Goal: Task Accomplishment & Management: Manage account settings

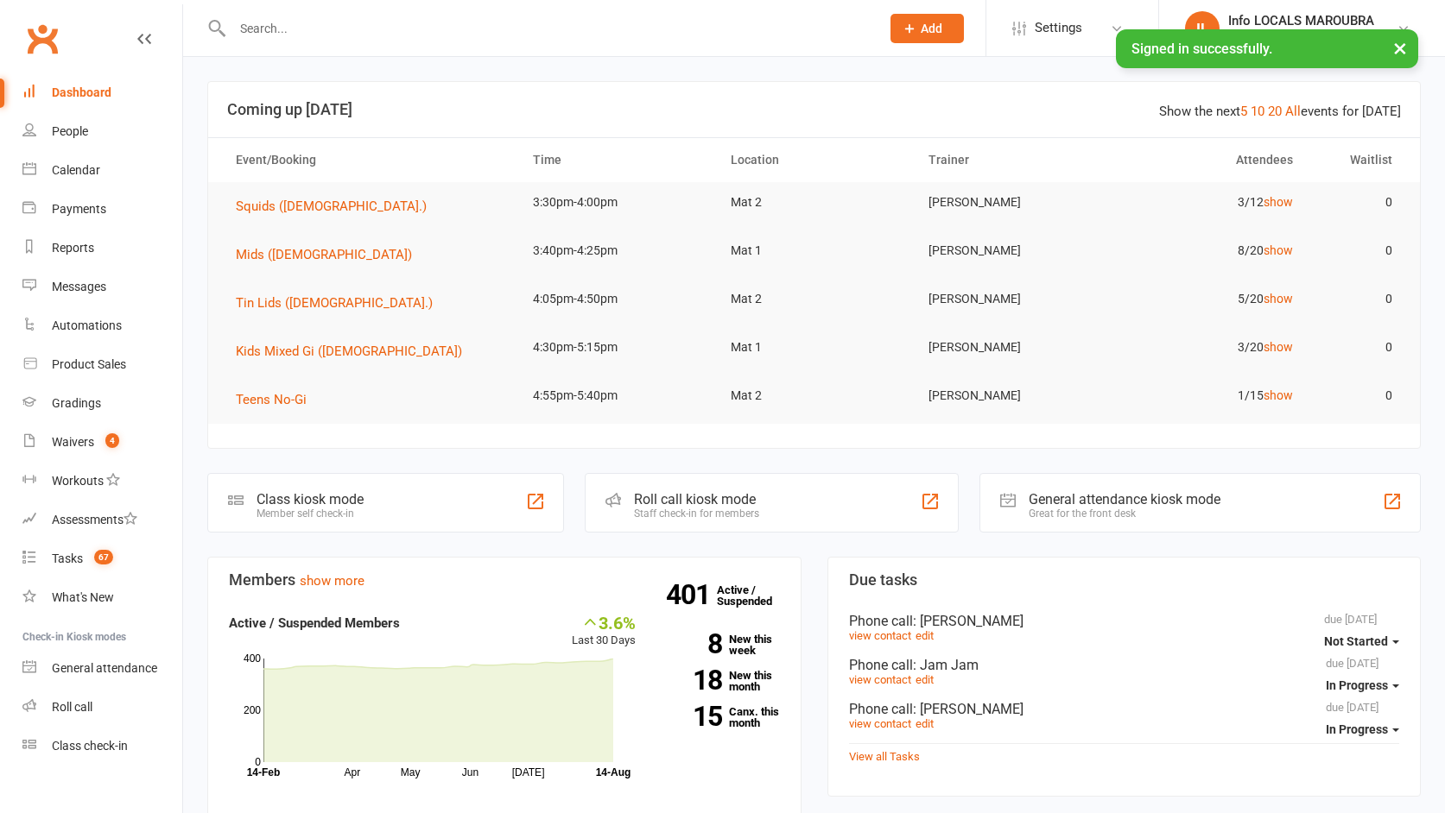
click at [305, 35] on input "text" at bounding box center [547, 28] width 641 height 24
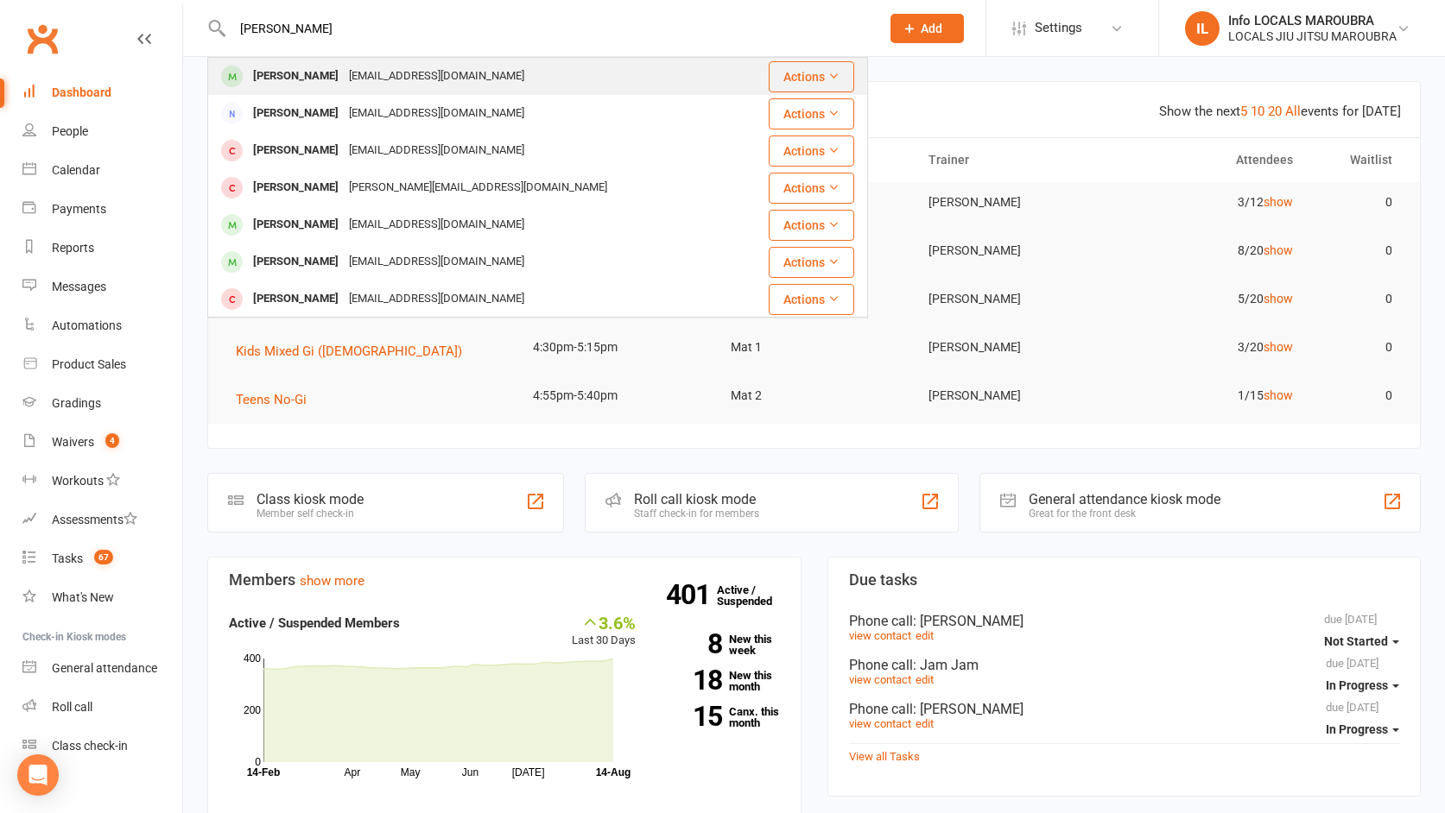
type input "braxton"
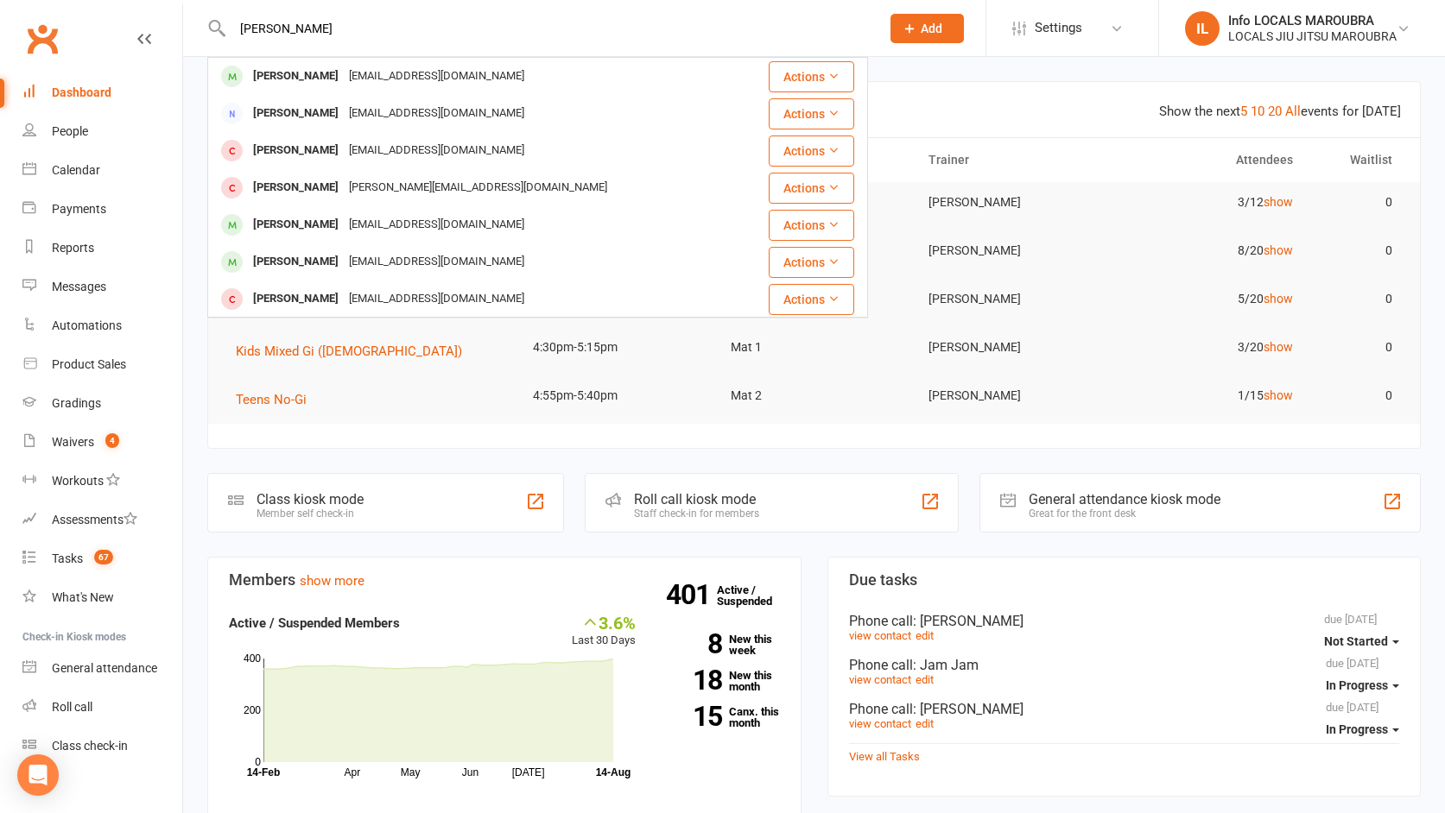
click at [320, 76] on div "Braxton Farrugia" at bounding box center [296, 76] width 96 height 25
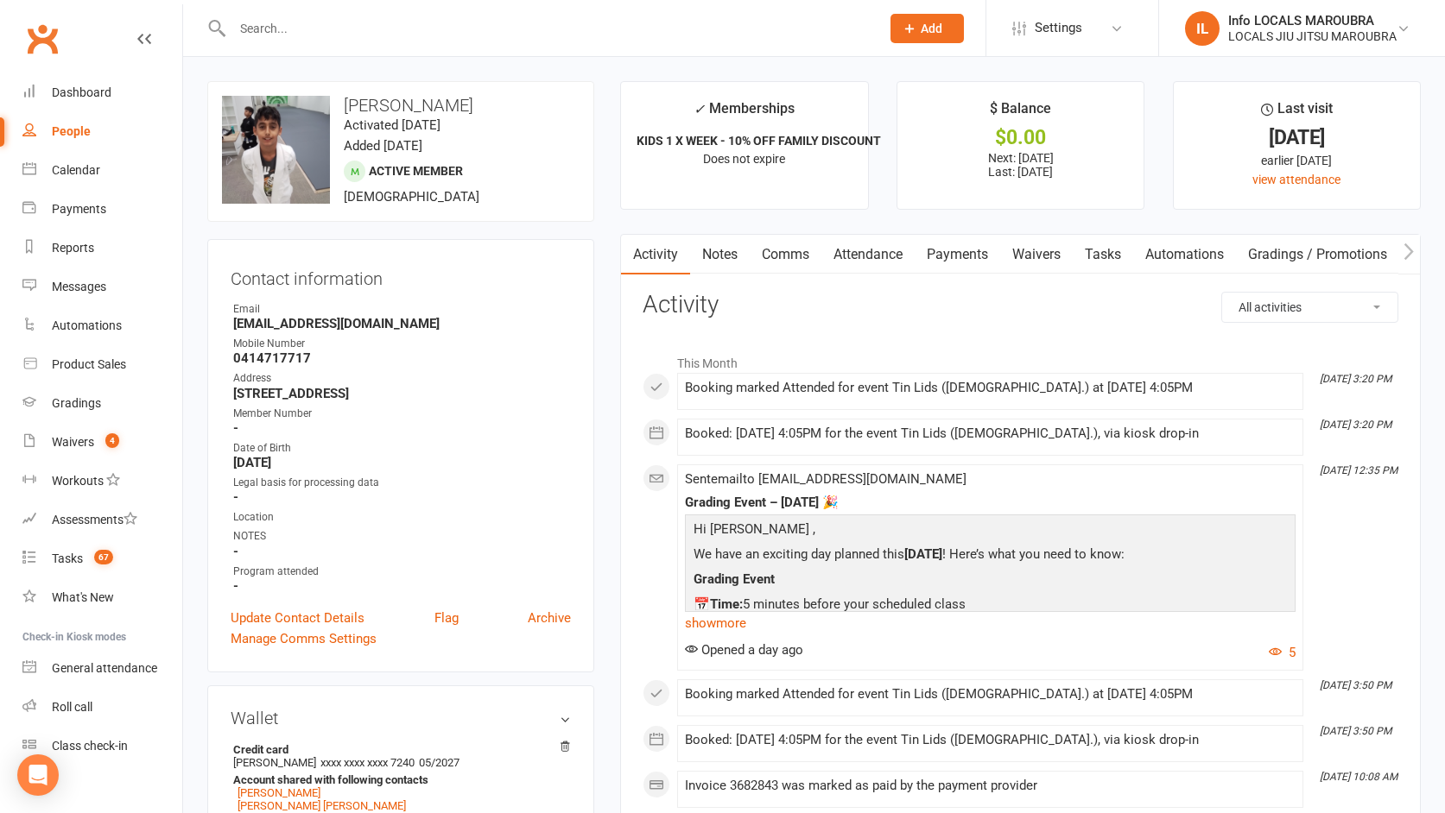
click at [775, 259] on link "Comms" at bounding box center [786, 255] width 72 height 40
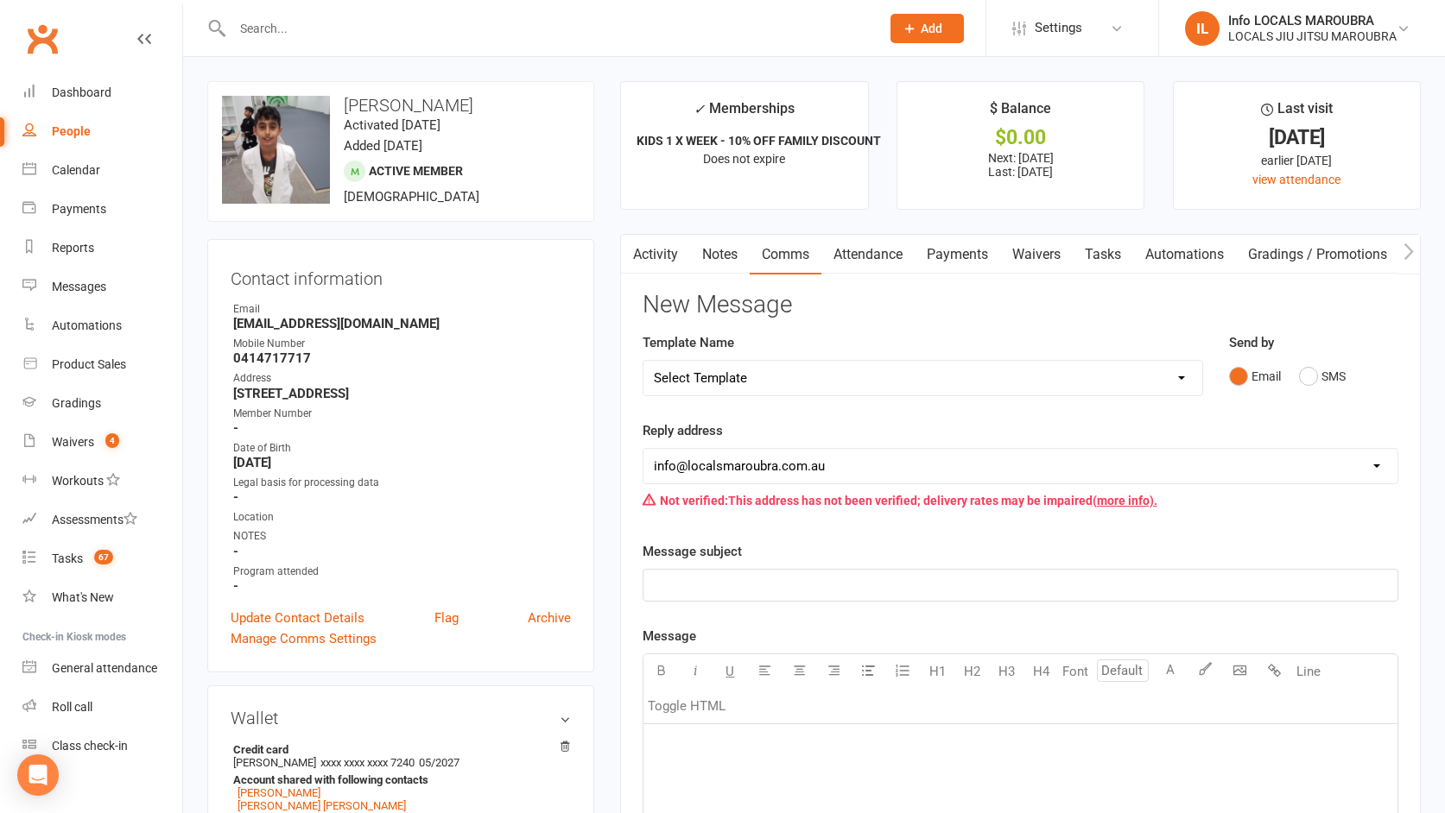
click at [654, 256] on link "Activity" at bounding box center [655, 255] width 69 height 40
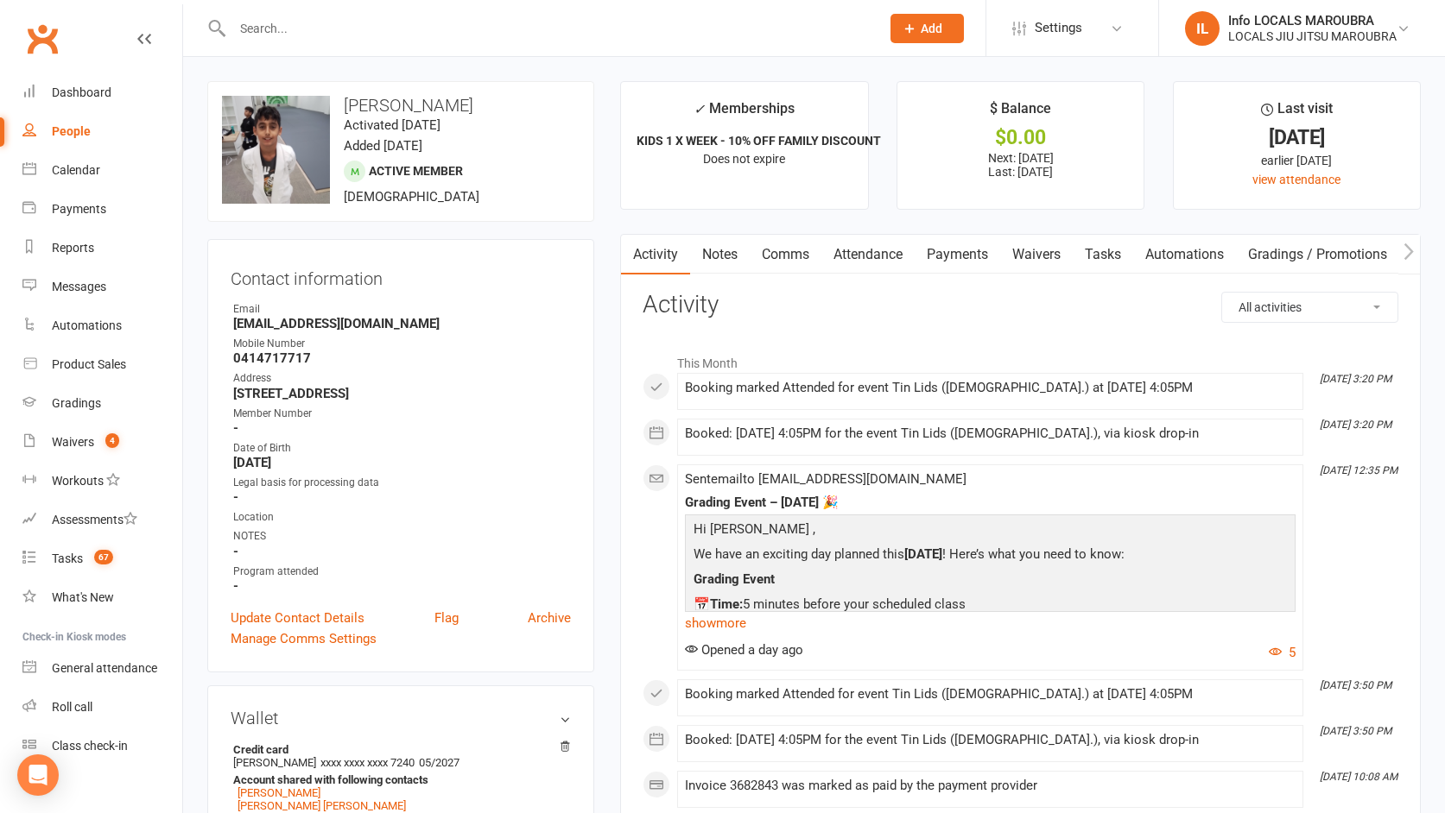
click at [729, 262] on link "Notes" at bounding box center [720, 255] width 60 height 40
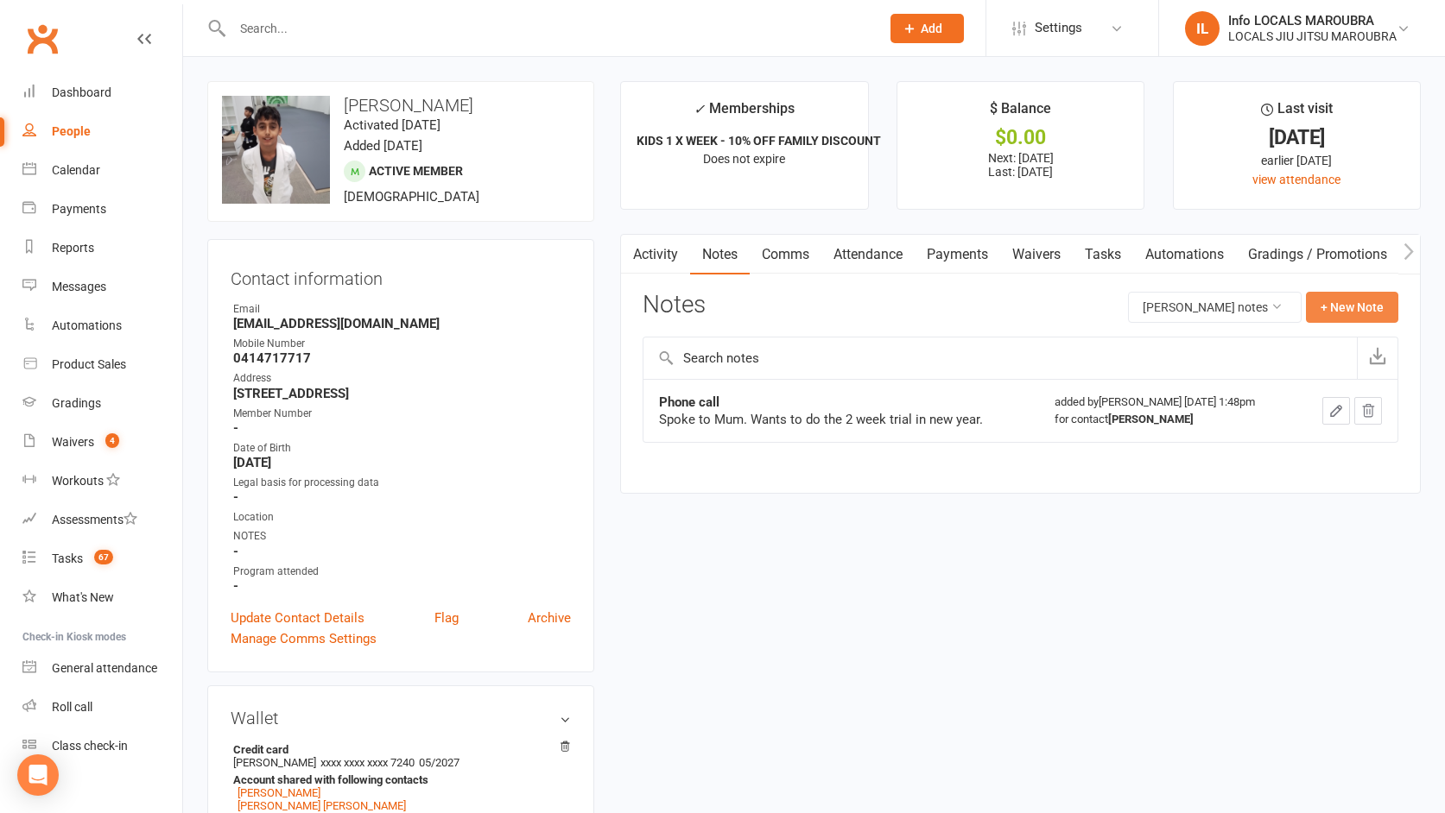
click at [1359, 314] on button "+ New Note" at bounding box center [1352, 307] width 92 height 31
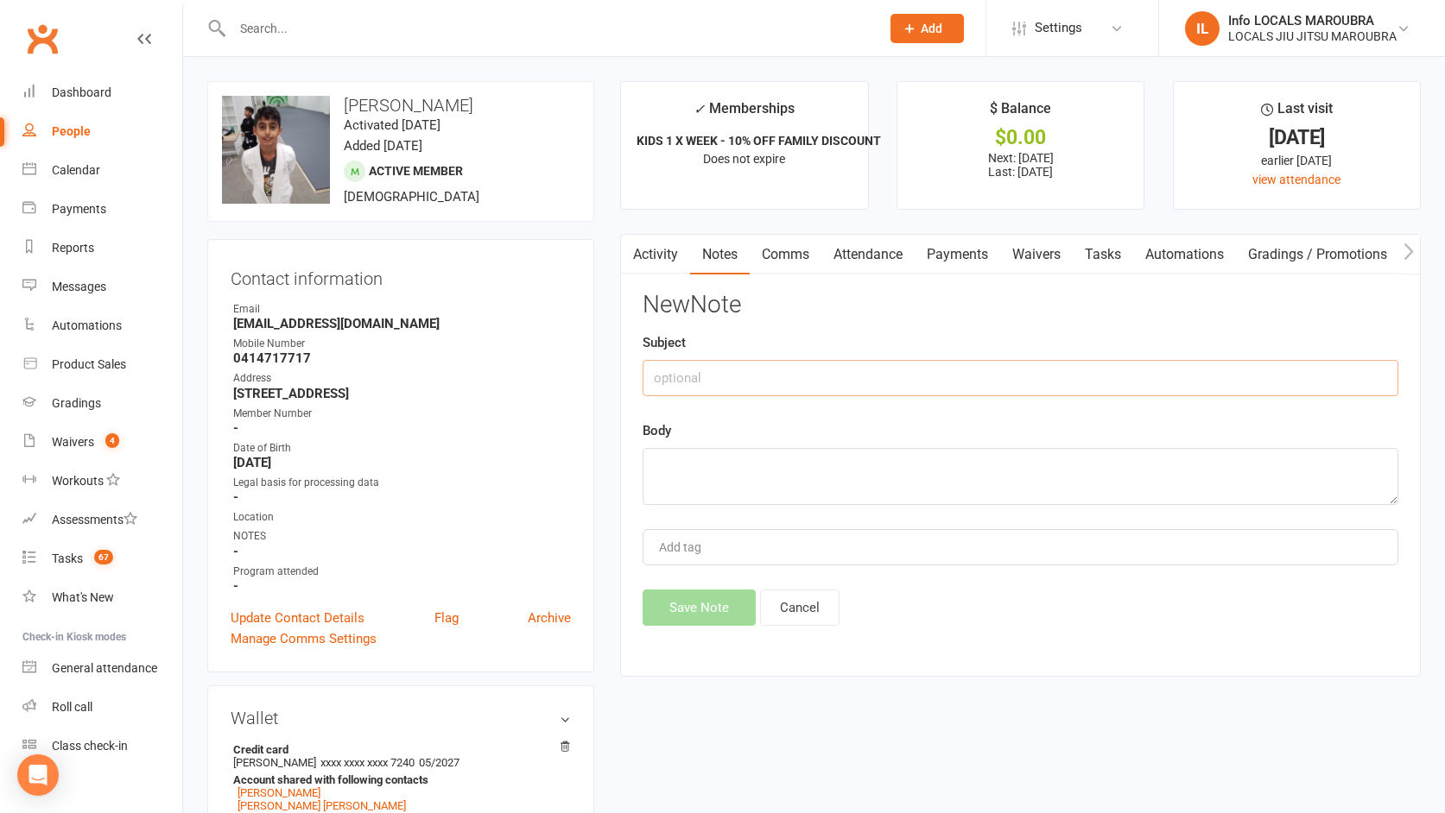
click at [729, 371] on input "text" at bounding box center [1020, 378] width 756 height 36
click at [731, 376] on input "Borrowed Unifrom" at bounding box center [1020, 378] width 756 height 36
click at [737, 380] on input "Borrowed Unifrom" at bounding box center [1020, 378] width 756 height 36
click at [773, 382] on input "Borrowed Unifrom" at bounding box center [1020, 378] width 756 height 36
click at [749, 379] on input "Borrowed uniffrom" at bounding box center [1020, 378] width 756 height 36
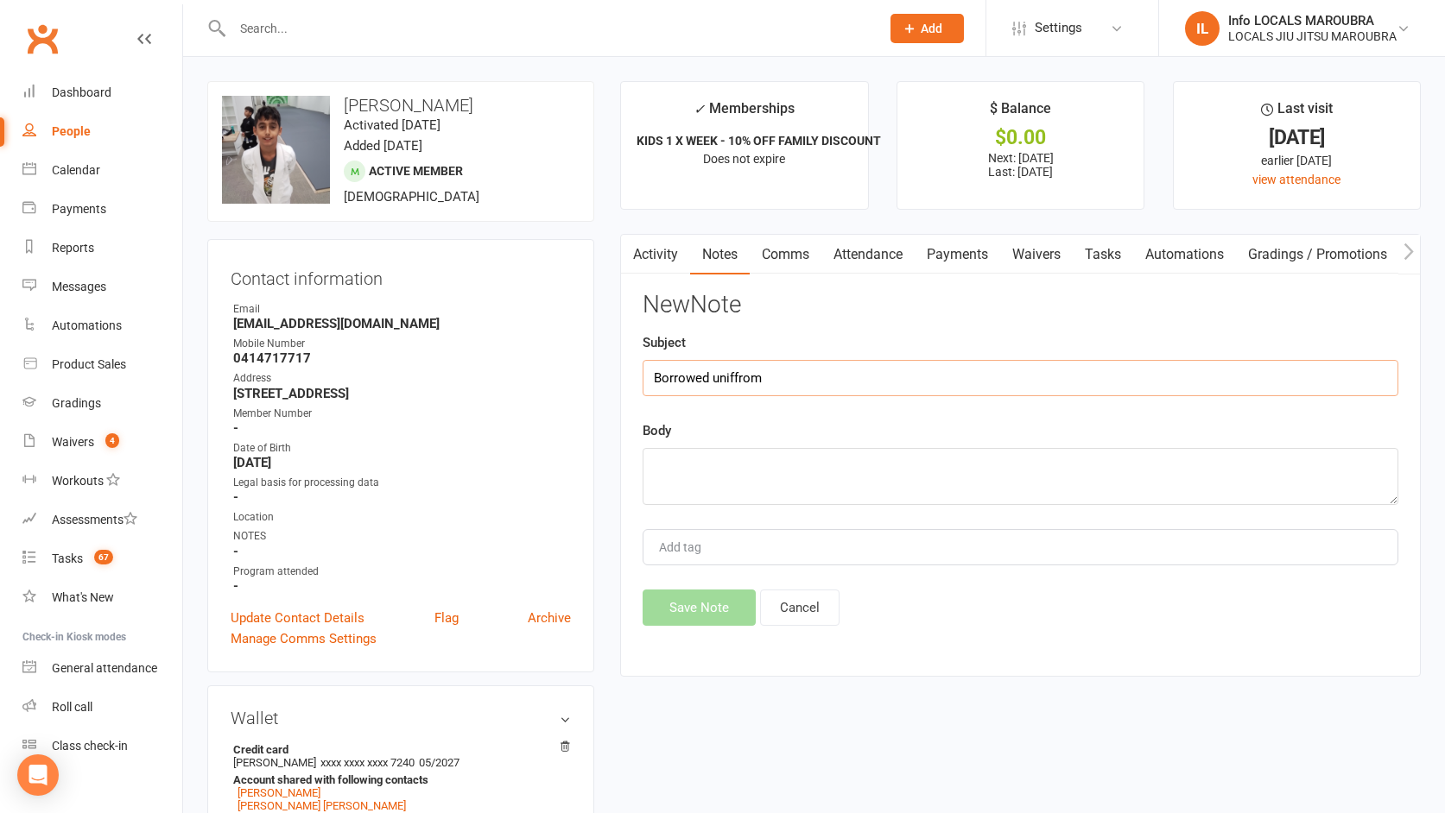
click at [749, 379] on input "Borrowed uniffrom" at bounding box center [1020, 378] width 756 height 36
type input "Borrowed uniform"
click at [705, 461] on textarea at bounding box center [1020, 476] width 756 height 57
type textarea "Ves given it to him on the 14th of August at 325pm"
click at [696, 615] on button "Save Note" at bounding box center [698, 608] width 113 height 36
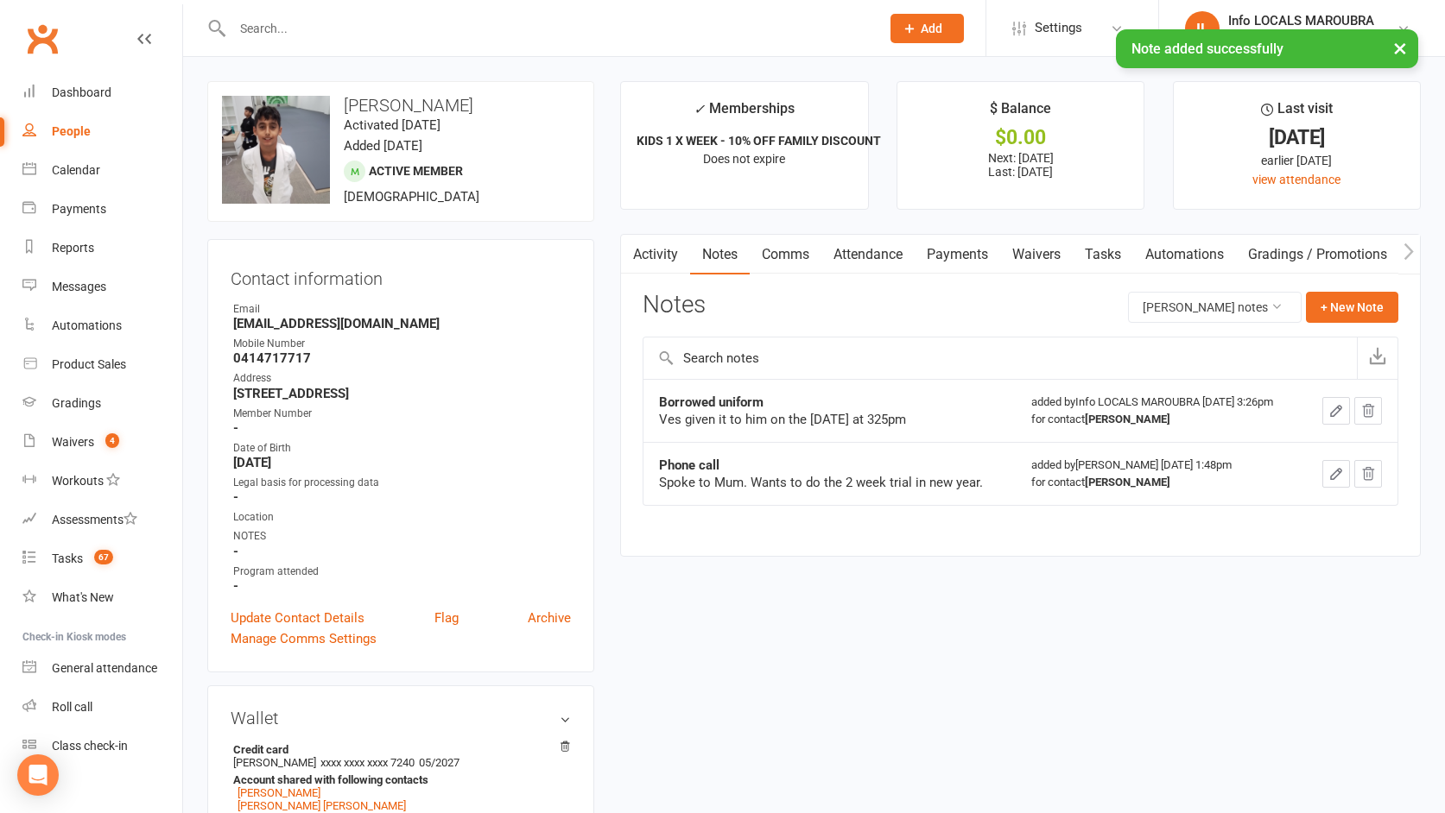
click at [1338, 419] on icon "button" at bounding box center [1336, 411] width 16 height 16
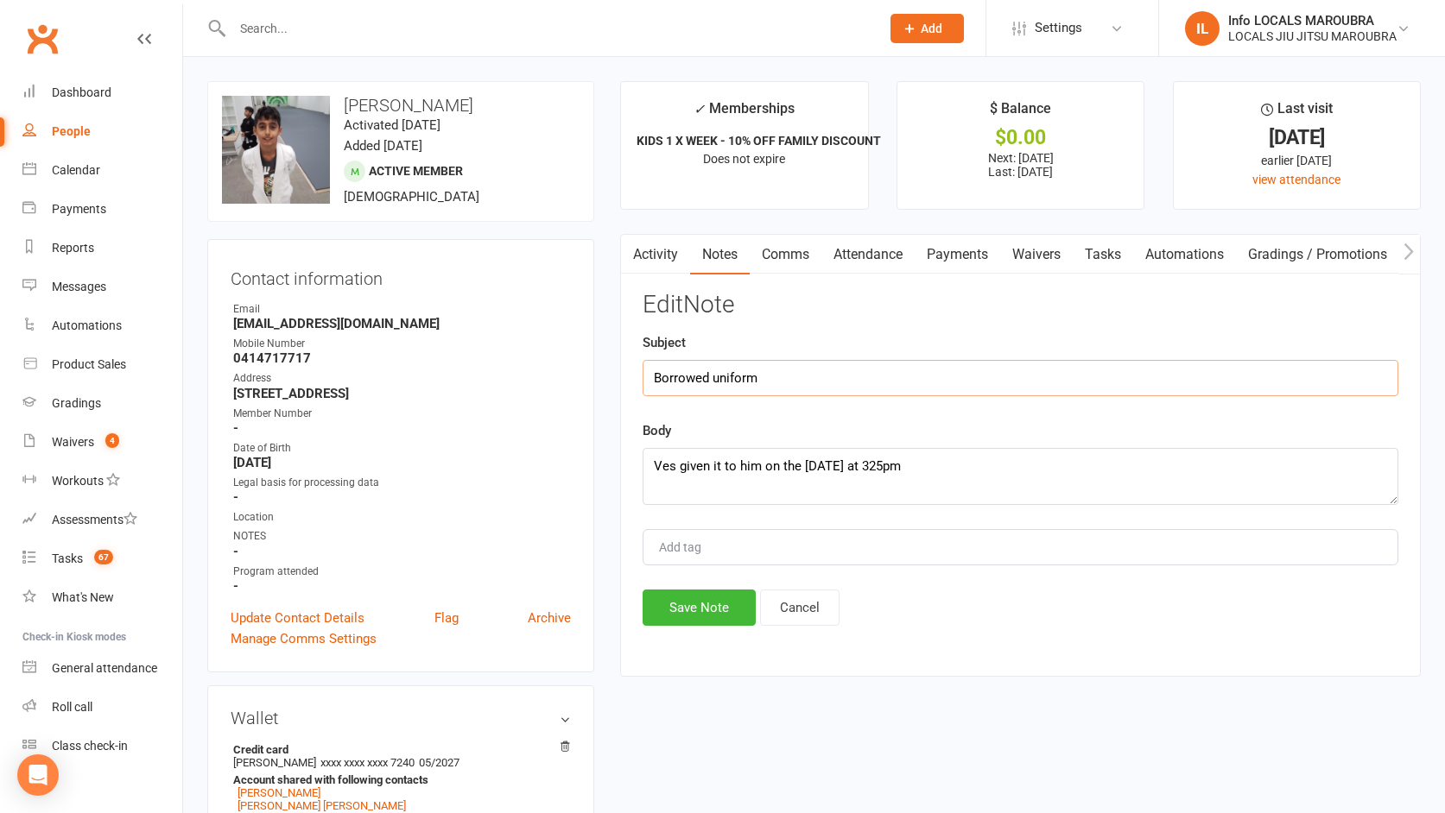
drag, startPoint x: 851, startPoint y: 379, endPoint x: 838, endPoint y: 381, distance: 12.2
click at [851, 379] on input "Borrowed uniform" at bounding box center [1020, 378] width 756 height 36
type input "Borrowed uniform- strike 1"
click at [691, 613] on button "Save Note" at bounding box center [698, 608] width 113 height 36
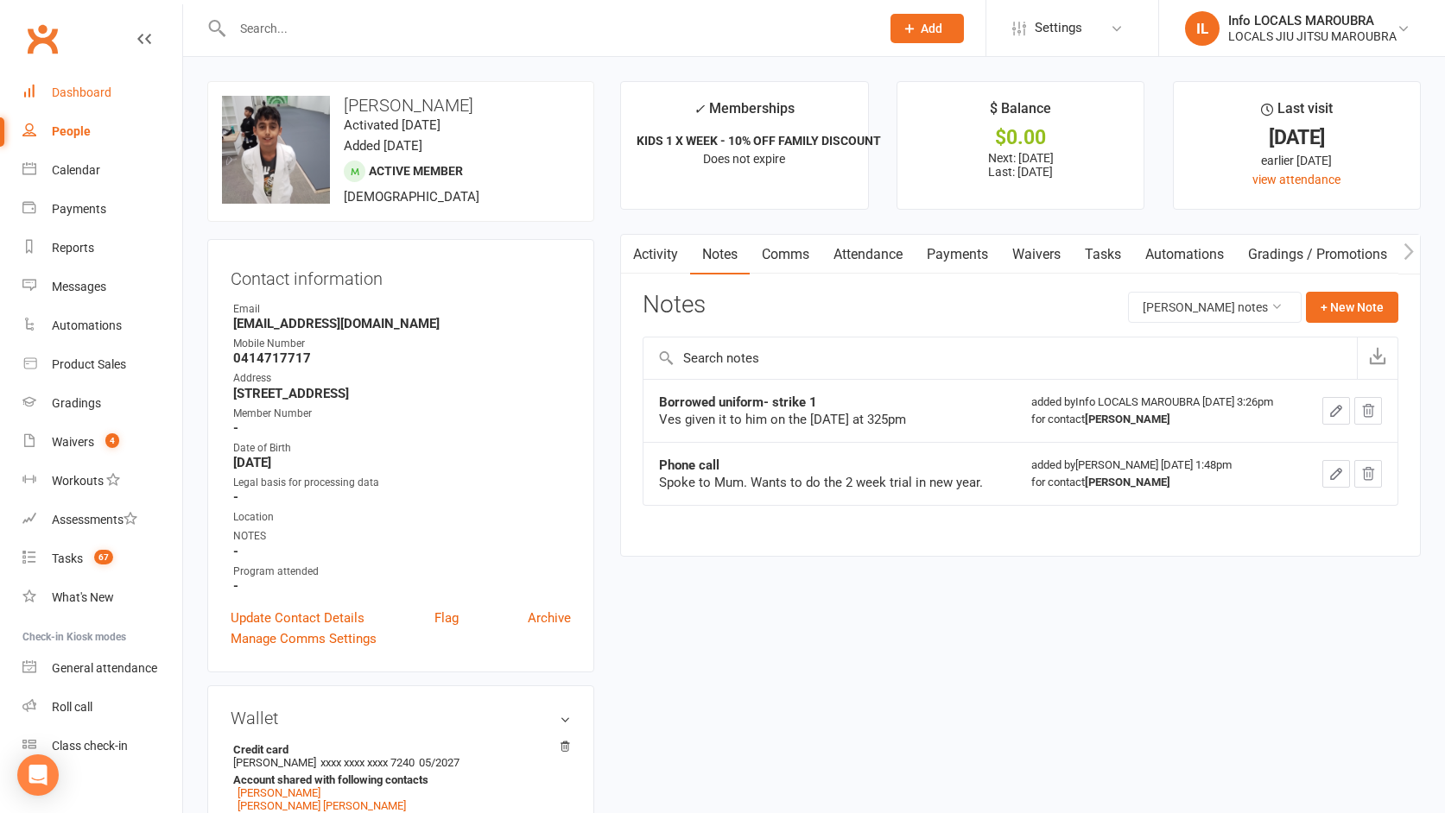
click at [49, 98] on link "Dashboard" at bounding box center [102, 92] width 160 height 39
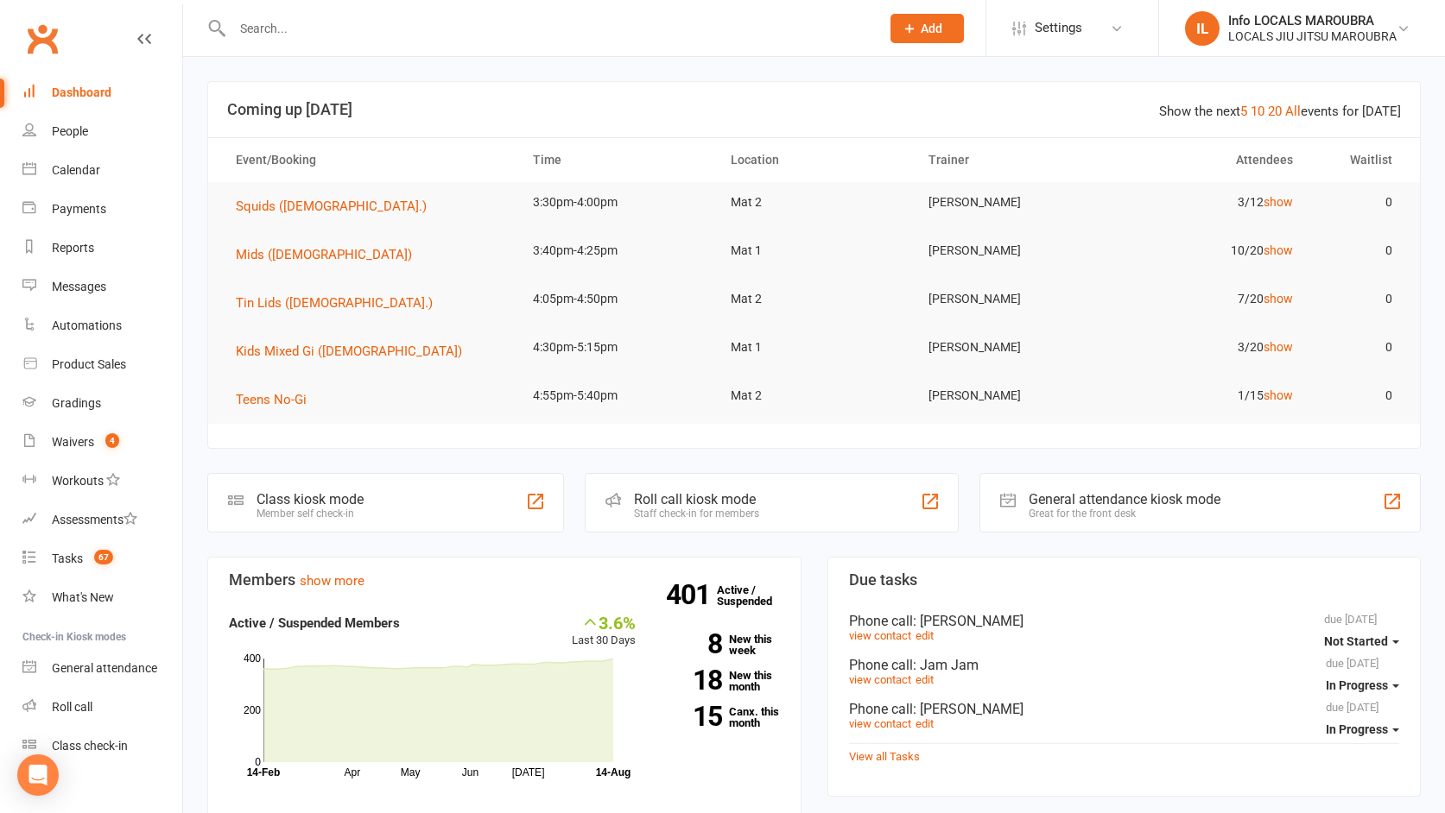
click at [295, 28] on input "text" at bounding box center [547, 28] width 641 height 24
click at [298, 28] on input "text" at bounding box center [547, 28] width 641 height 24
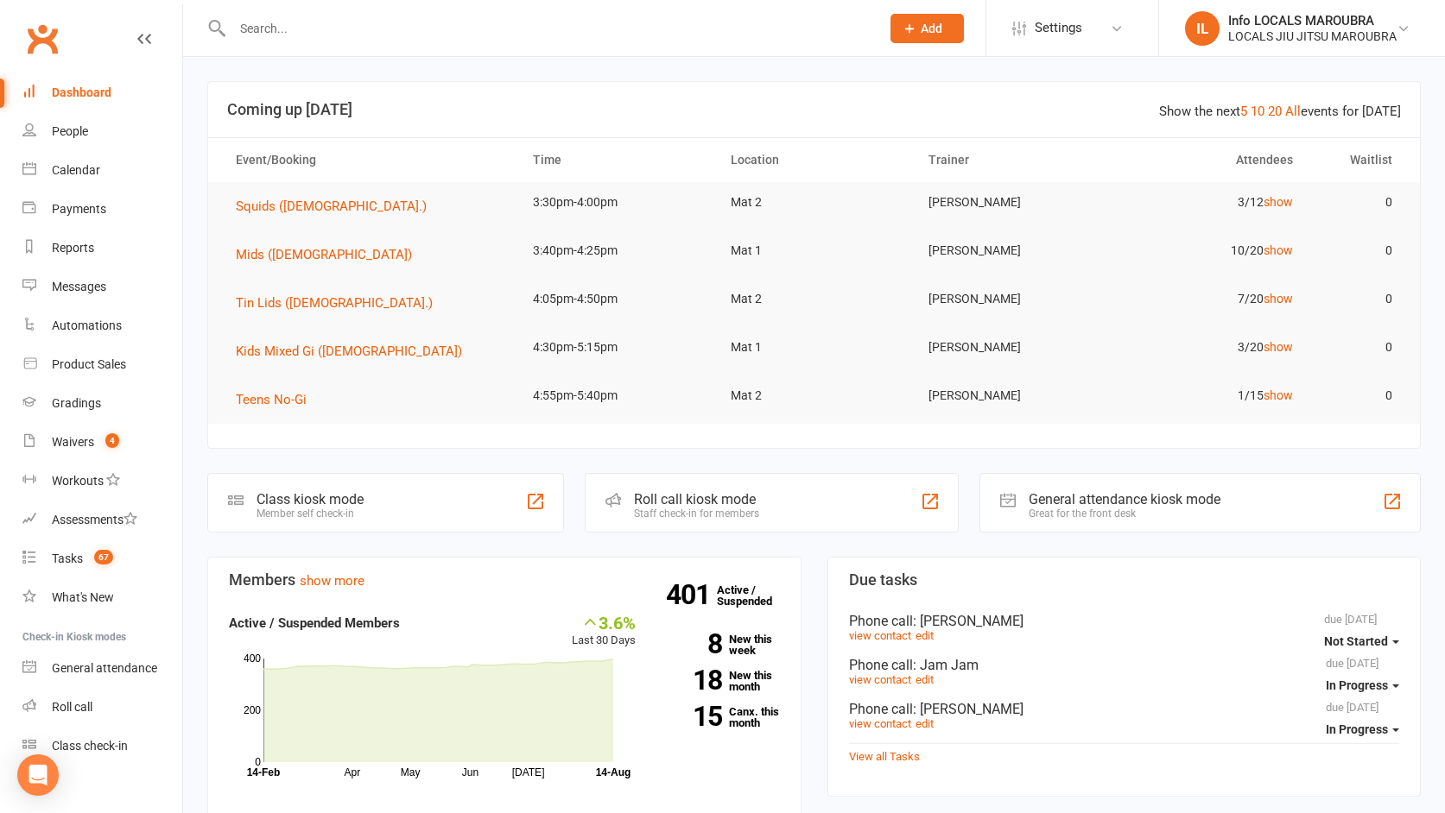
click at [298, 28] on input "text" at bounding box center [547, 28] width 641 height 24
click at [293, 28] on input "text" at bounding box center [547, 28] width 641 height 24
click at [294, 28] on input "text" at bounding box center [547, 28] width 641 height 24
click at [290, 28] on input "text" at bounding box center [547, 28] width 641 height 24
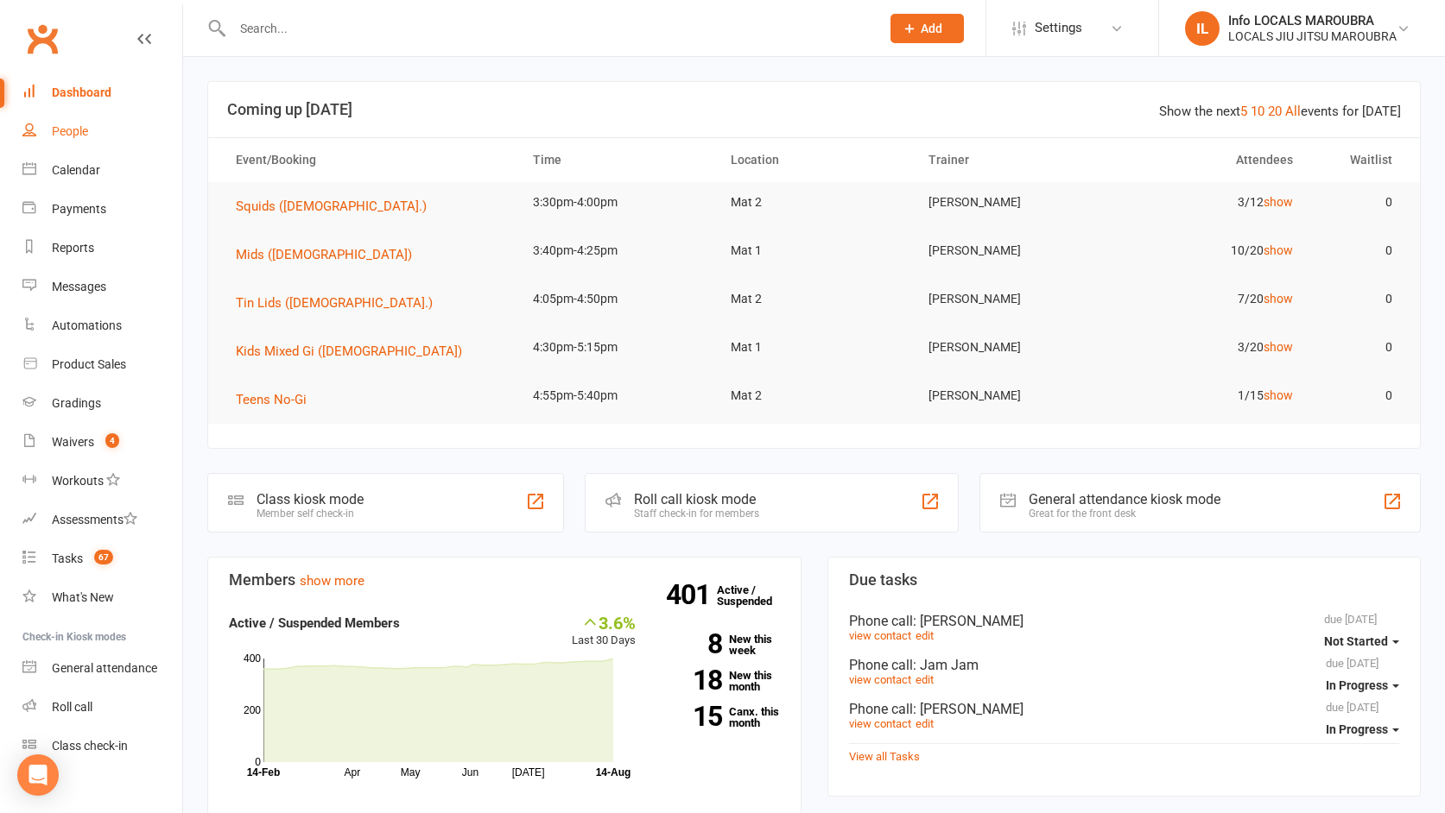
click at [57, 135] on div "People" at bounding box center [70, 131] width 36 height 14
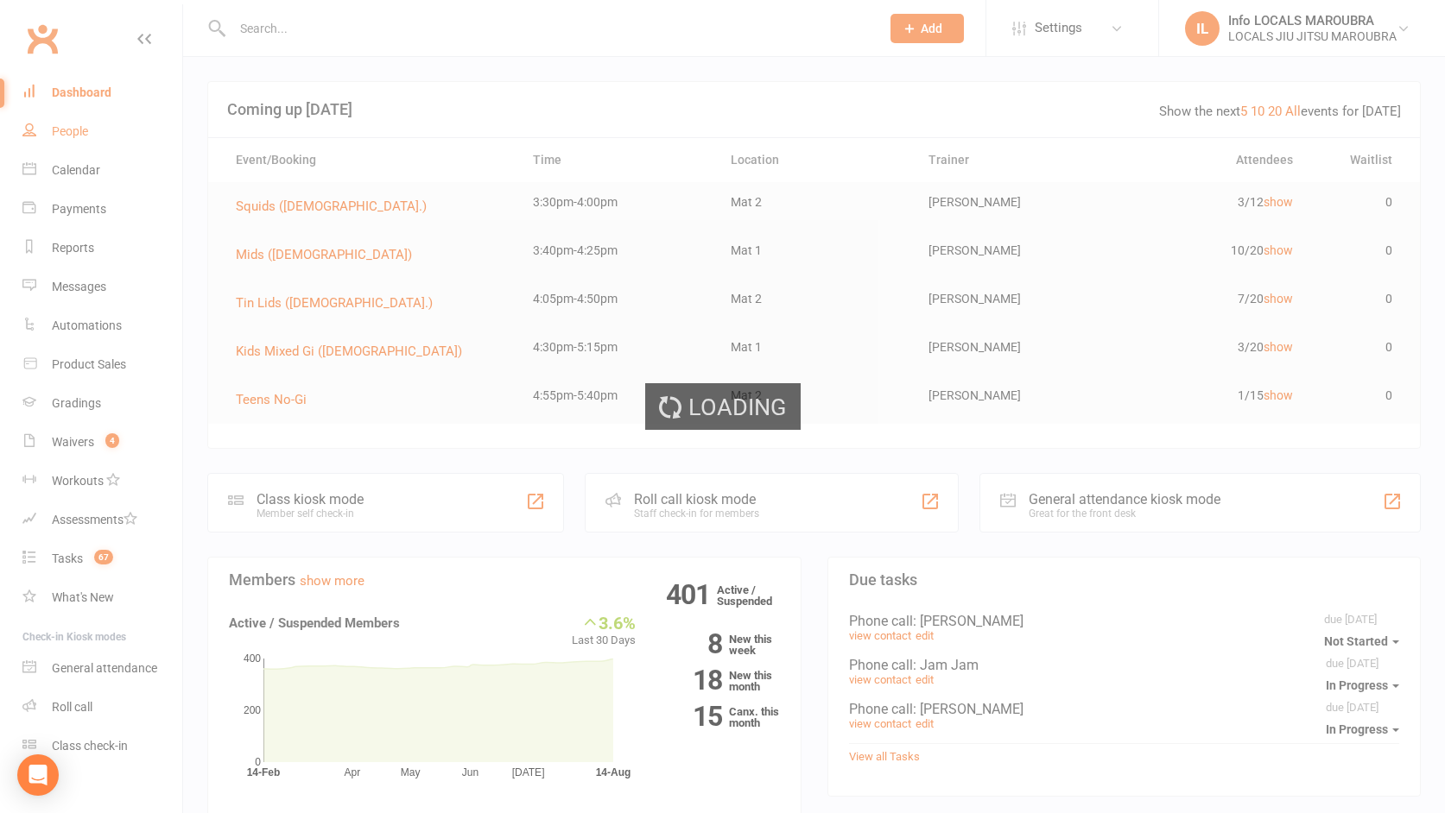
select select "100"
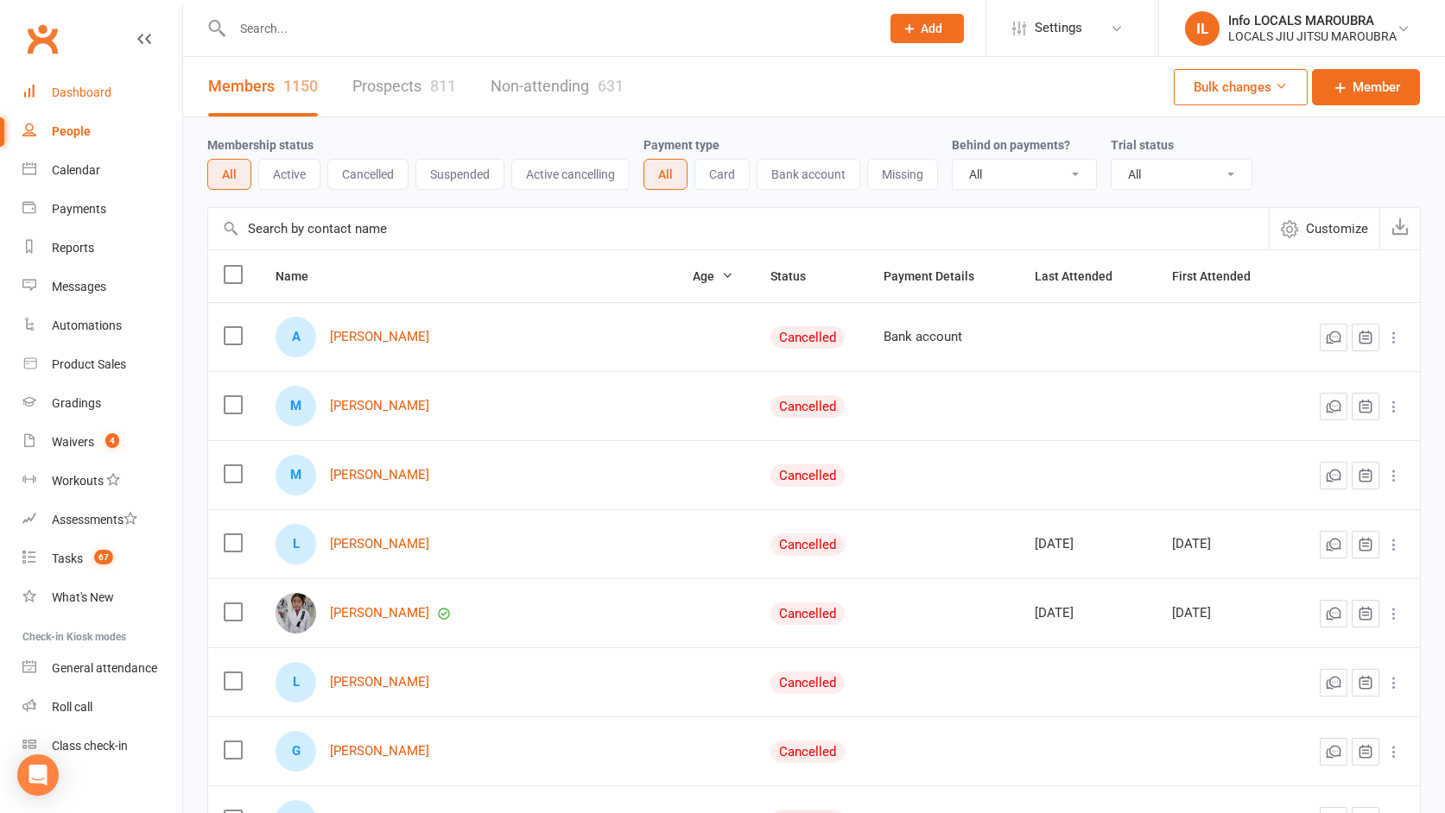
click at [66, 86] on div "Dashboard" at bounding box center [82, 92] width 60 height 14
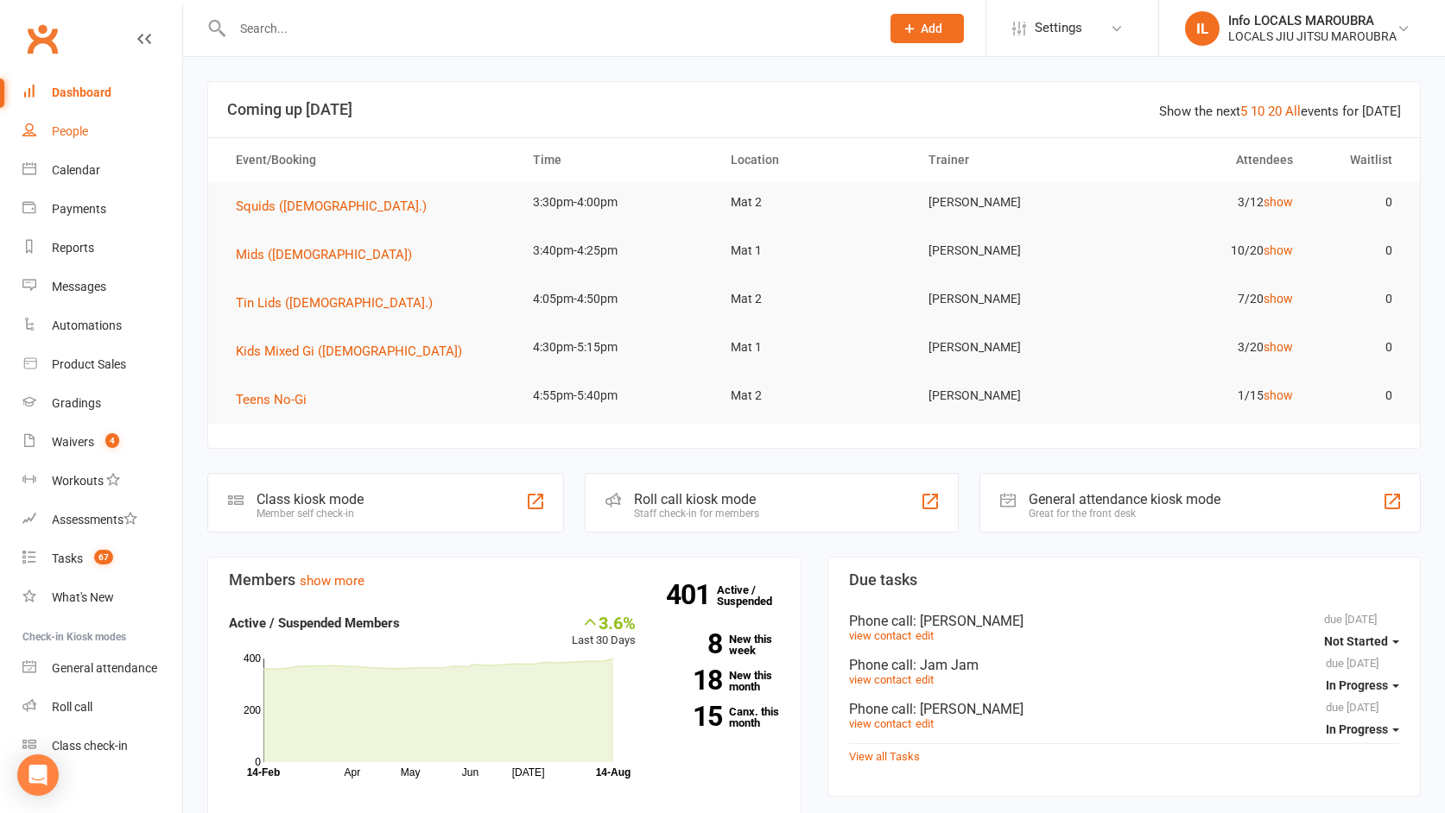
click at [69, 130] on div "People" at bounding box center [70, 131] width 36 height 14
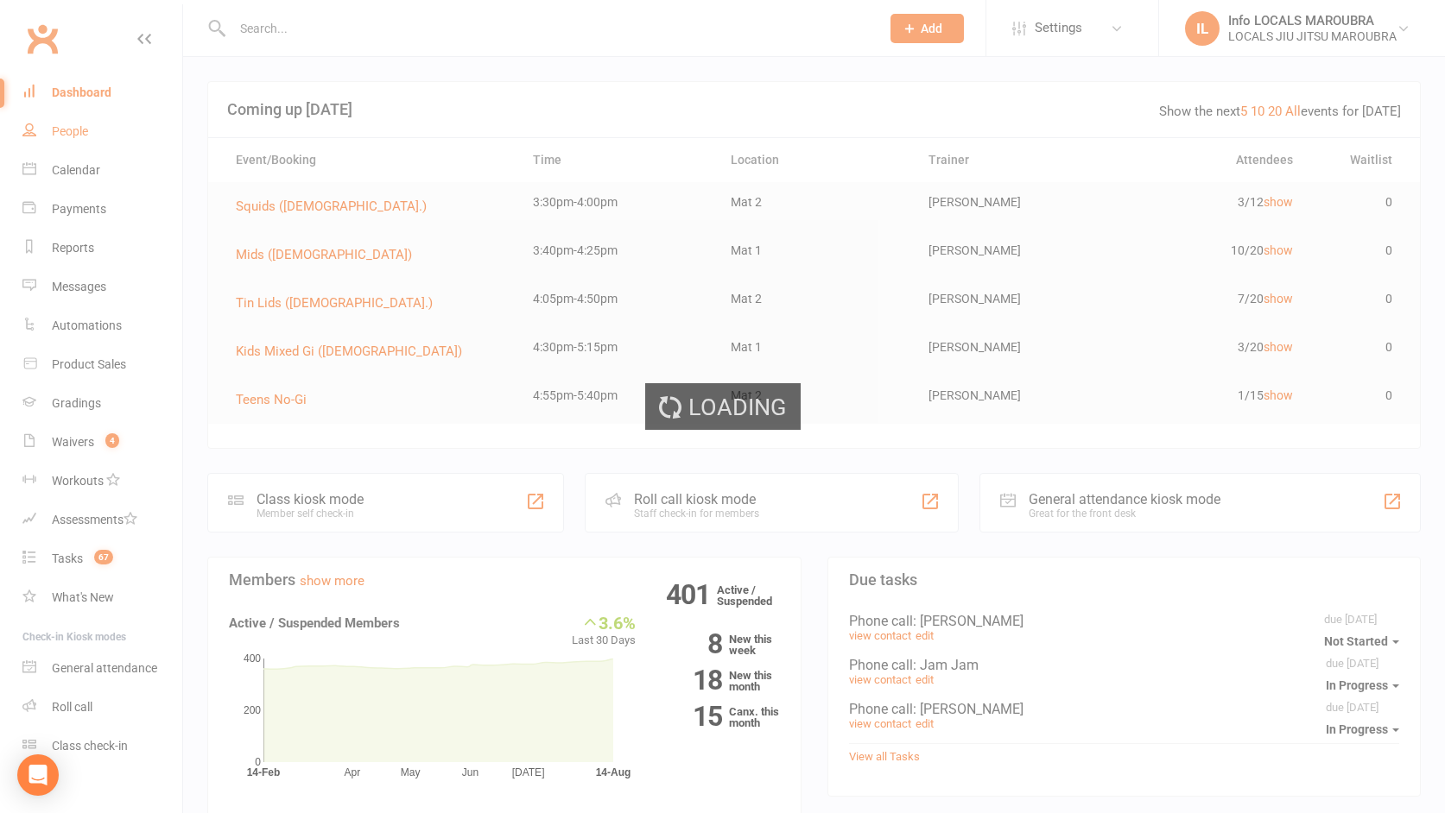
select select "100"
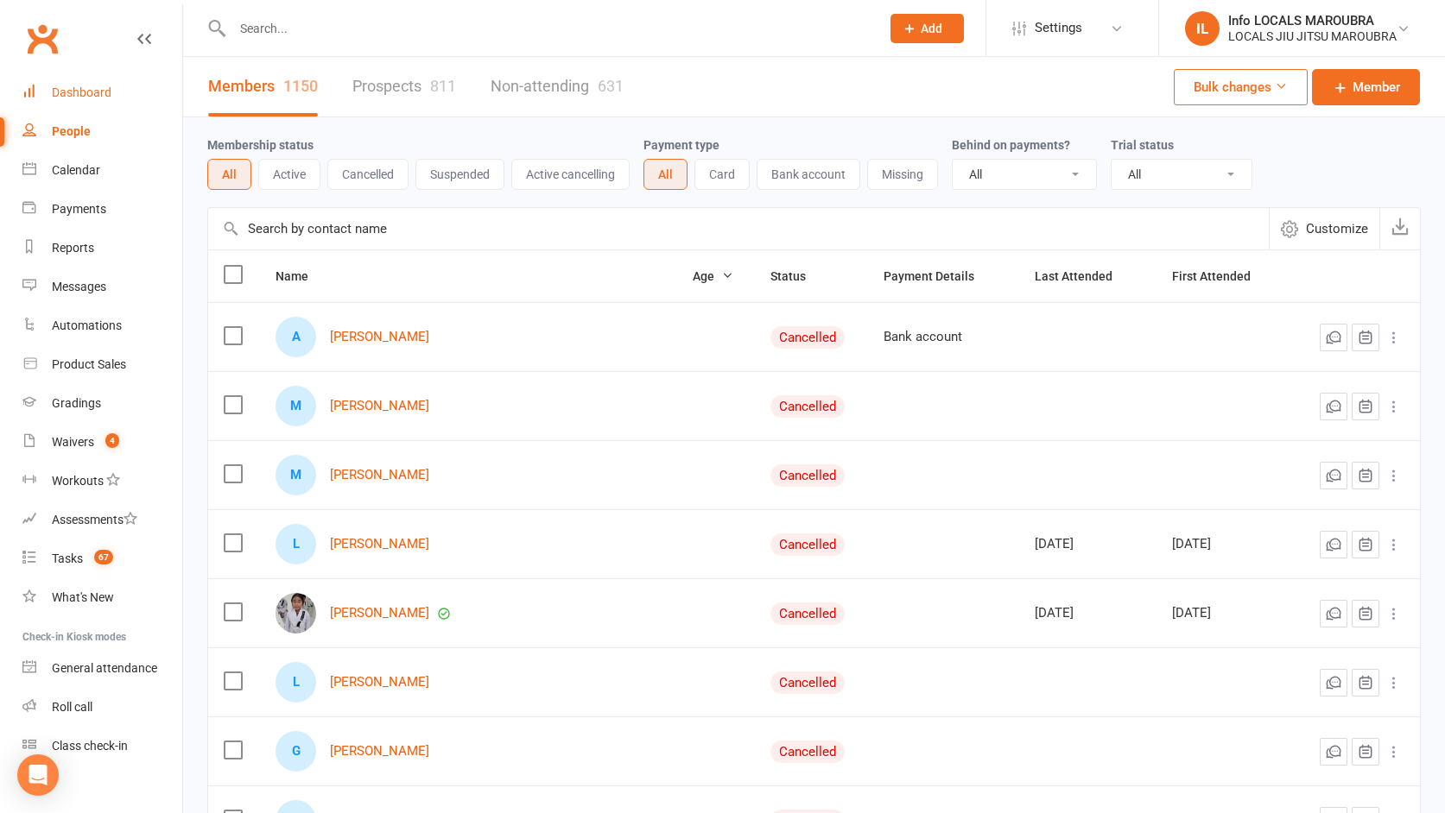
click at [73, 95] on div "Dashboard" at bounding box center [82, 92] width 60 height 14
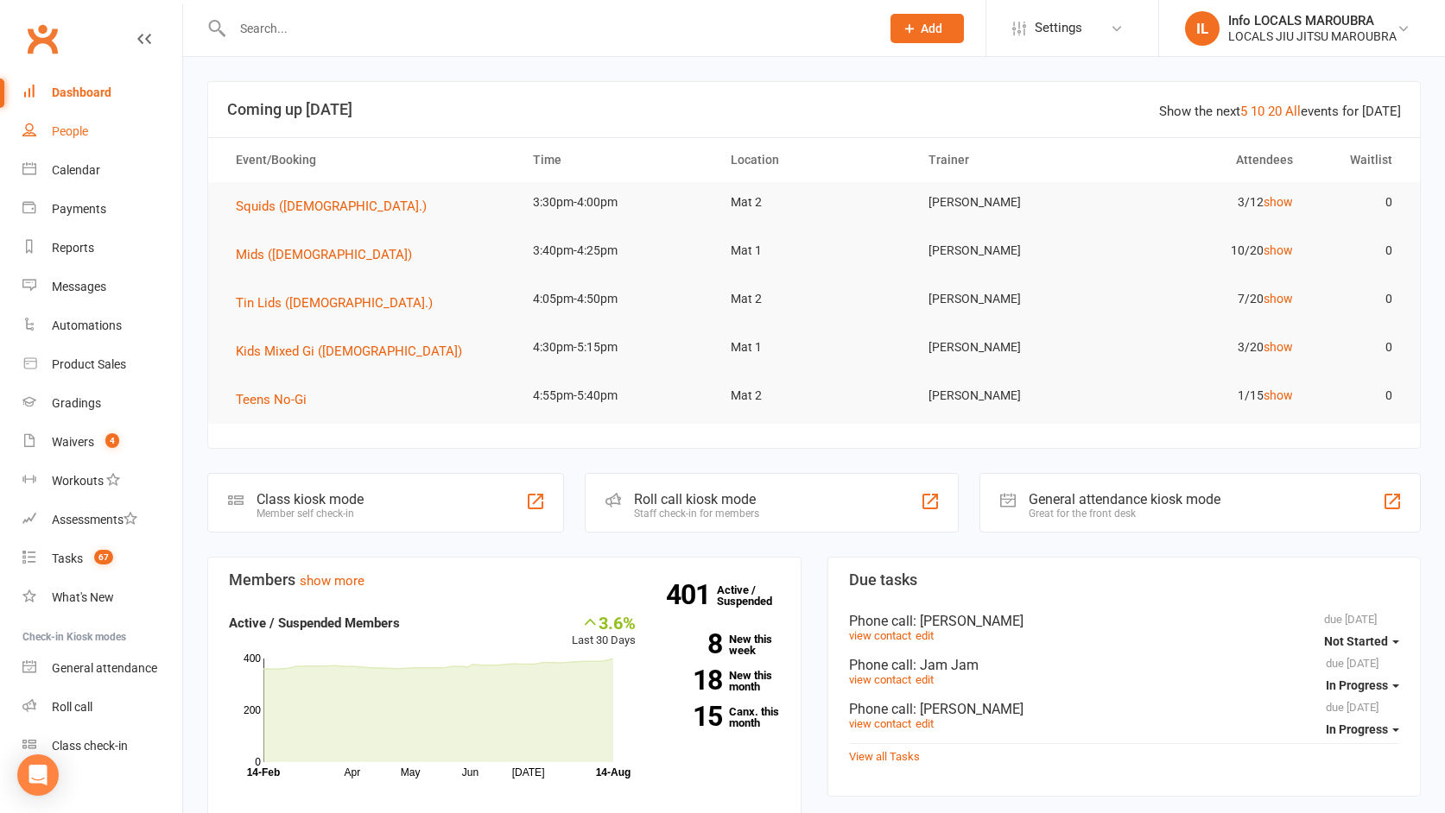
click at [59, 130] on div "People" at bounding box center [70, 131] width 36 height 14
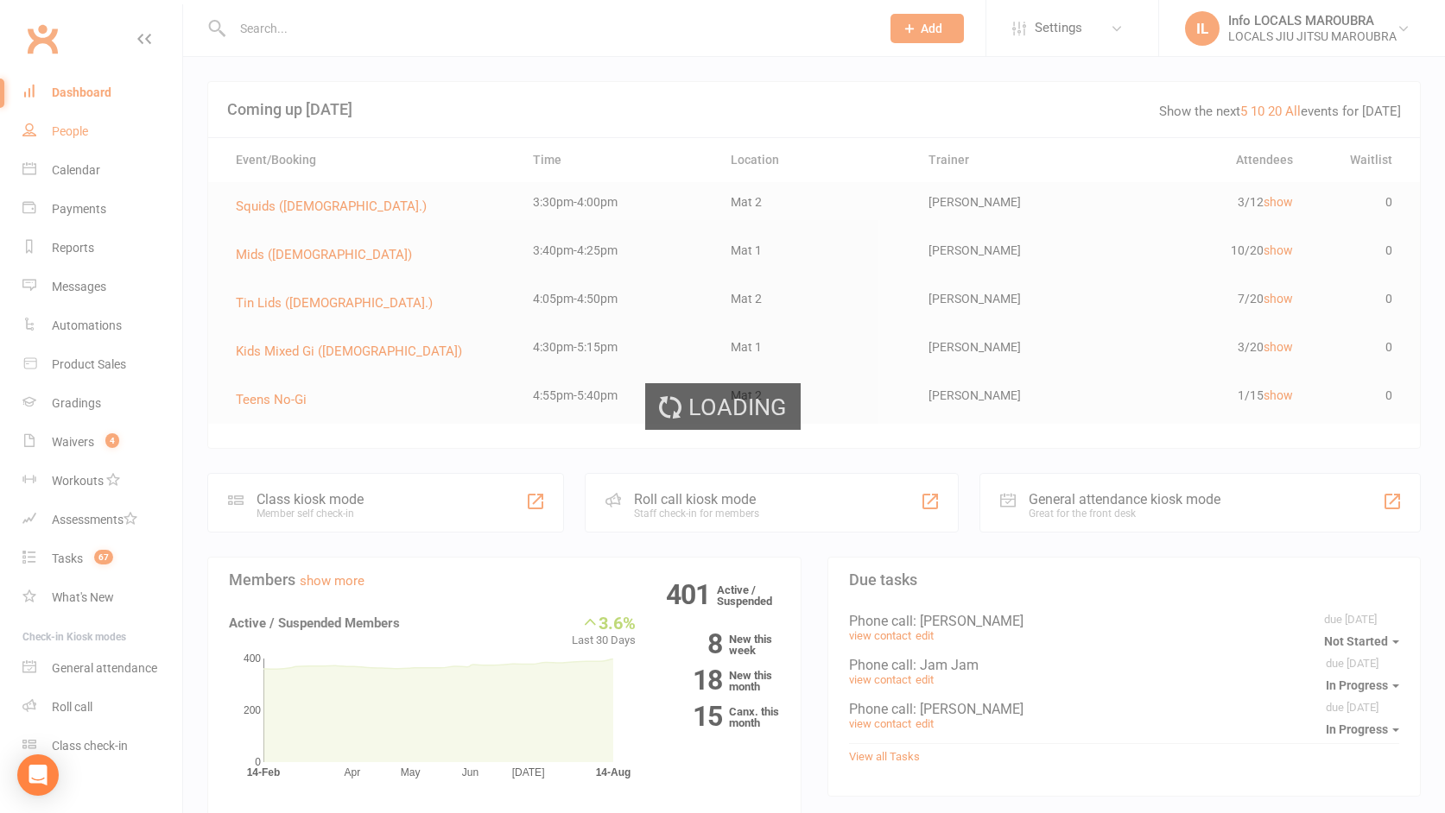
select select "100"
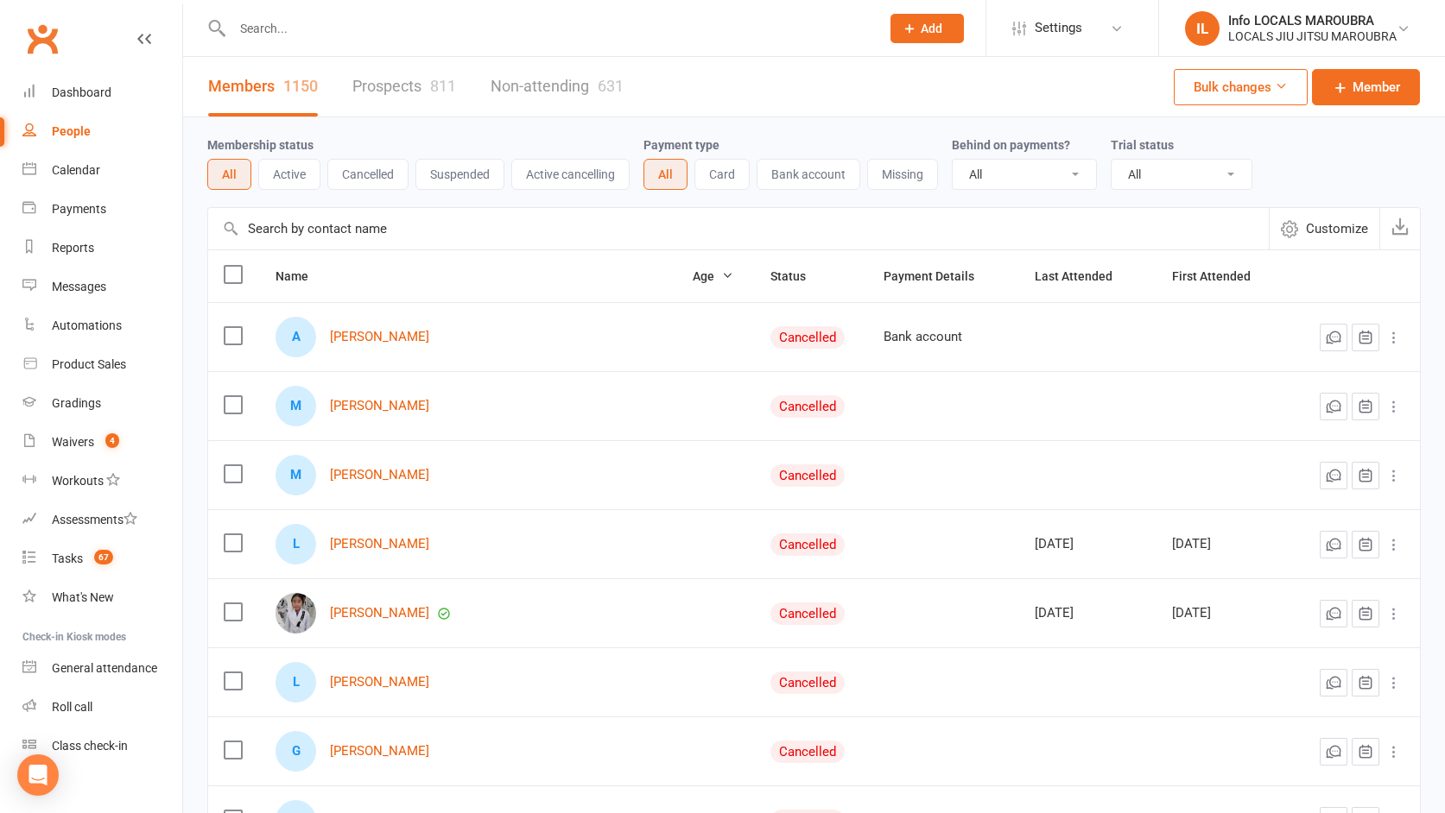
click at [288, 27] on input "text" at bounding box center [547, 28] width 641 height 24
click at [103, 97] on div "Dashboard" at bounding box center [82, 92] width 60 height 14
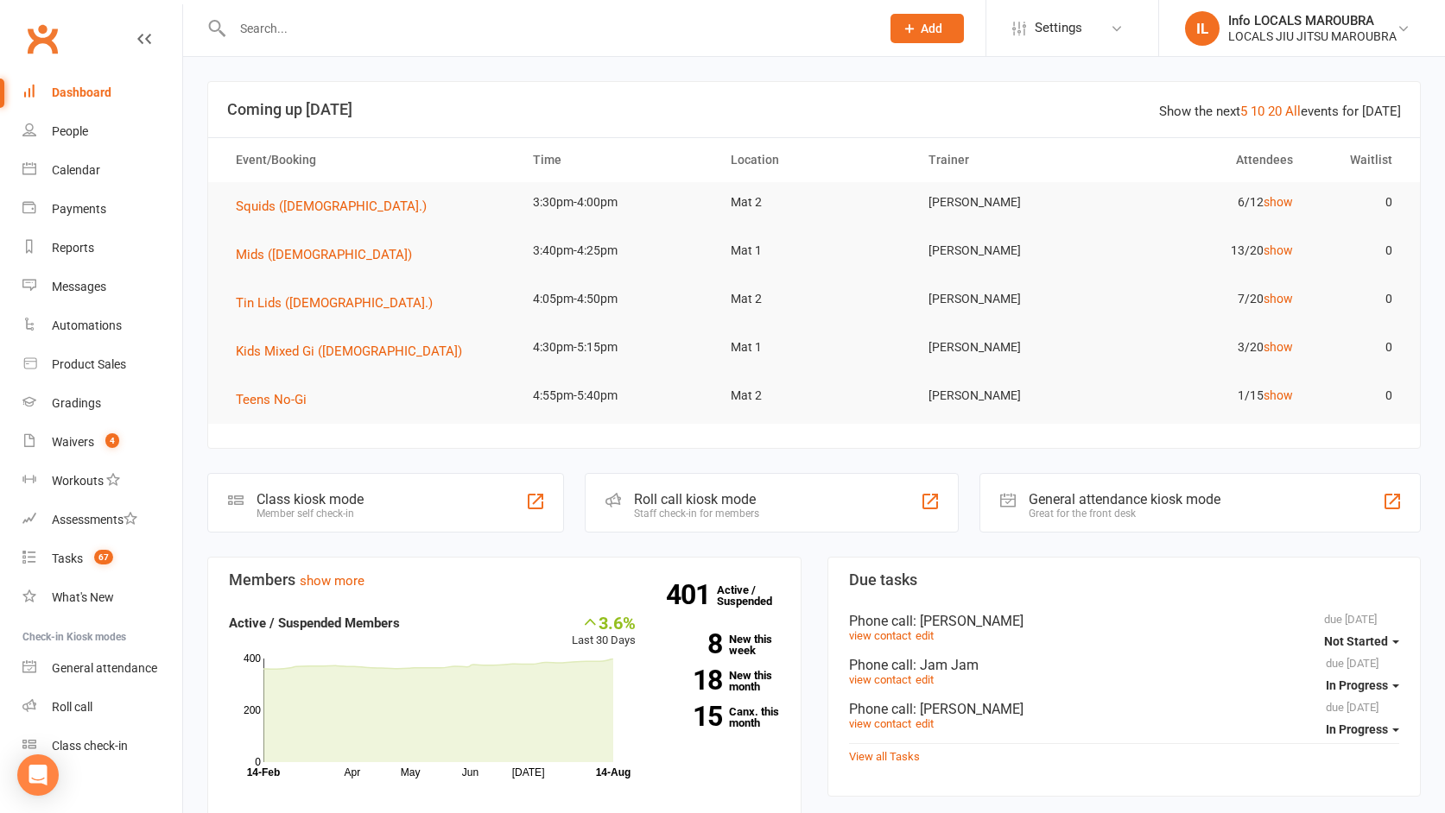
click at [279, 31] on input "text" at bounding box center [547, 28] width 641 height 24
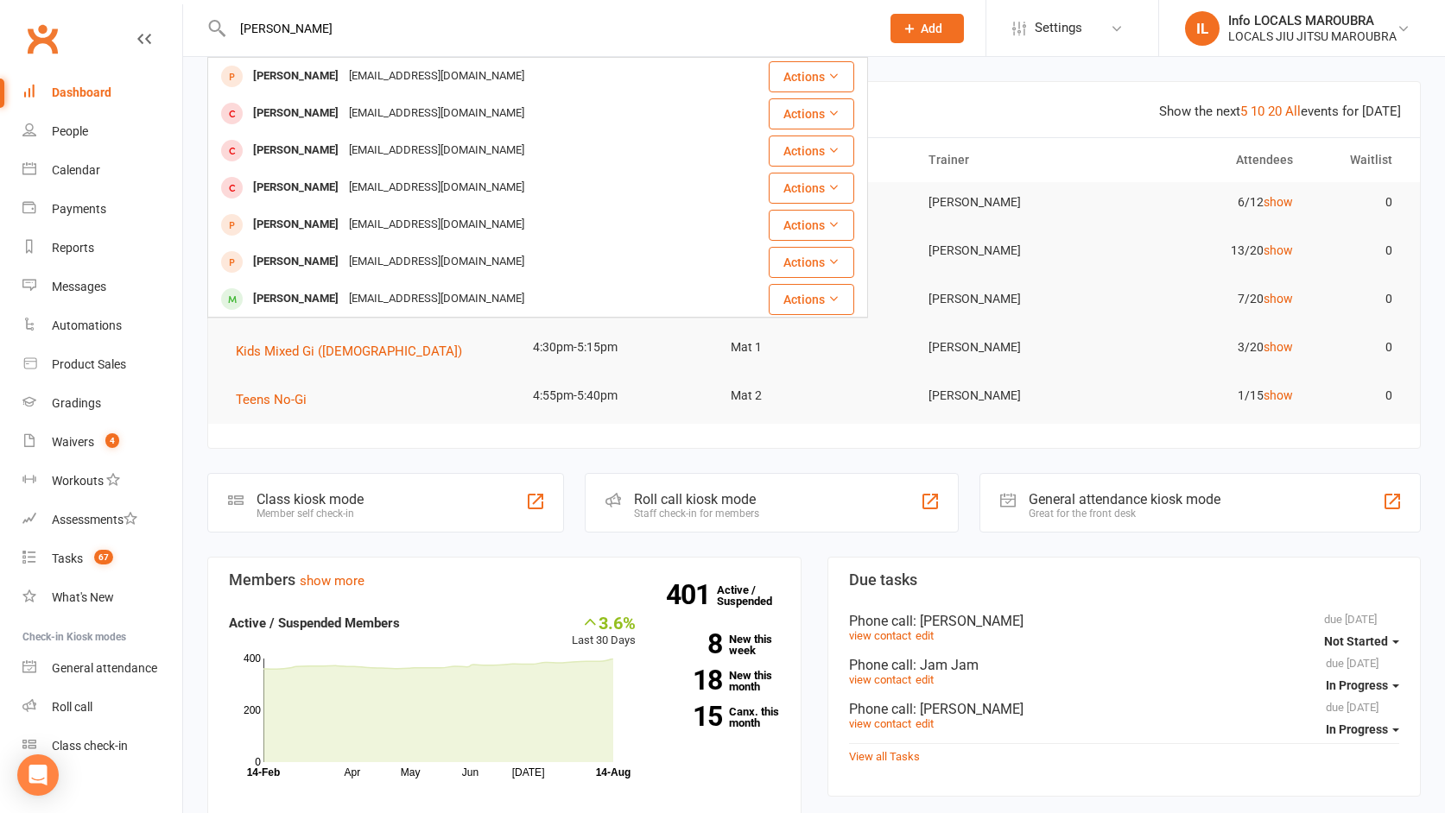
click at [345, 33] on input "hayden tom" at bounding box center [547, 28] width 641 height 24
type input "hayden tom"
click at [345, 33] on input "hayden tom" at bounding box center [547, 28] width 641 height 24
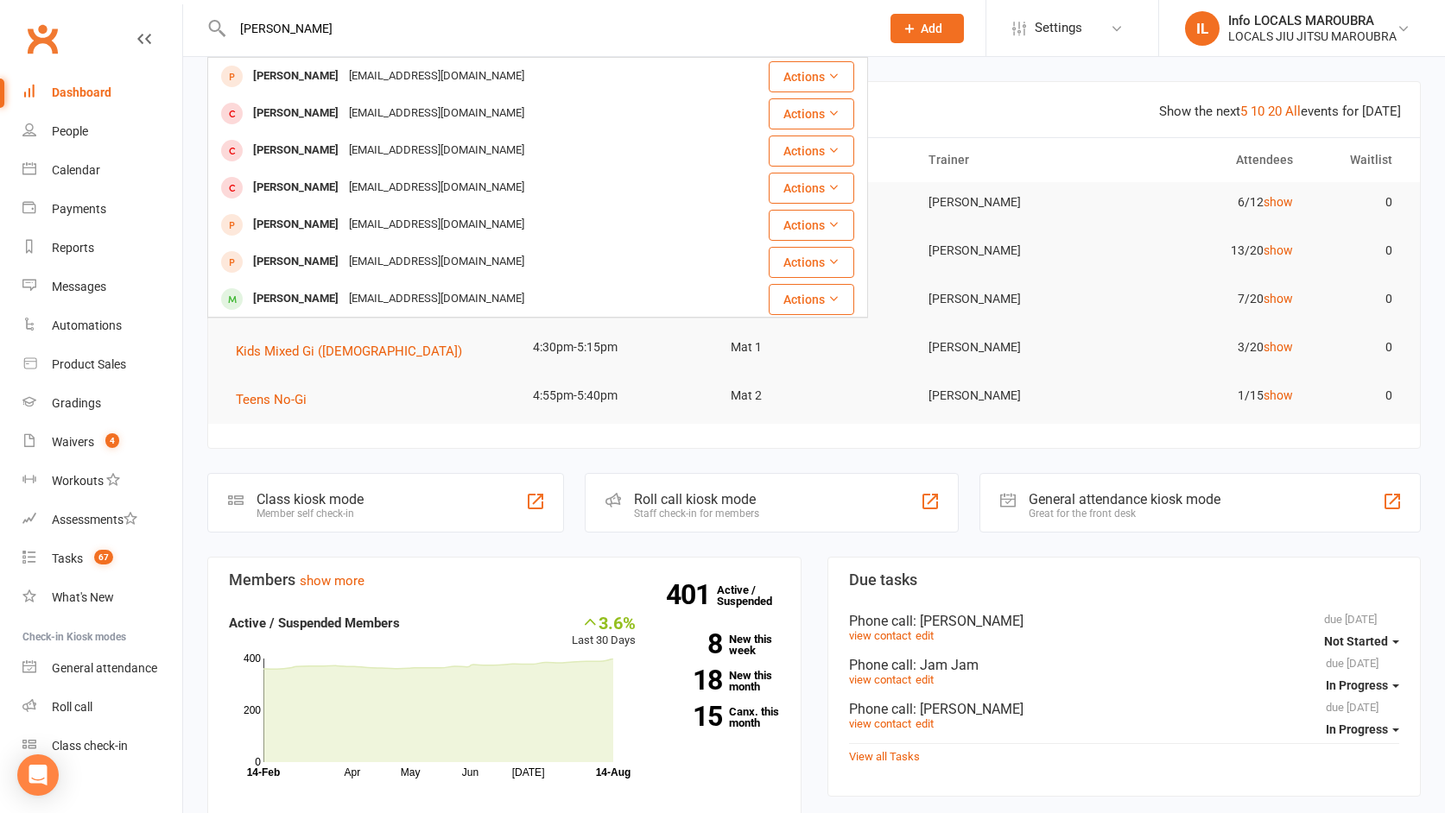
click at [345, 32] on input "hayden tom" at bounding box center [547, 28] width 641 height 24
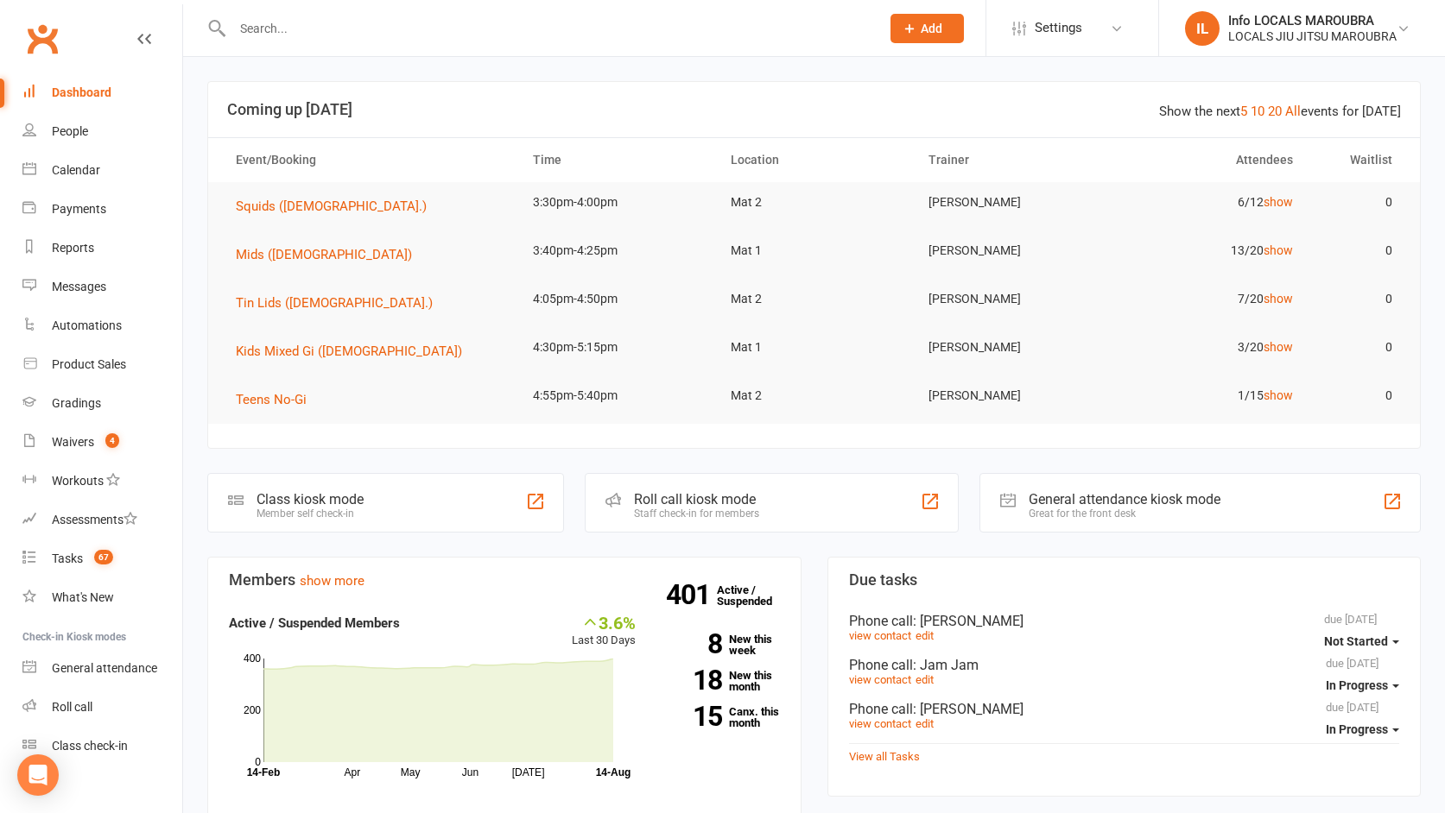
click at [91, 92] on div "Dashboard" at bounding box center [82, 92] width 60 height 14
click at [745, 716] on link "15 Canx. this month" at bounding box center [720, 717] width 118 height 22
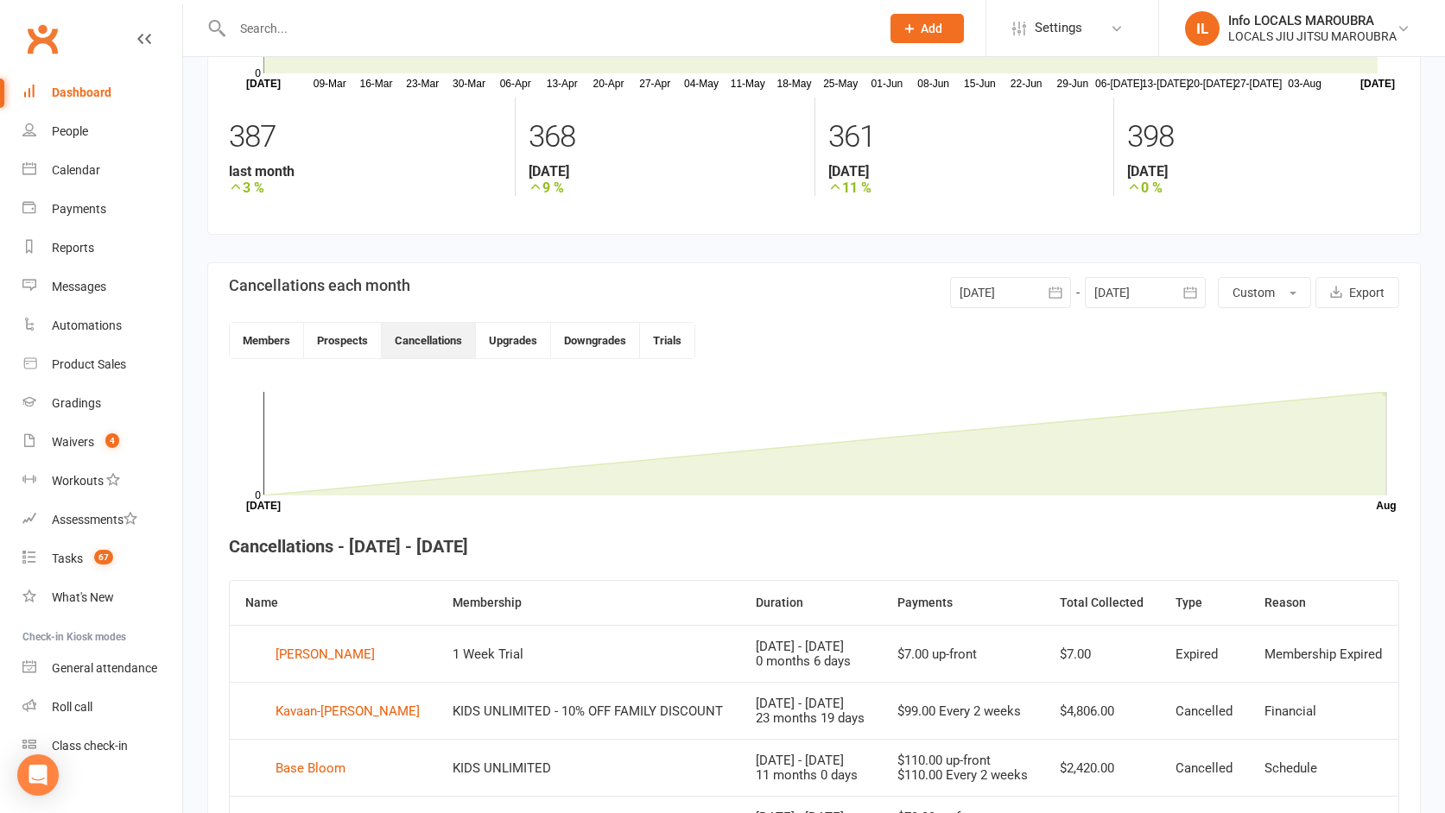
scroll to position [128, 0]
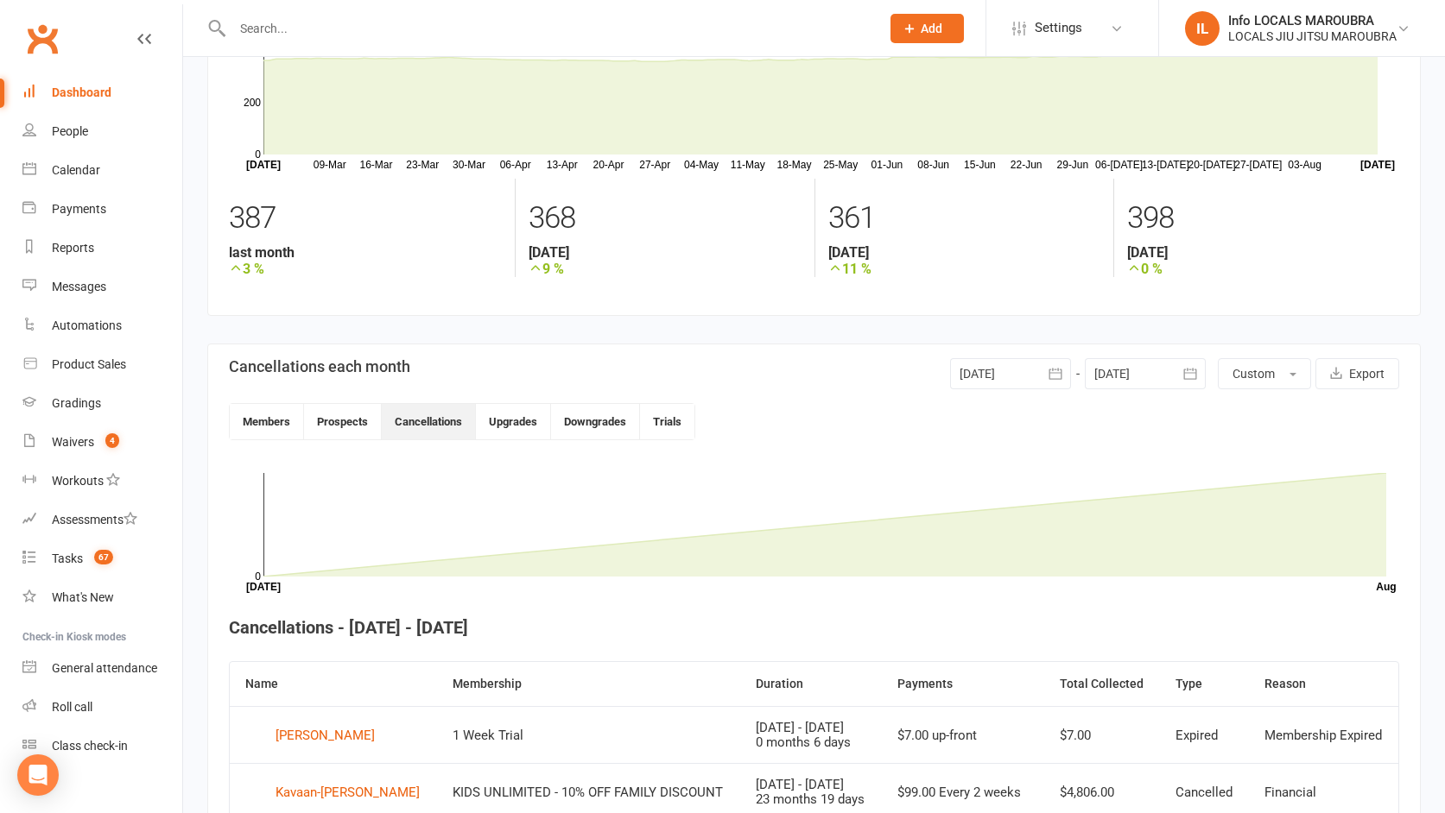
click at [1019, 380] on div at bounding box center [1010, 373] width 121 height 31
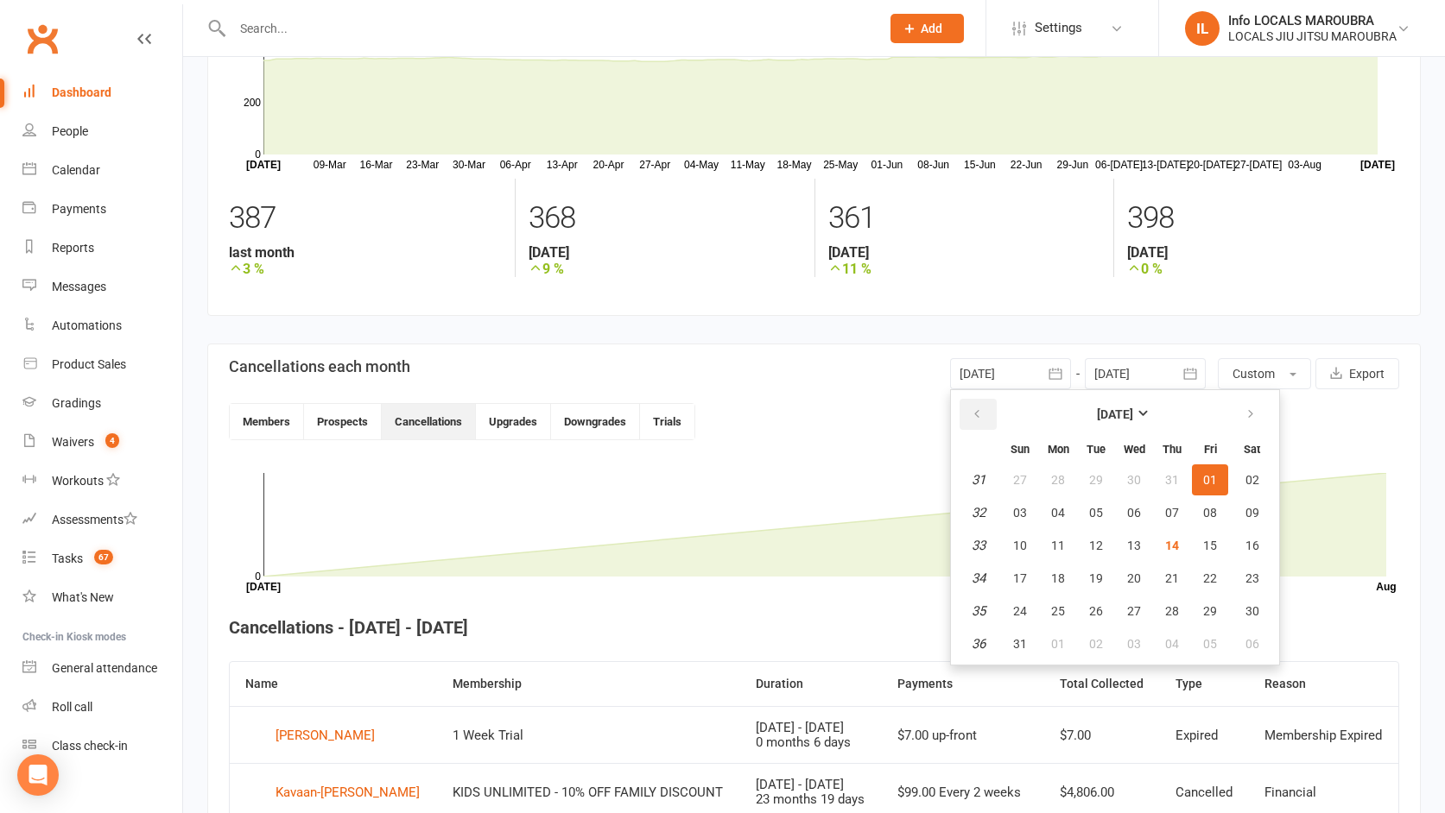
click at [982, 408] on icon "button" at bounding box center [977, 415] width 12 height 14
click at [984, 413] on button "button" at bounding box center [977, 414] width 37 height 31
click at [1091, 477] on span "01" at bounding box center [1096, 480] width 14 height 14
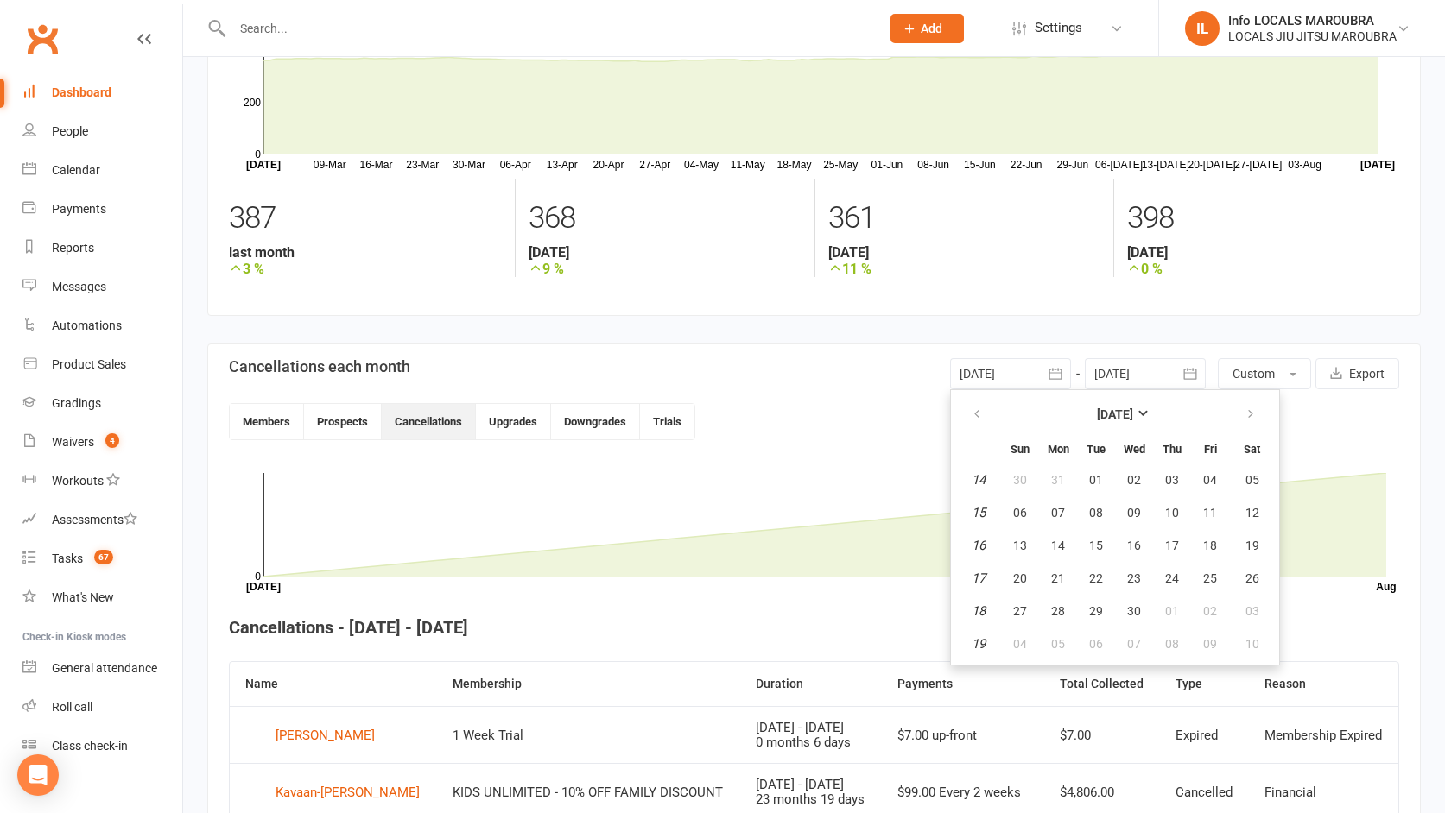
type input "01 Apr 2025"
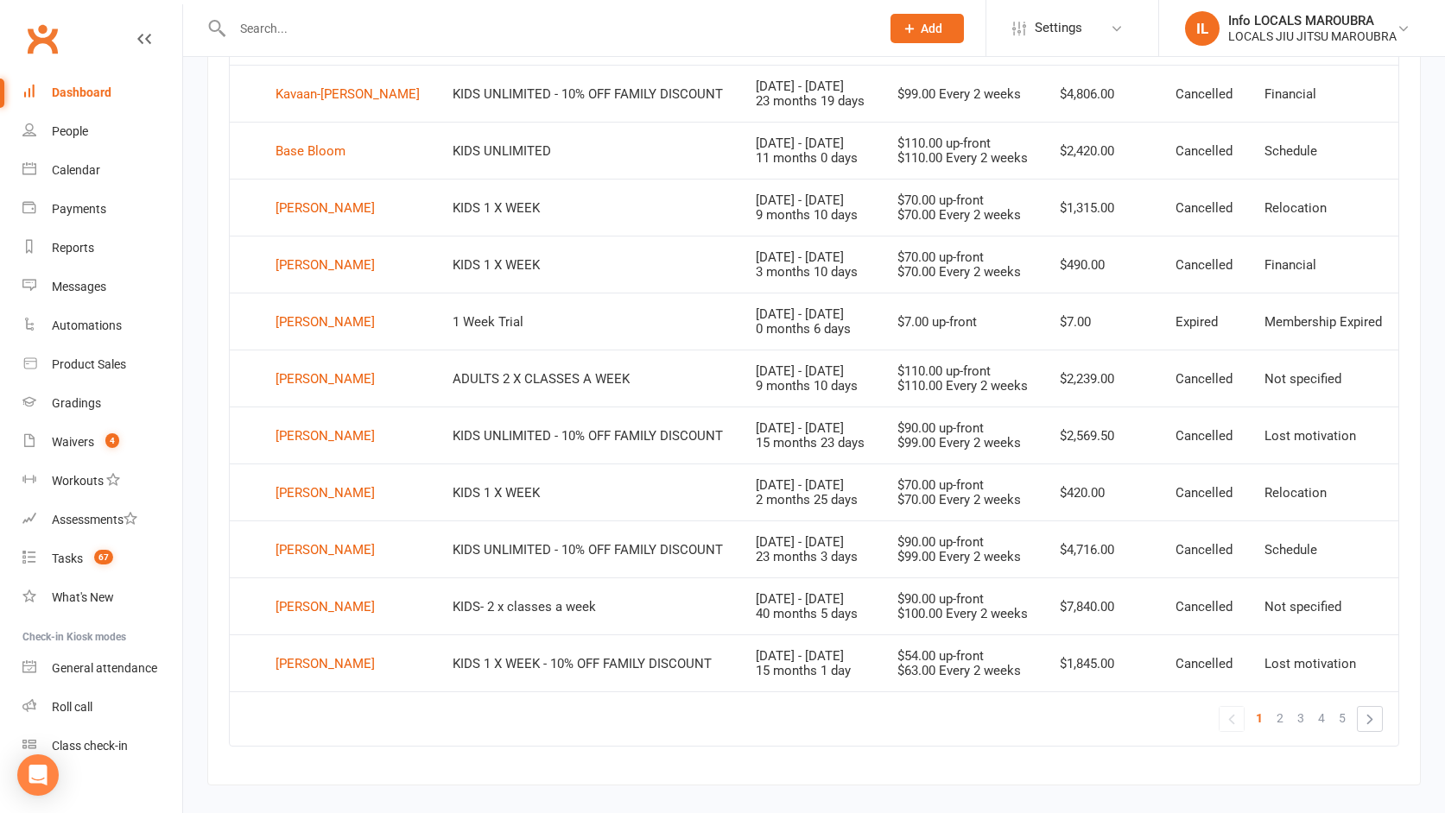
scroll to position [1207, 0]
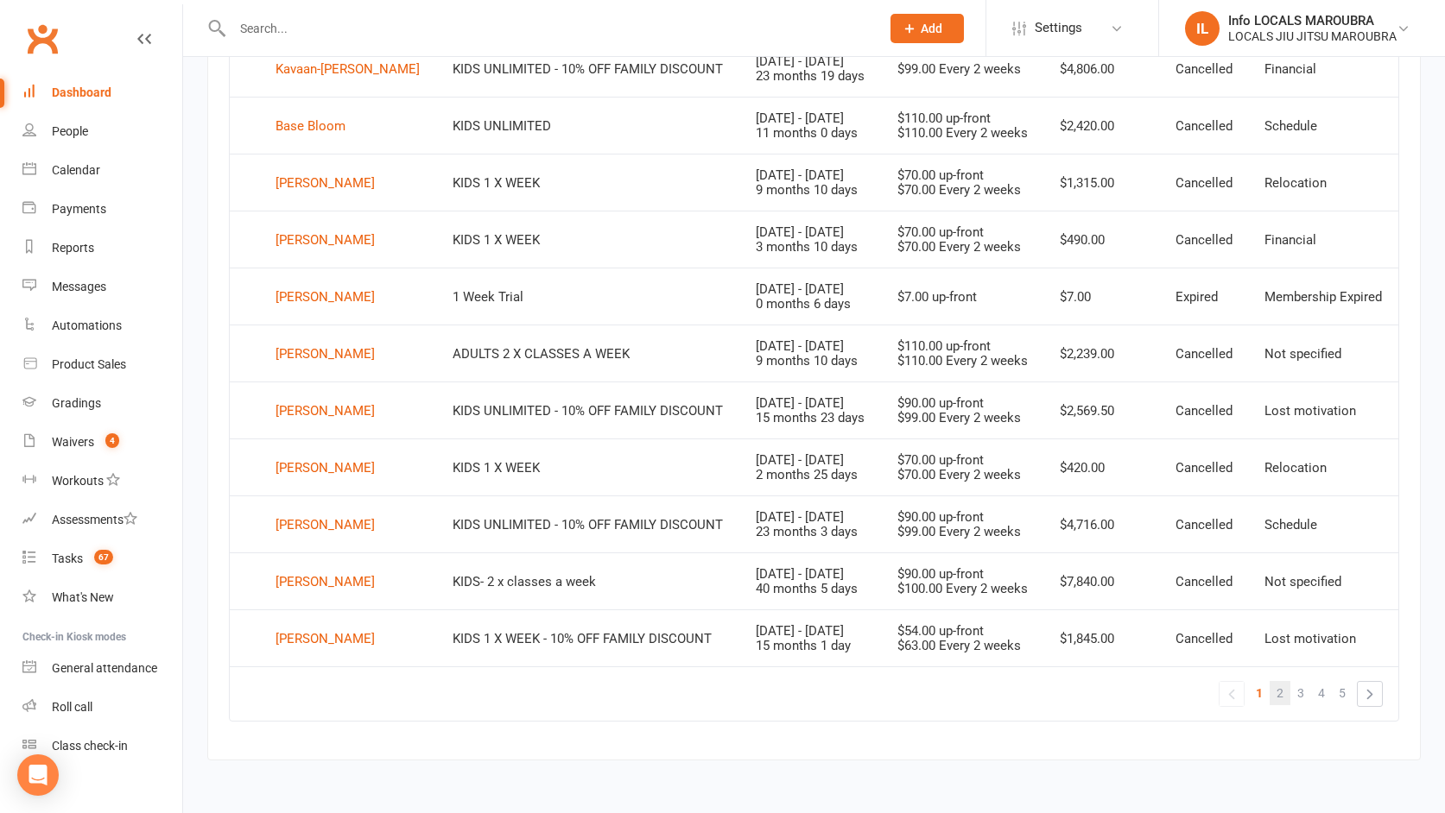
click at [1272, 696] on link "2" at bounding box center [1279, 693] width 21 height 24
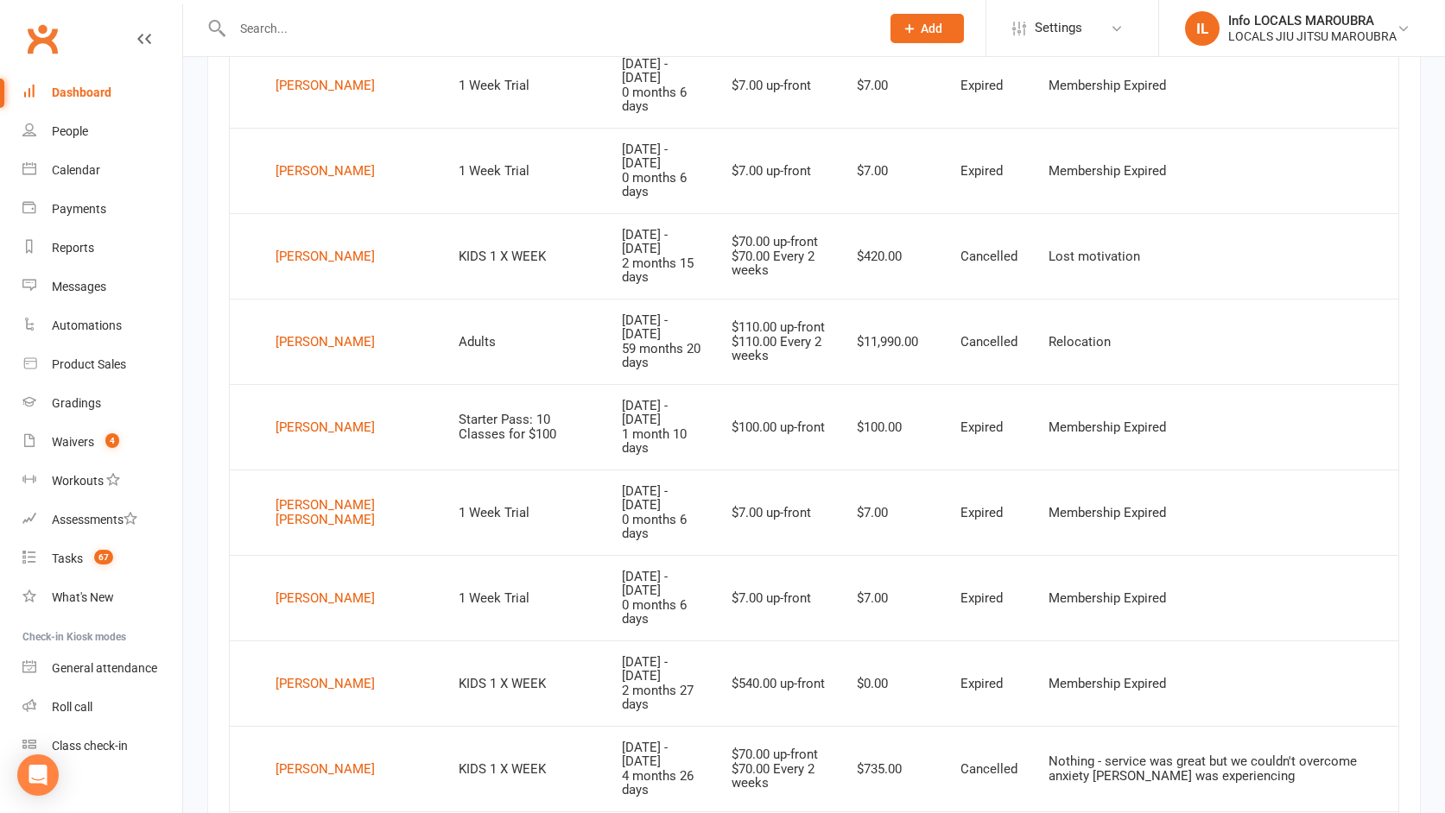
scroll to position [1249, 0]
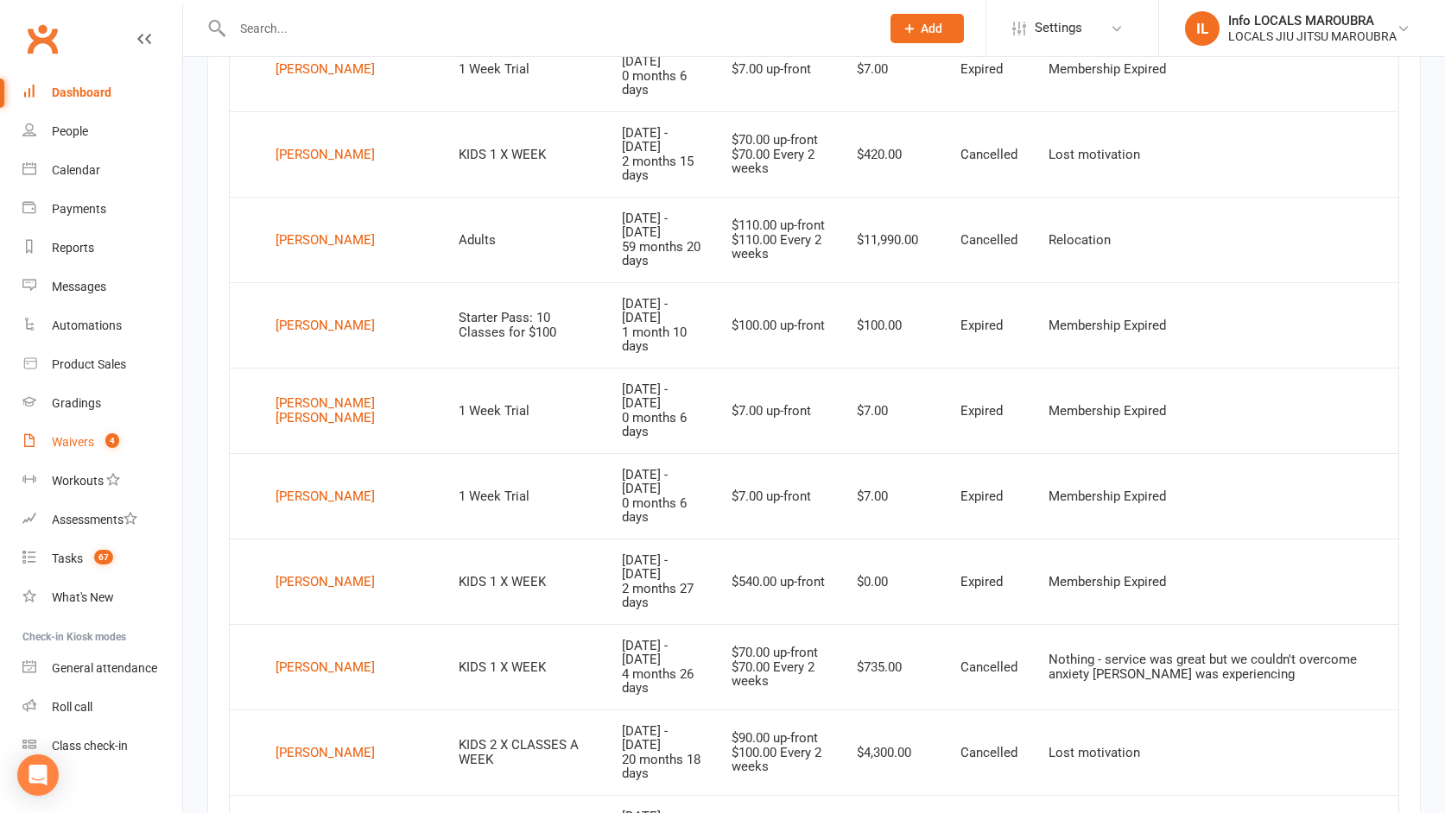
click at [83, 446] on div "Waivers" at bounding box center [73, 442] width 42 height 14
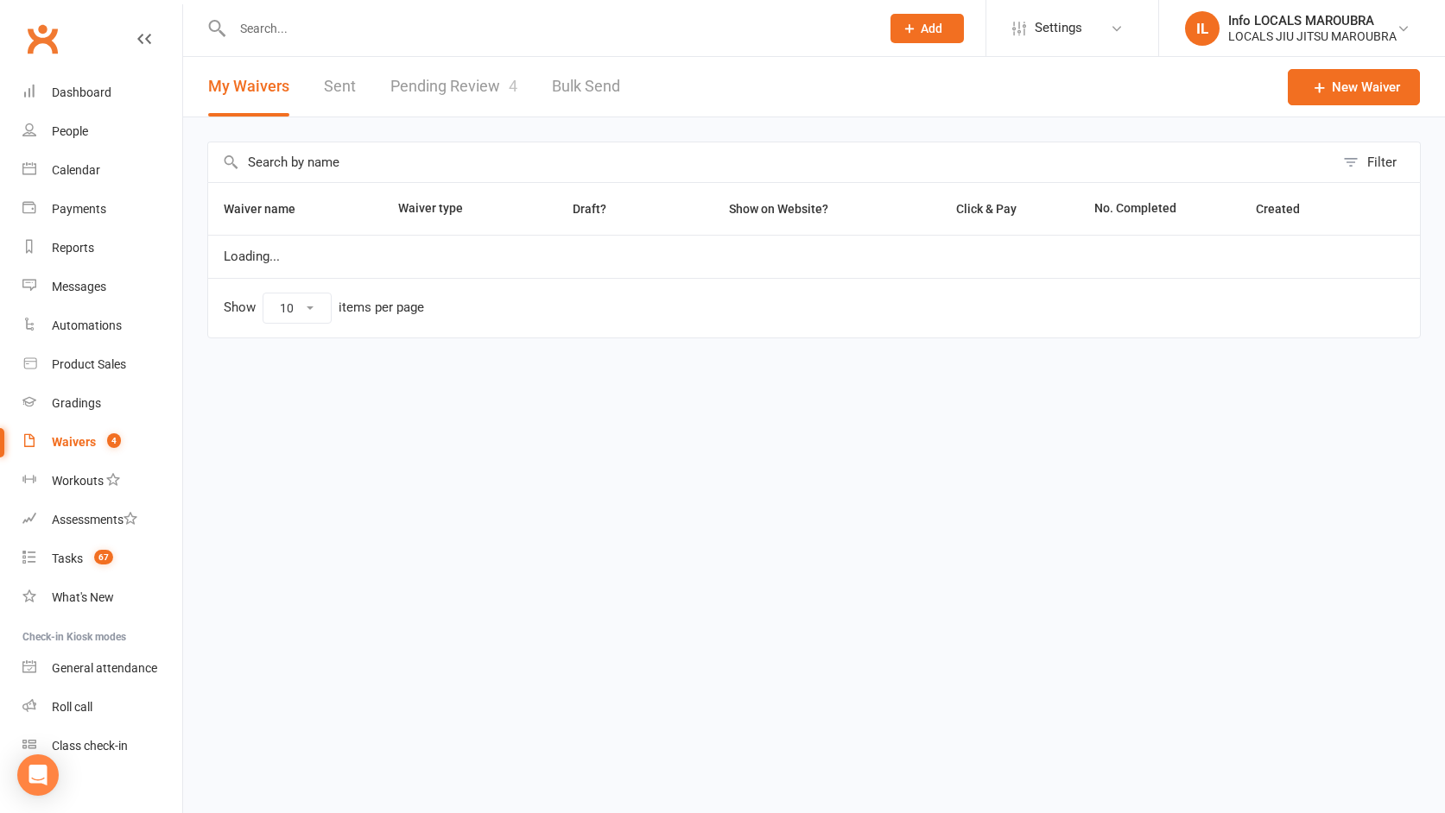
select select "25"
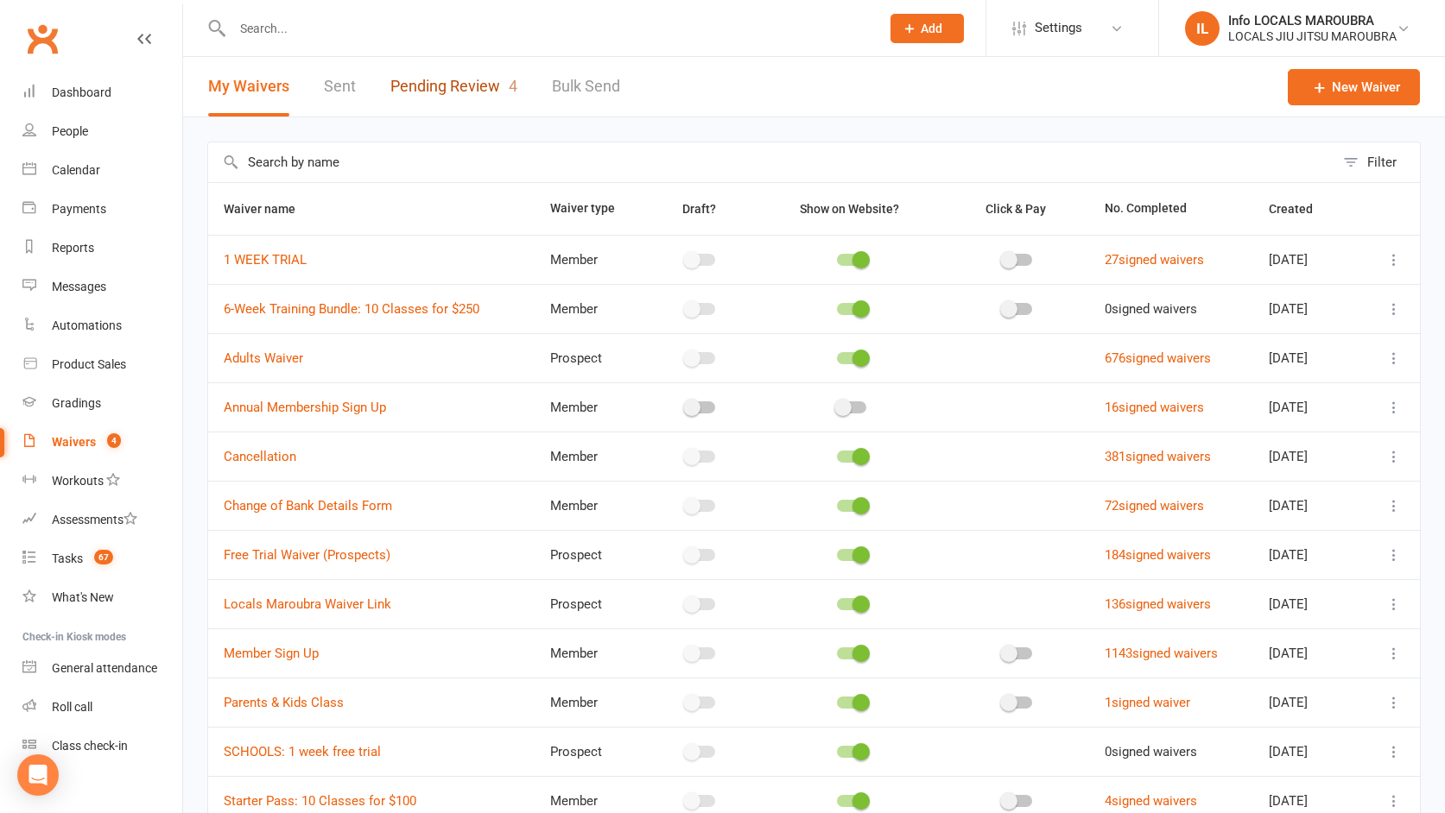
click at [478, 90] on link "Pending Review 4" at bounding box center [453, 87] width 127 height 60
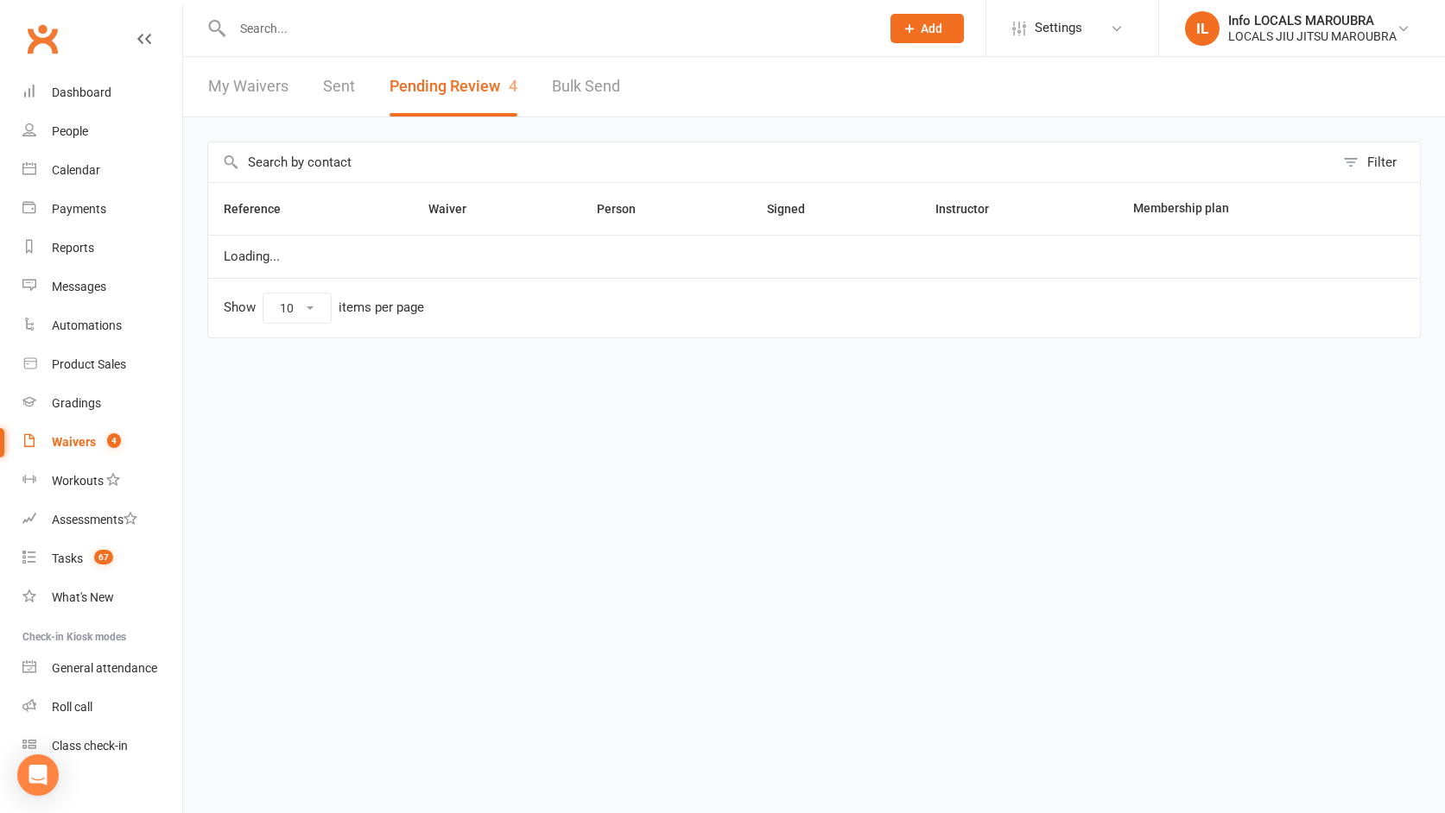
select select "25"
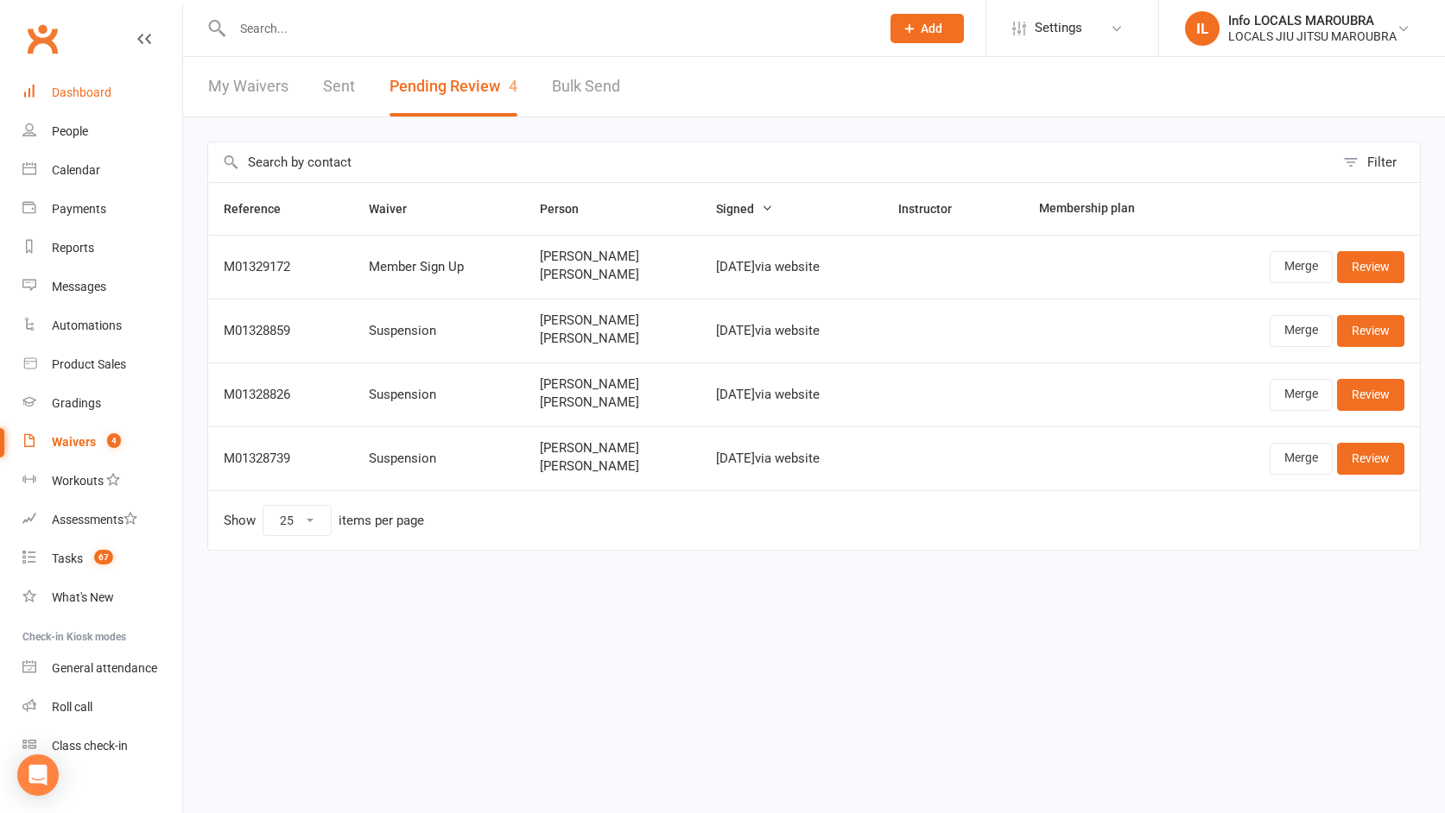
click at [88, 90] on div "Dashboard" at bounding box center [82, 92] width 60 height 14
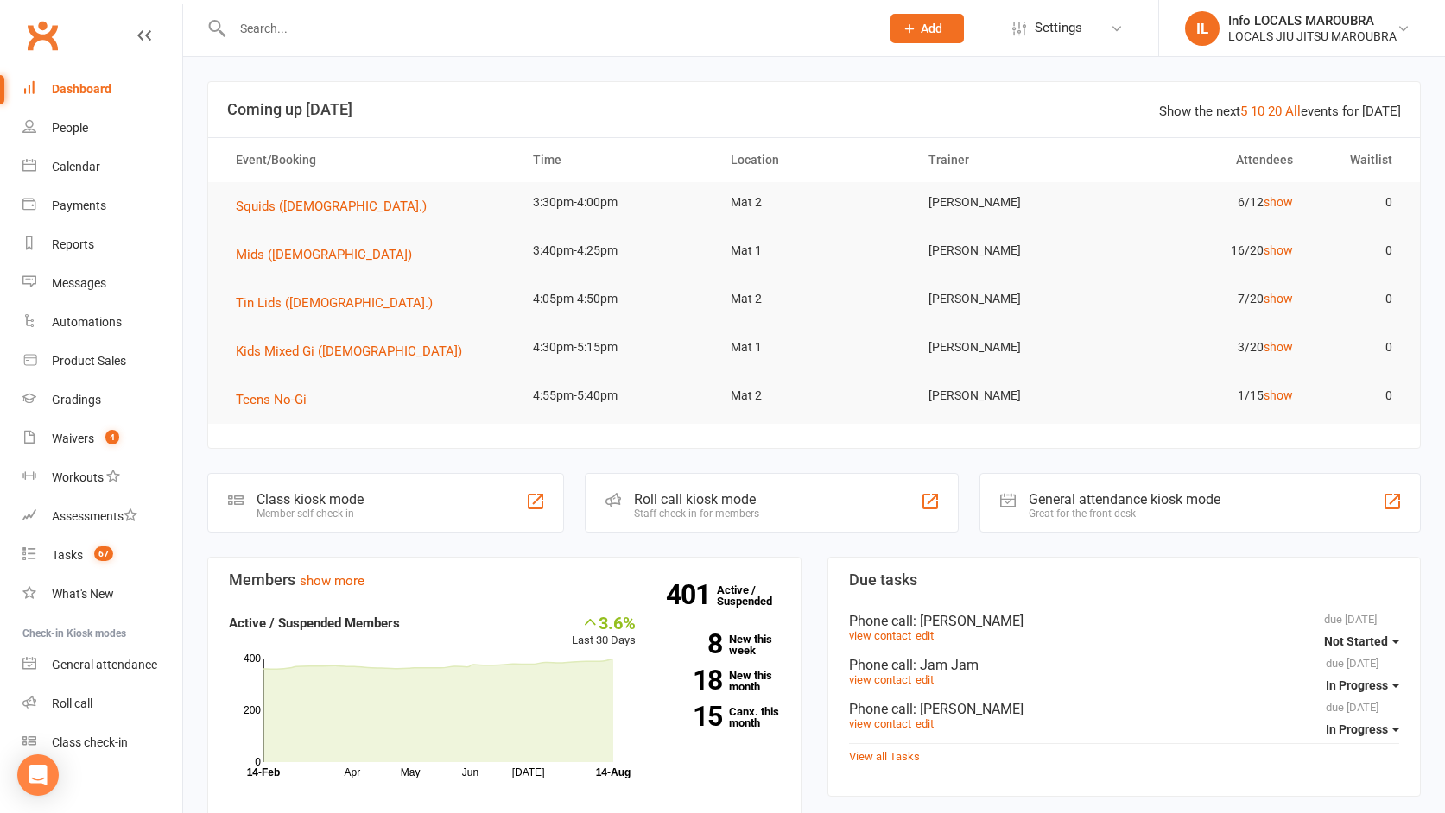
scroll to position [17, 0]
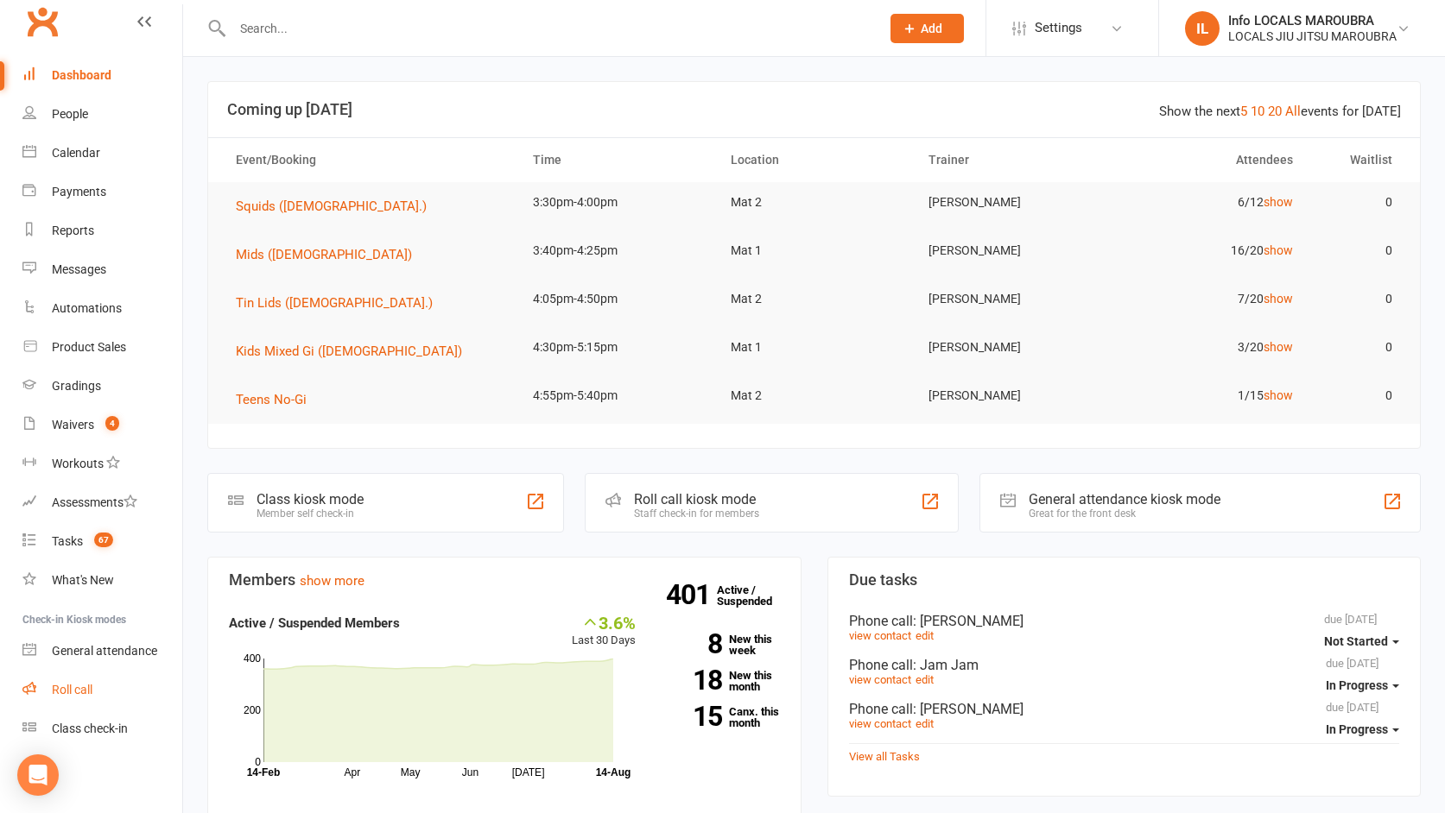
click at [89, 687] on div "Roll call" at bounding box center [72, 690] width 41 height 14
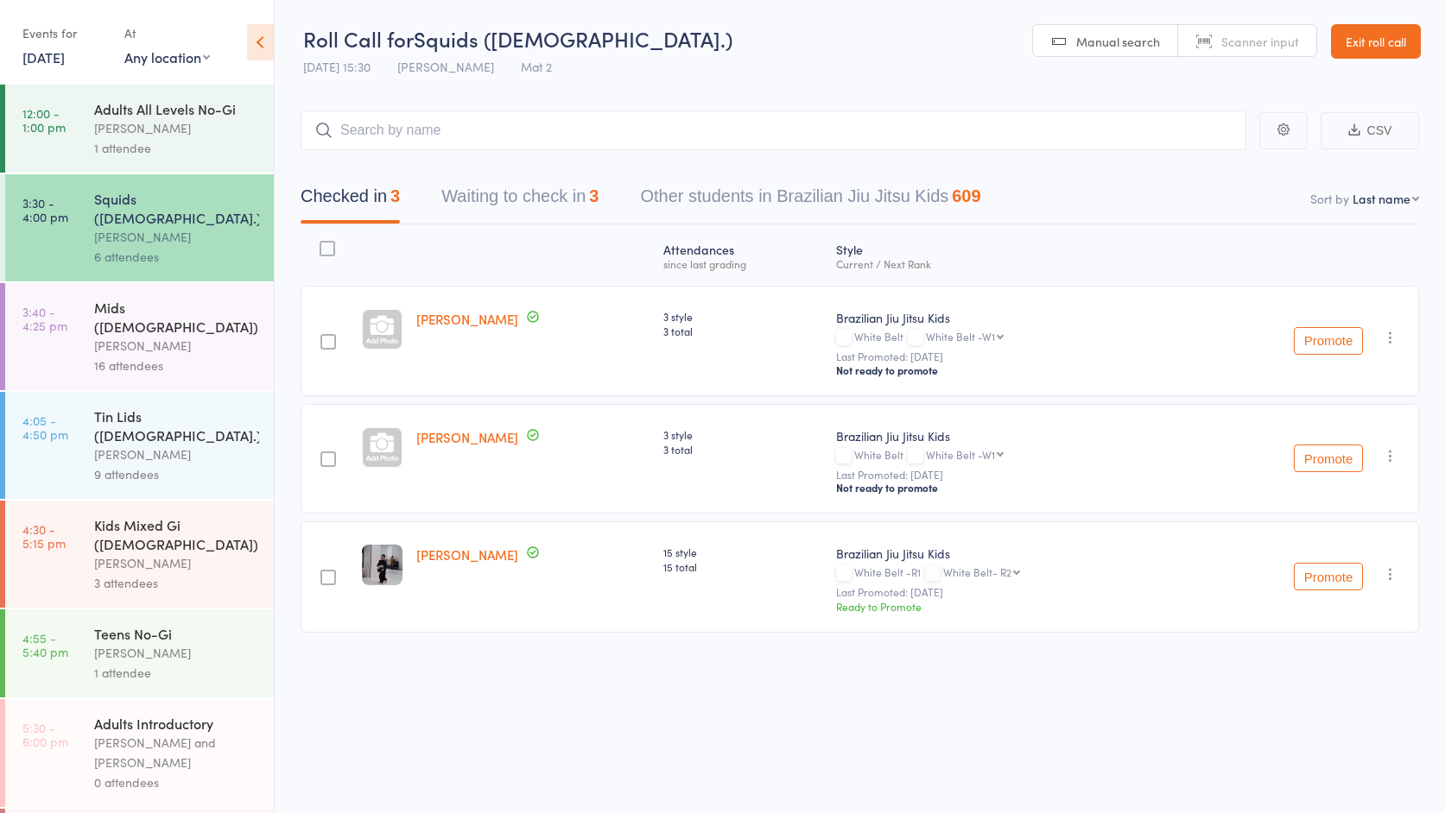
click at [103, 445] on div "Veselin Celic" at bounding box center [176, 455] width 165 height 20
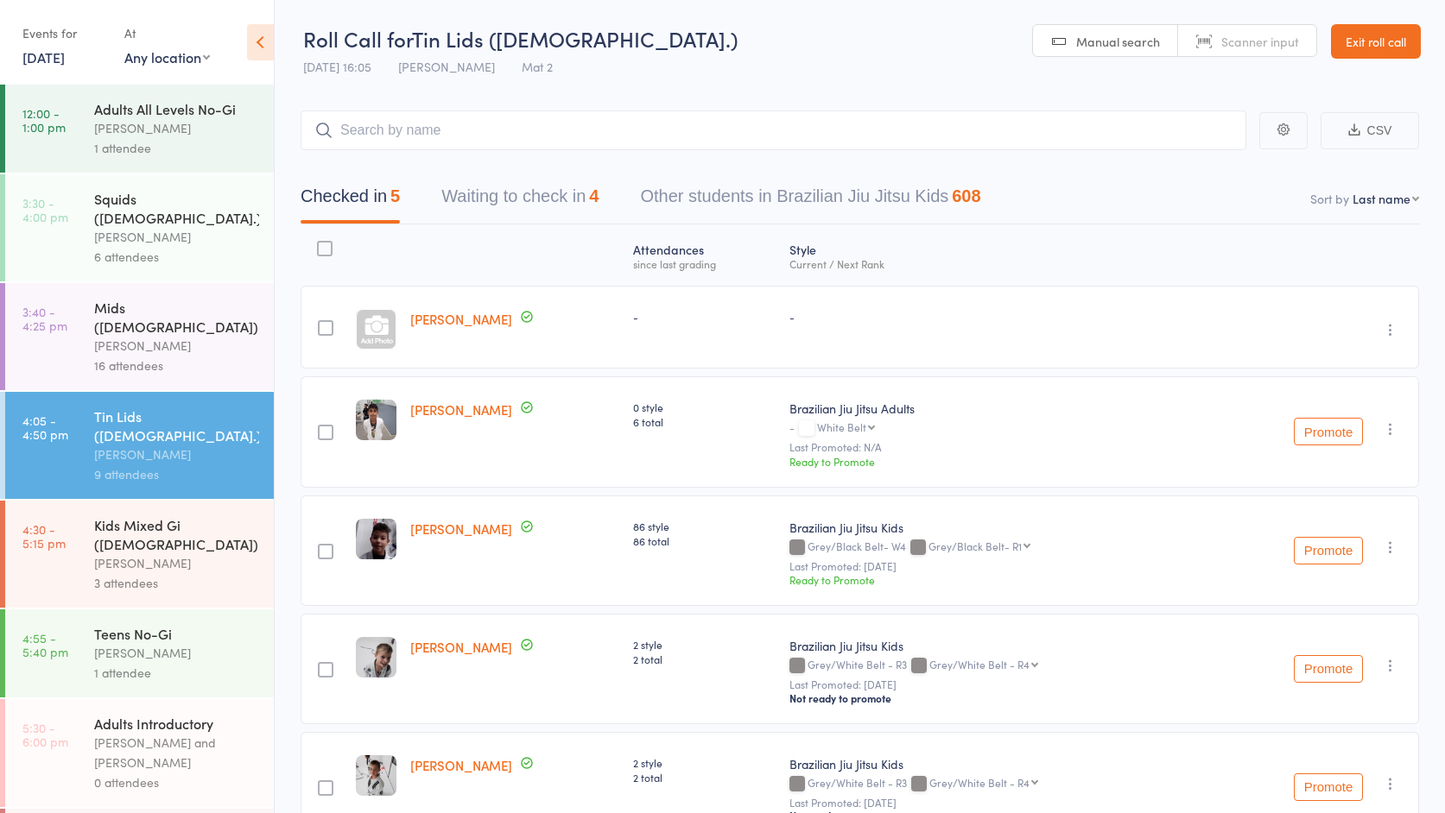
click at [132, 445] on div "[PERSON_NAME]" at bounding box center [176, 455] width 165 height 20
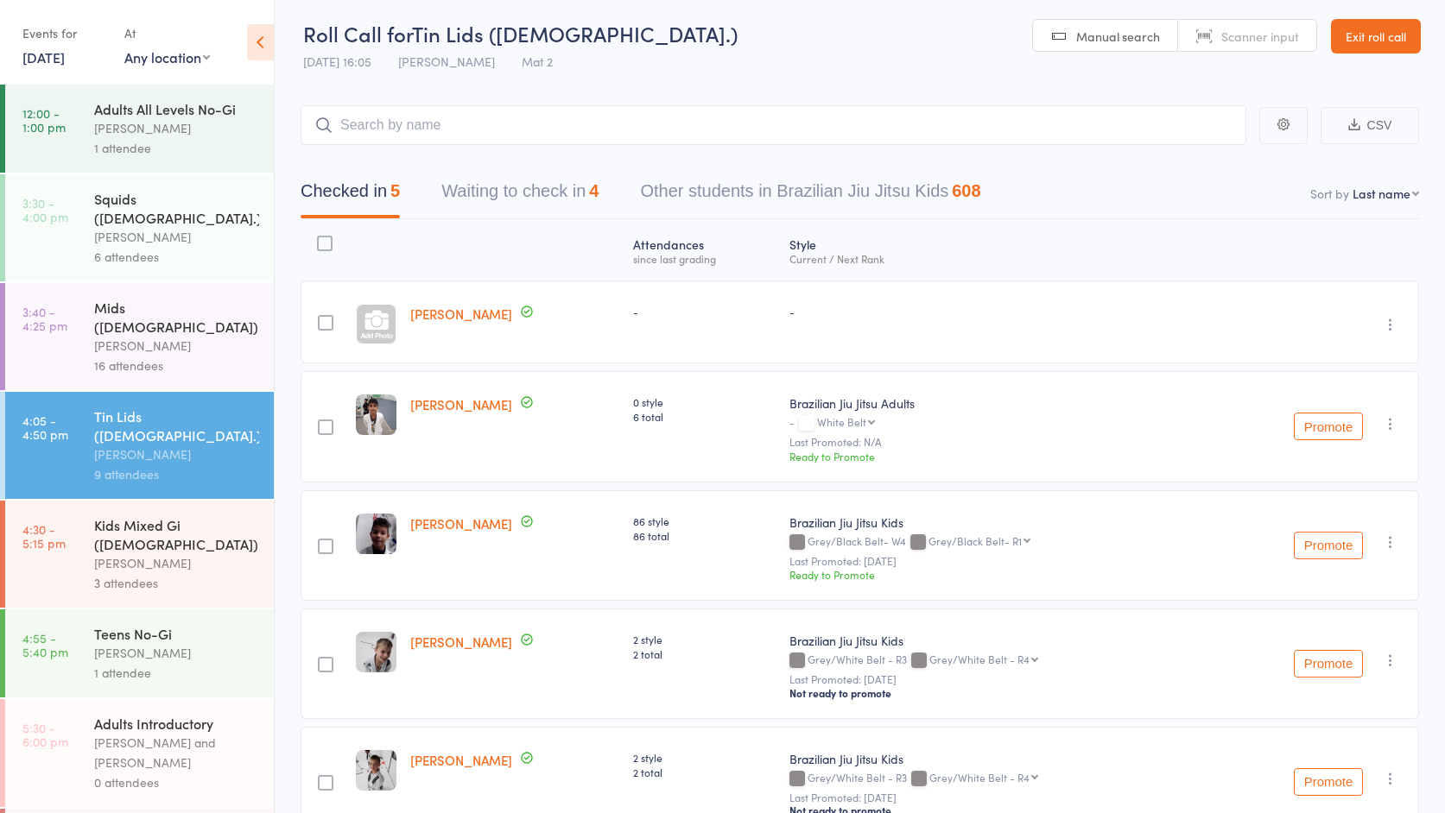
click at [52, 51] on link "14 Aug, 2025" at bounding box center [43, 56] width 42 height 19
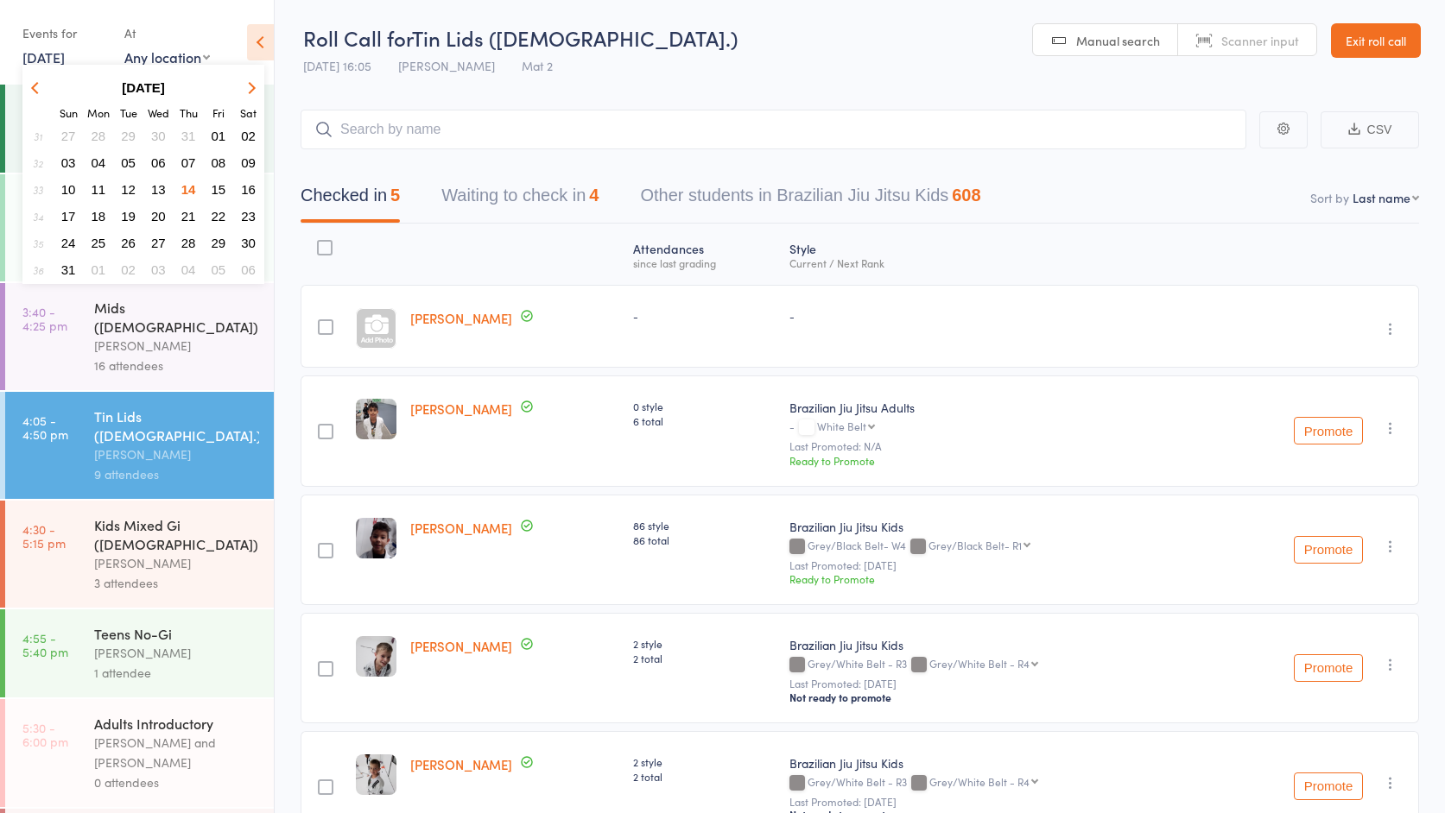
scroll to position [0, 0]
click at [118, 445] on div "[PERSON_NAME]" at bounding box center [176, 455] width 165 height 20
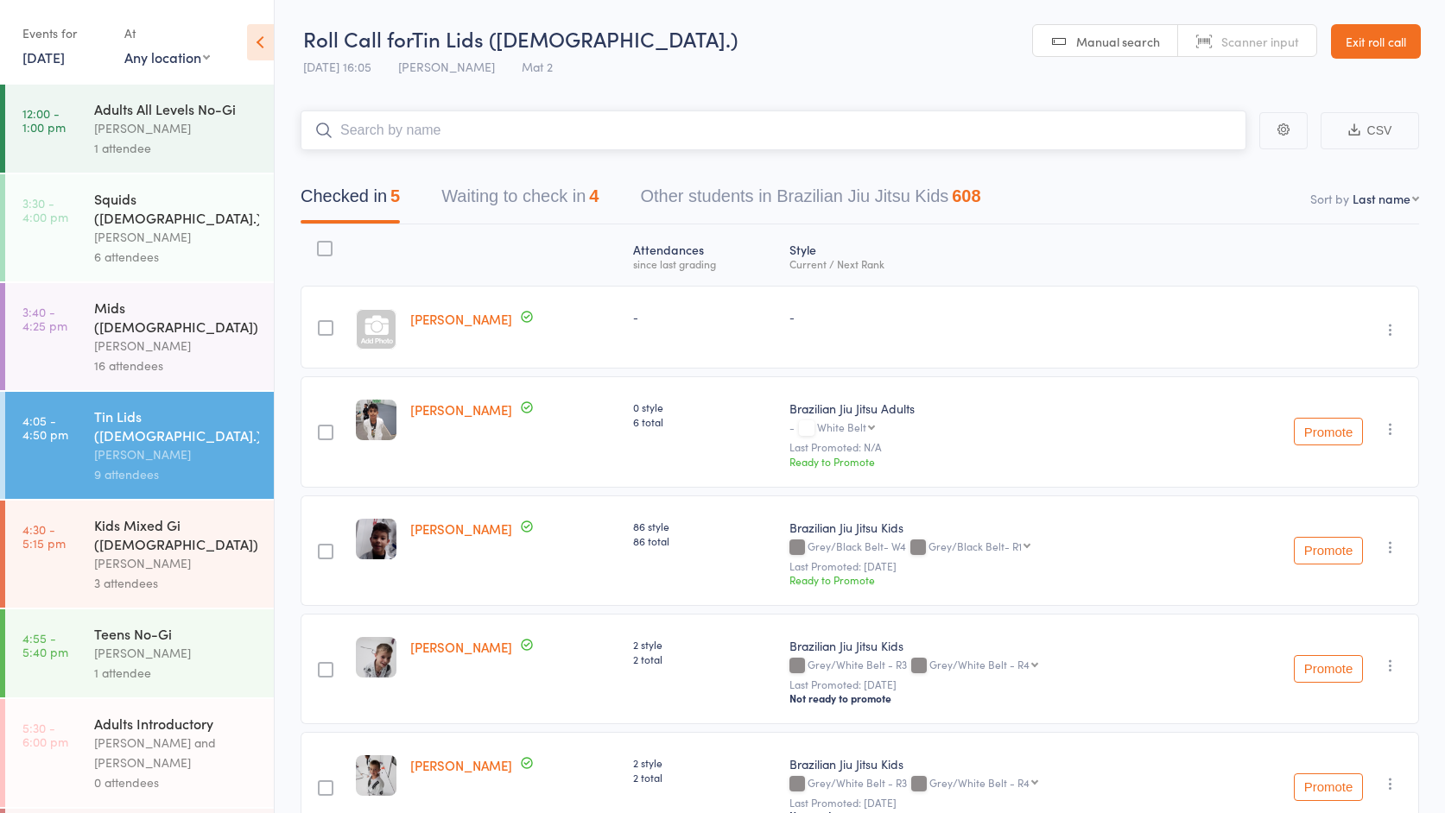
click at [411, 133] on input "search" at bounding box center [773, 131] width 946 height 40
click at [1368, 38] on link "Exit roll call" at bounding box center [1376, 41] width 90 height 35
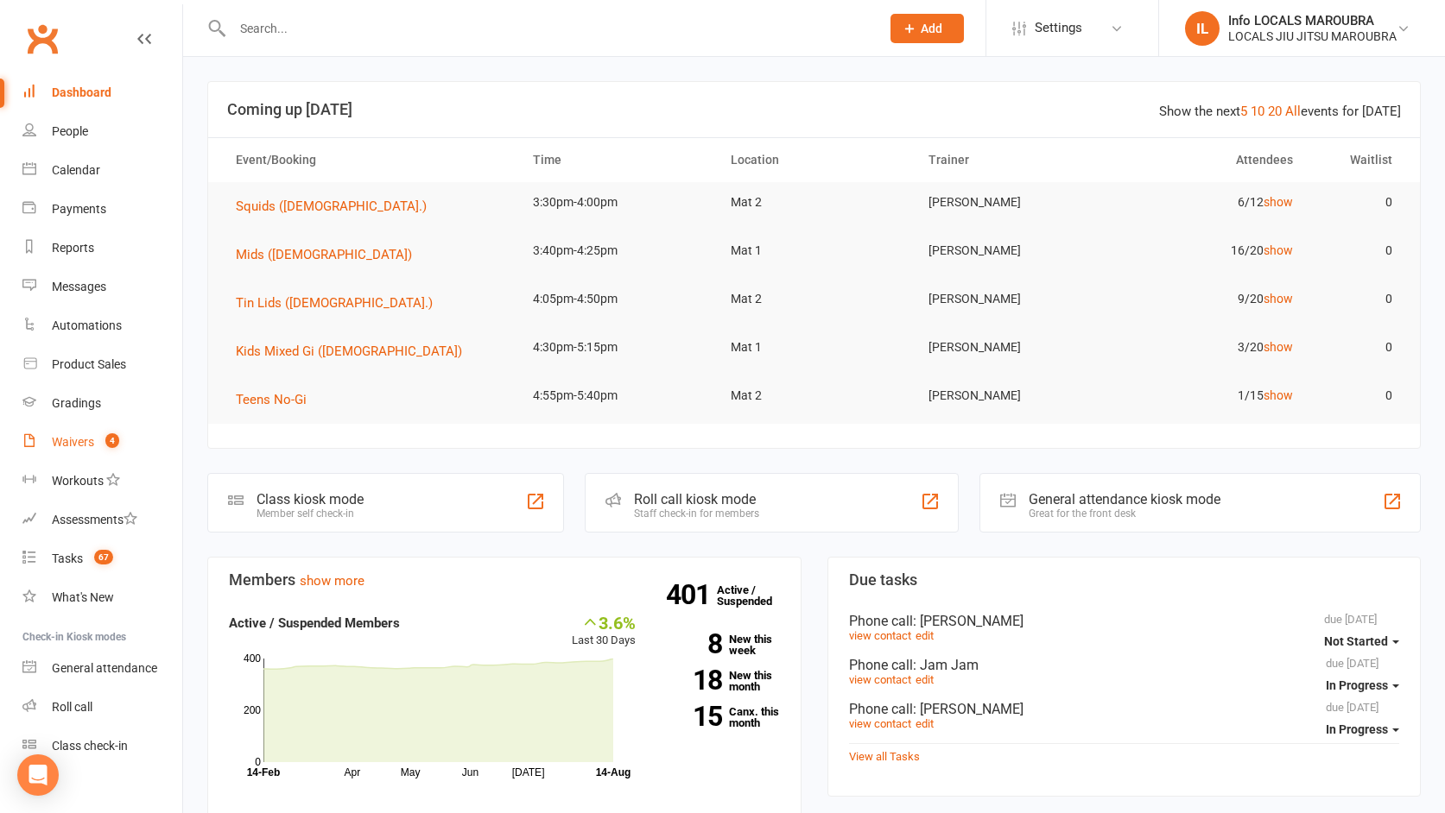
click at [84, 440] on div "Waivers" at bounding box center [73, 442] width 42 height 14
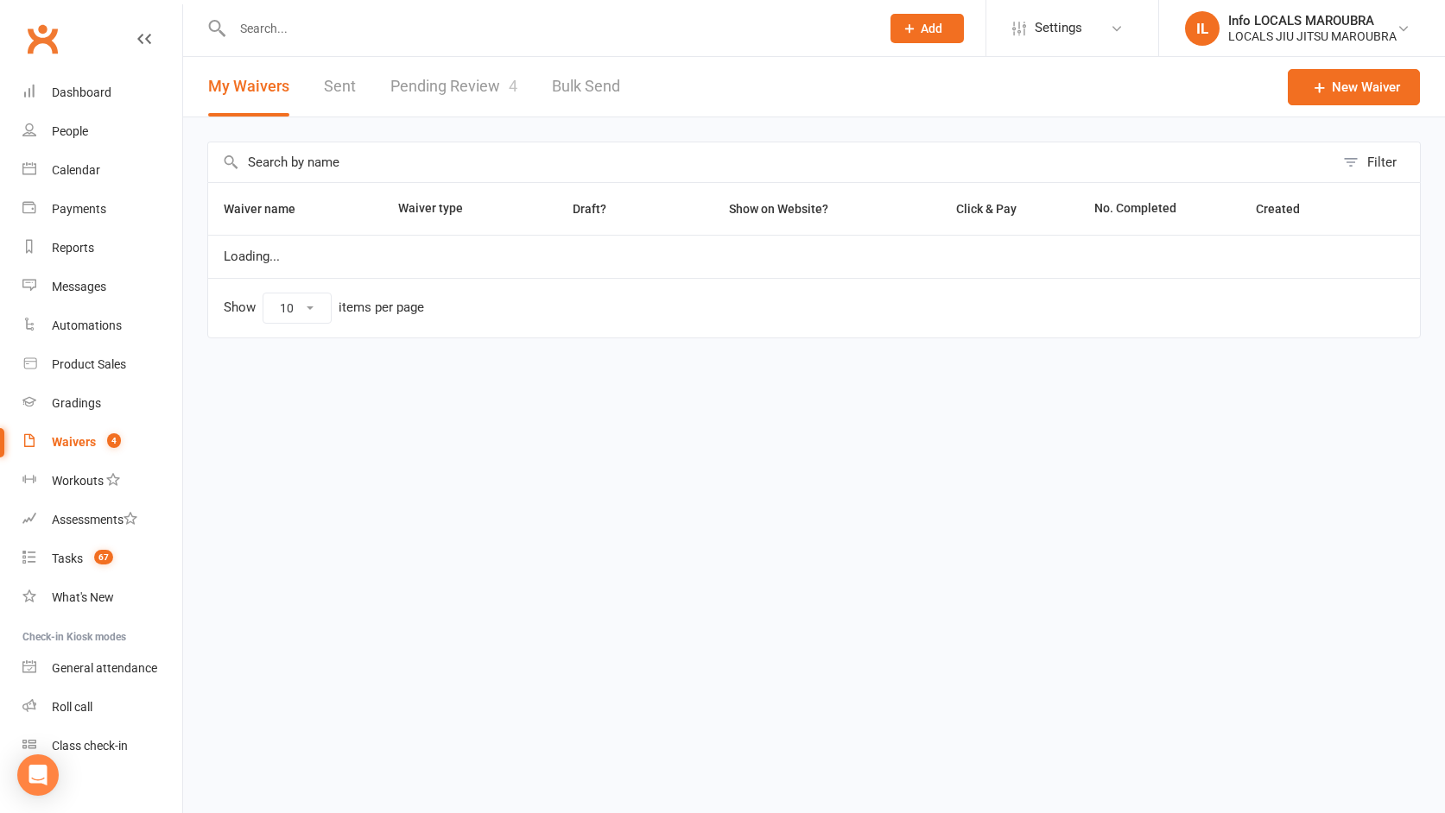
select select "25"
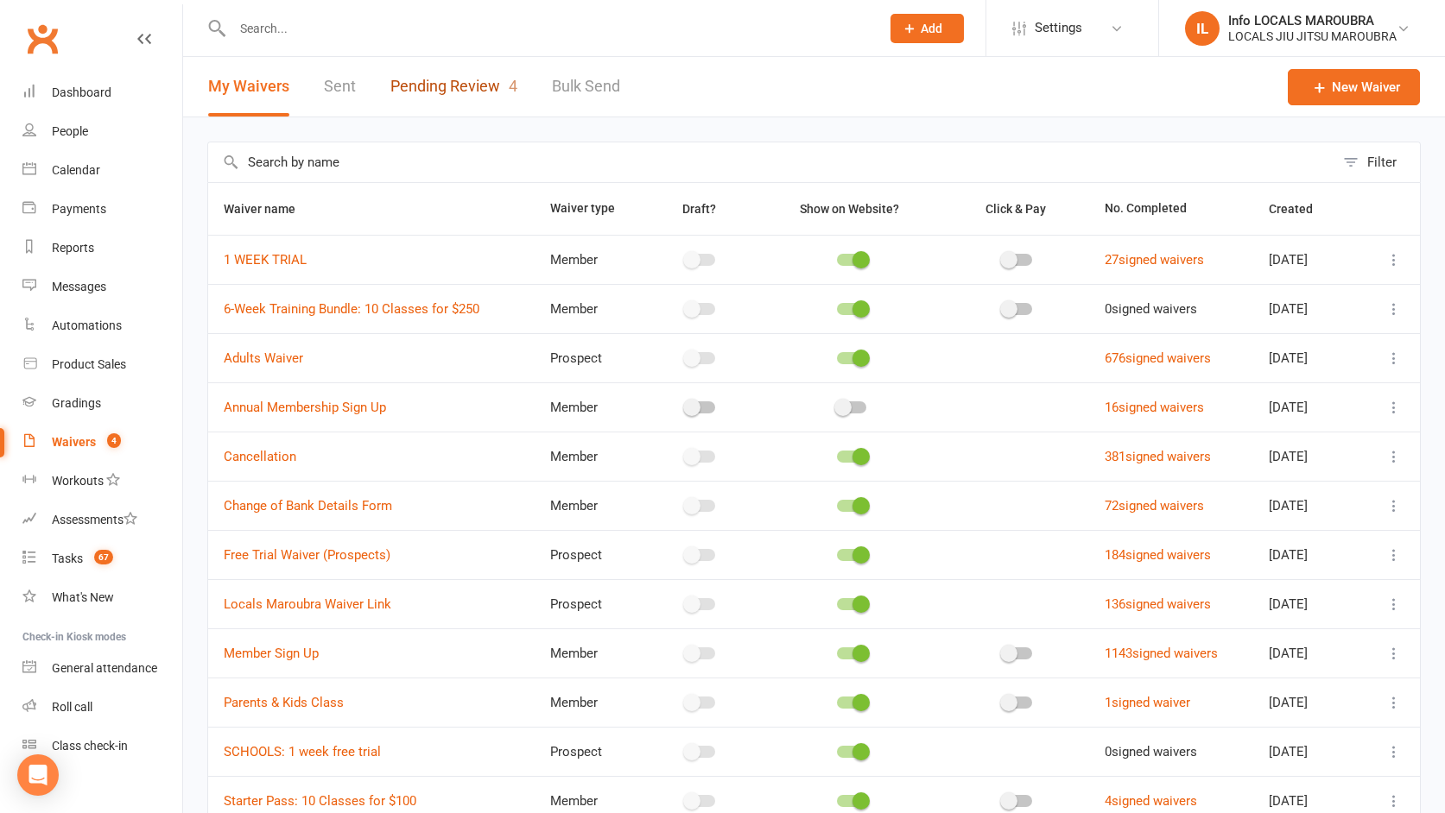
click at [459, 93] on link "Pending Review 4" at bounding box center [453, 87] width 127 height 60
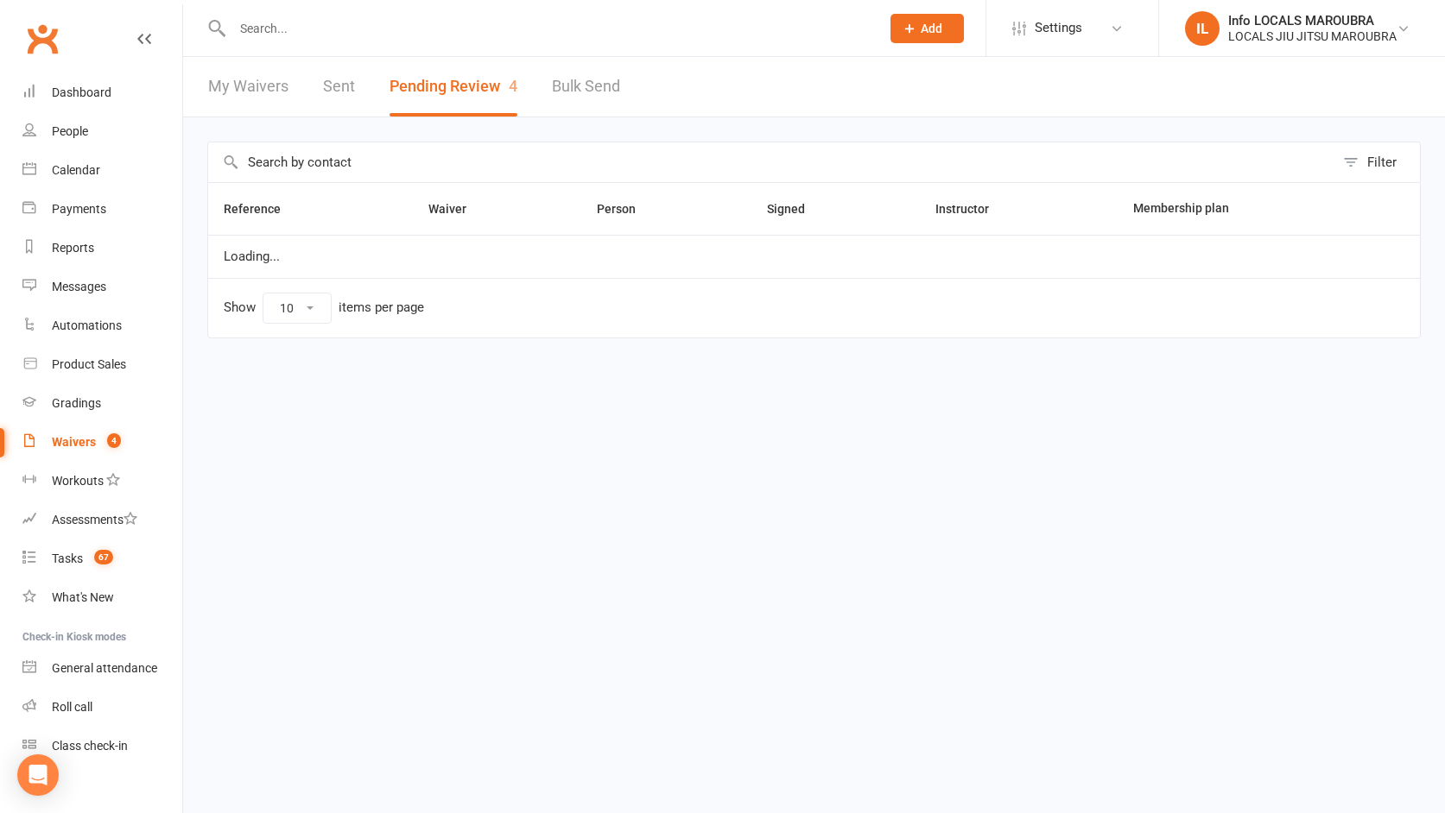
select select "25"
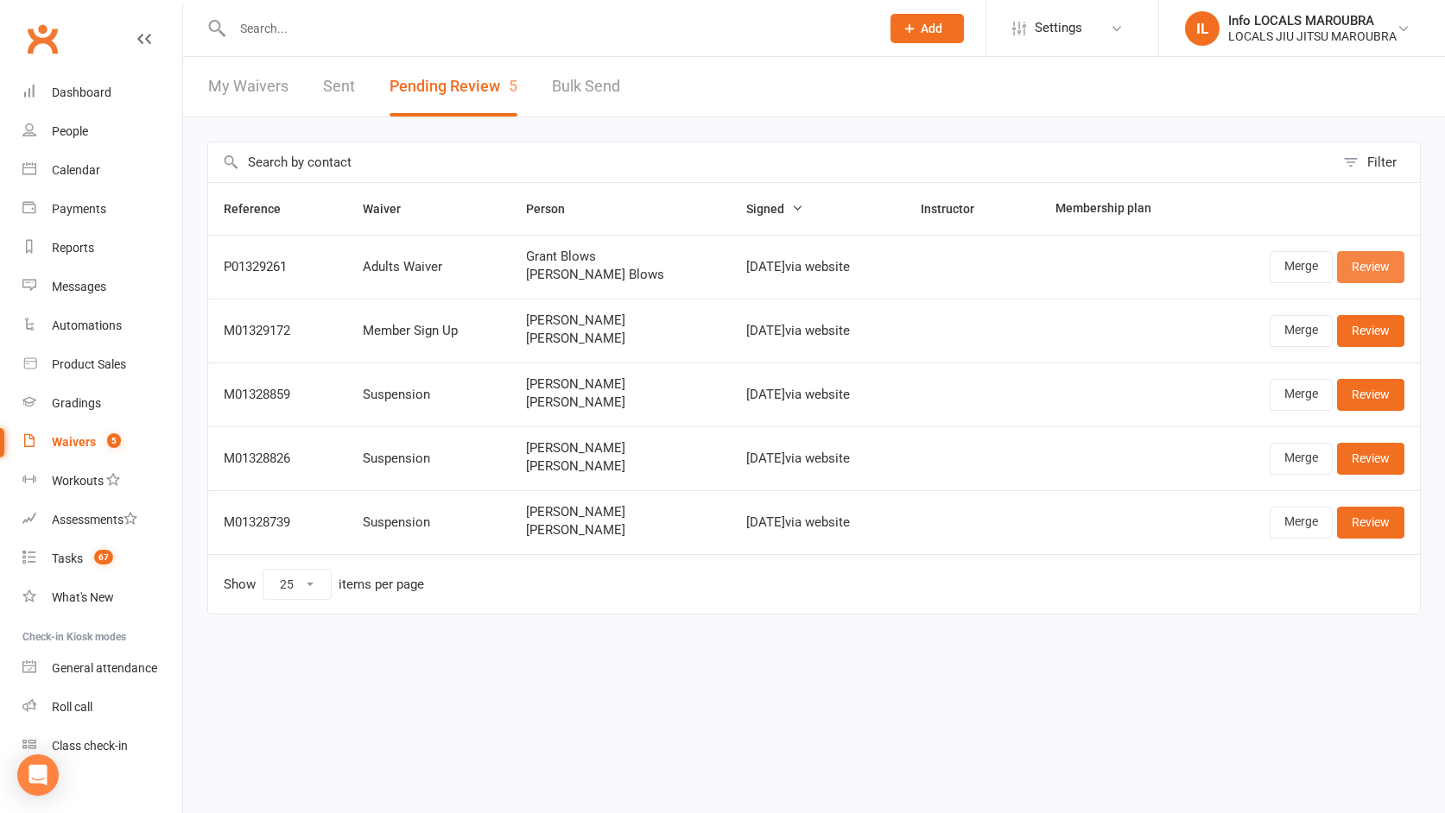
click at [1388, 260] on link "Review" at bounding box center [1370, 266] width 67 height 31
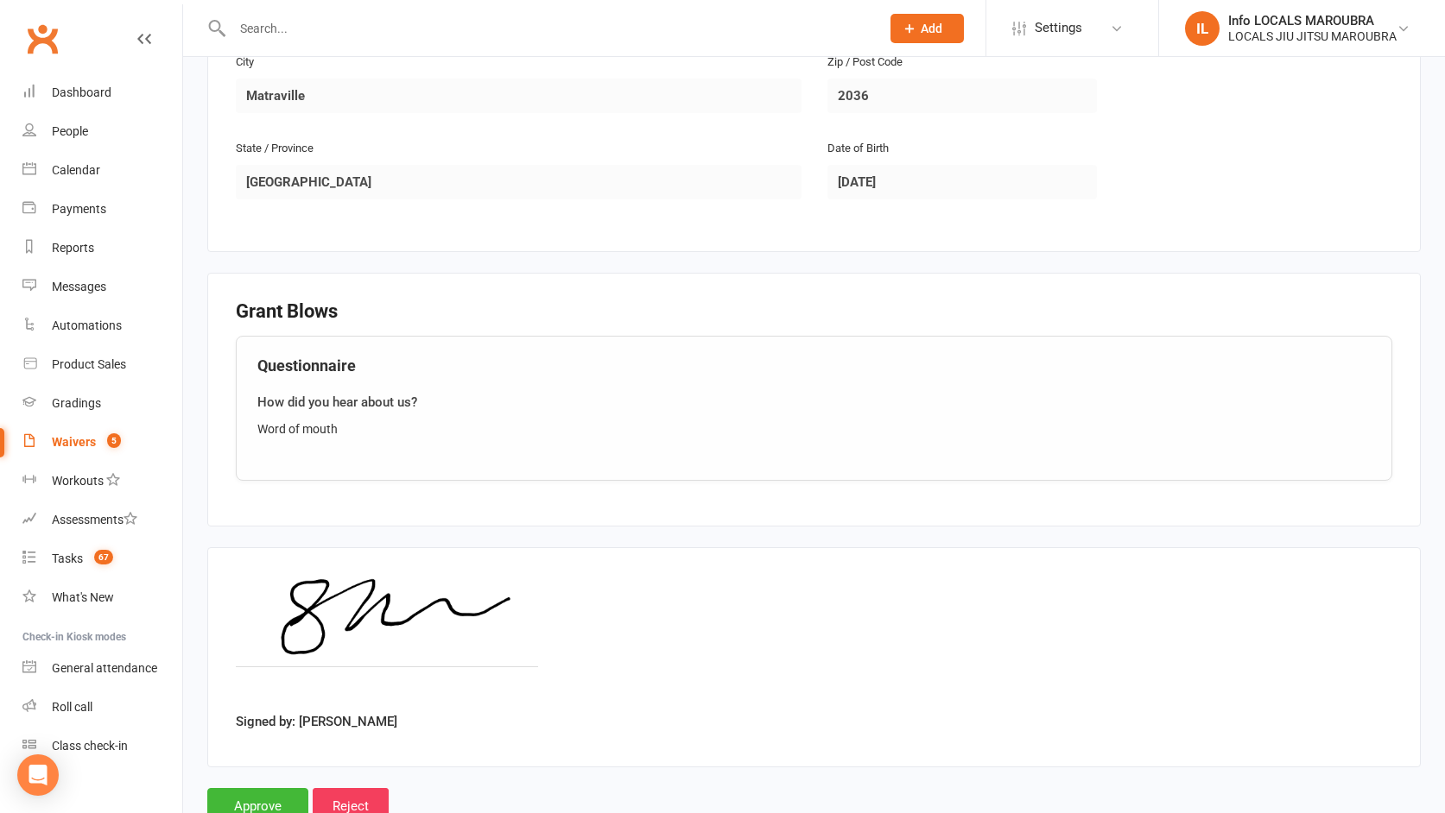
scroll to position [1274, 0]
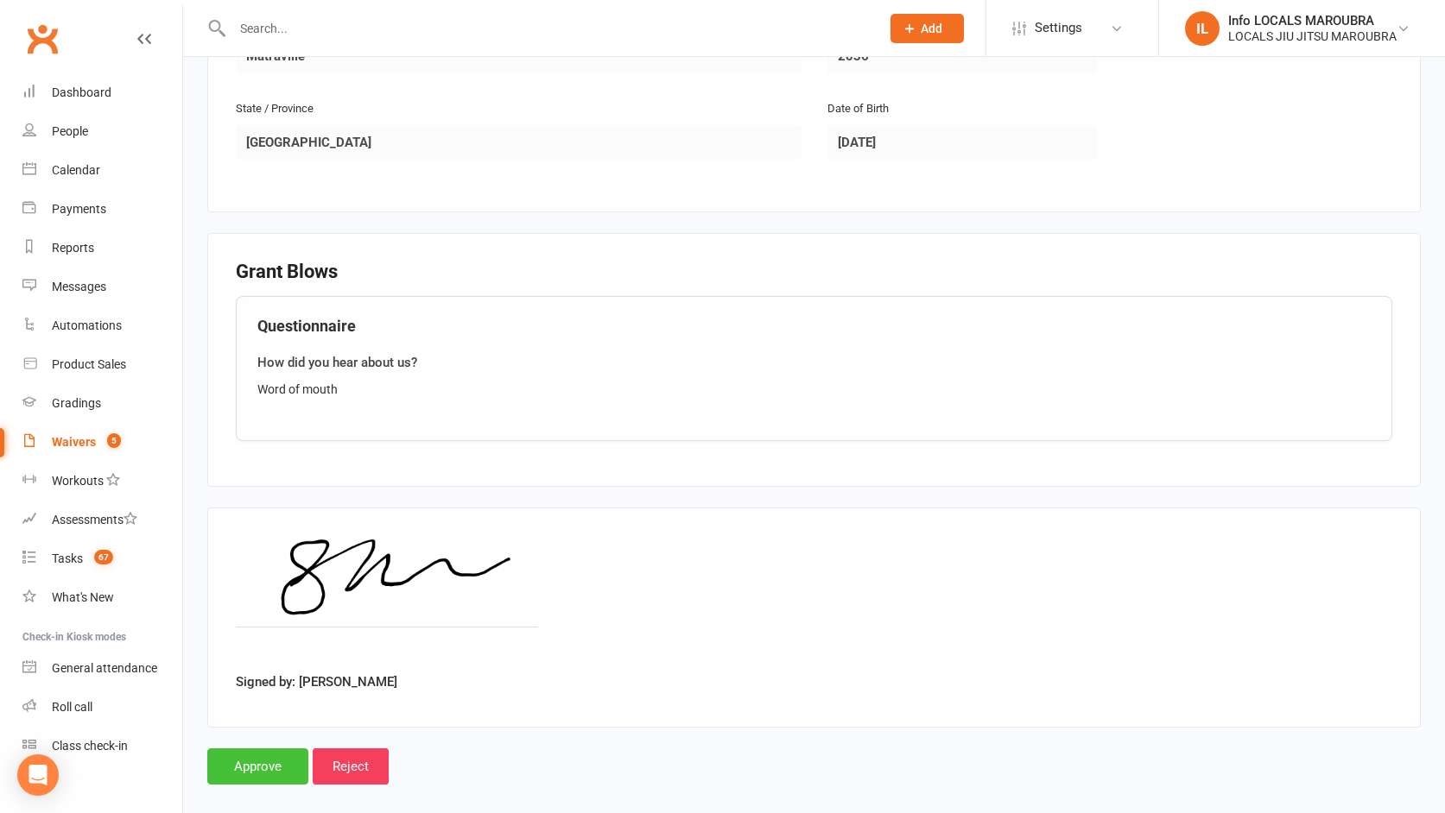
click at [247, 754] on input "Approve" at bounding box center [257, 767] width 101 height 36
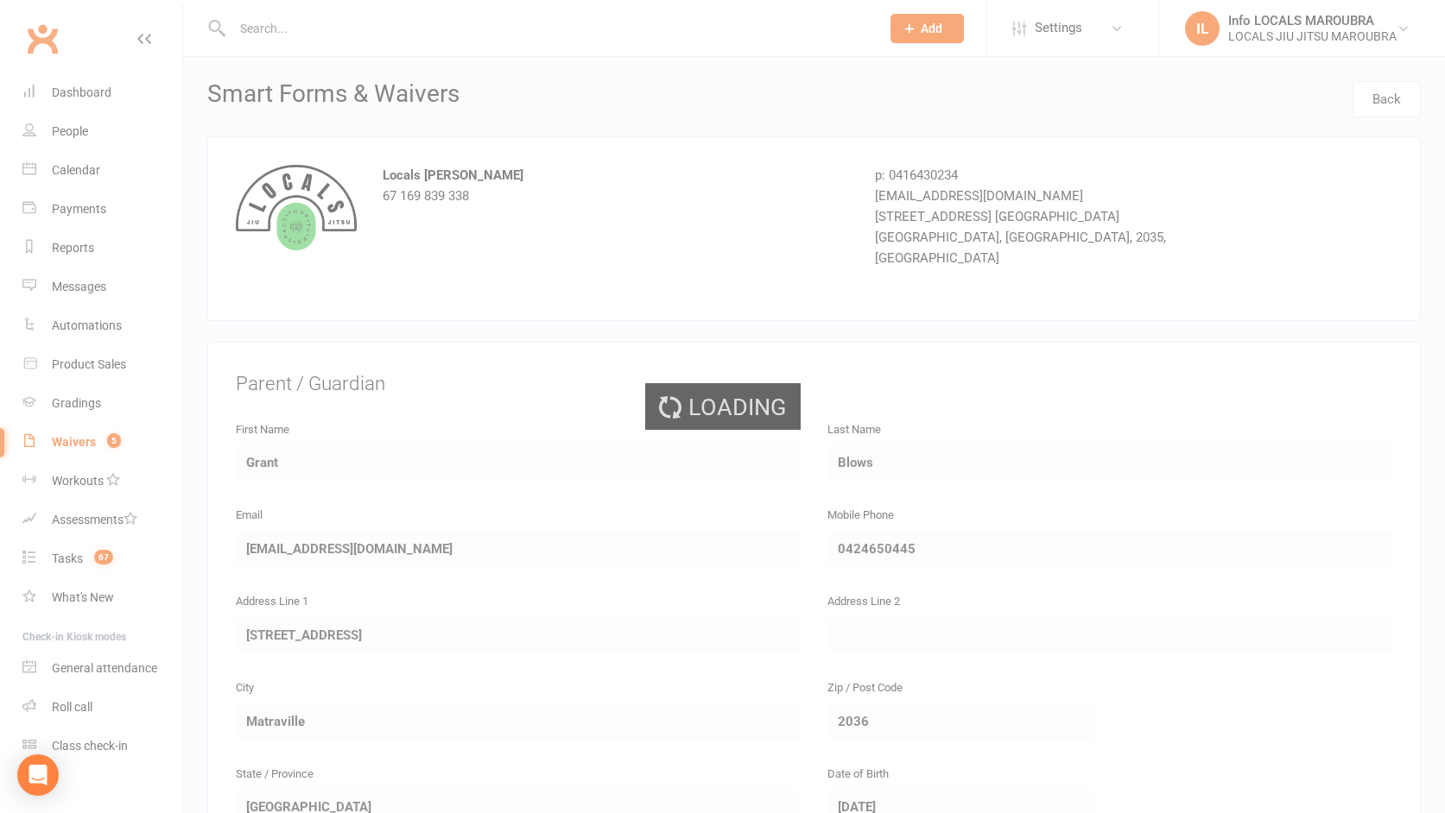
select select "25"
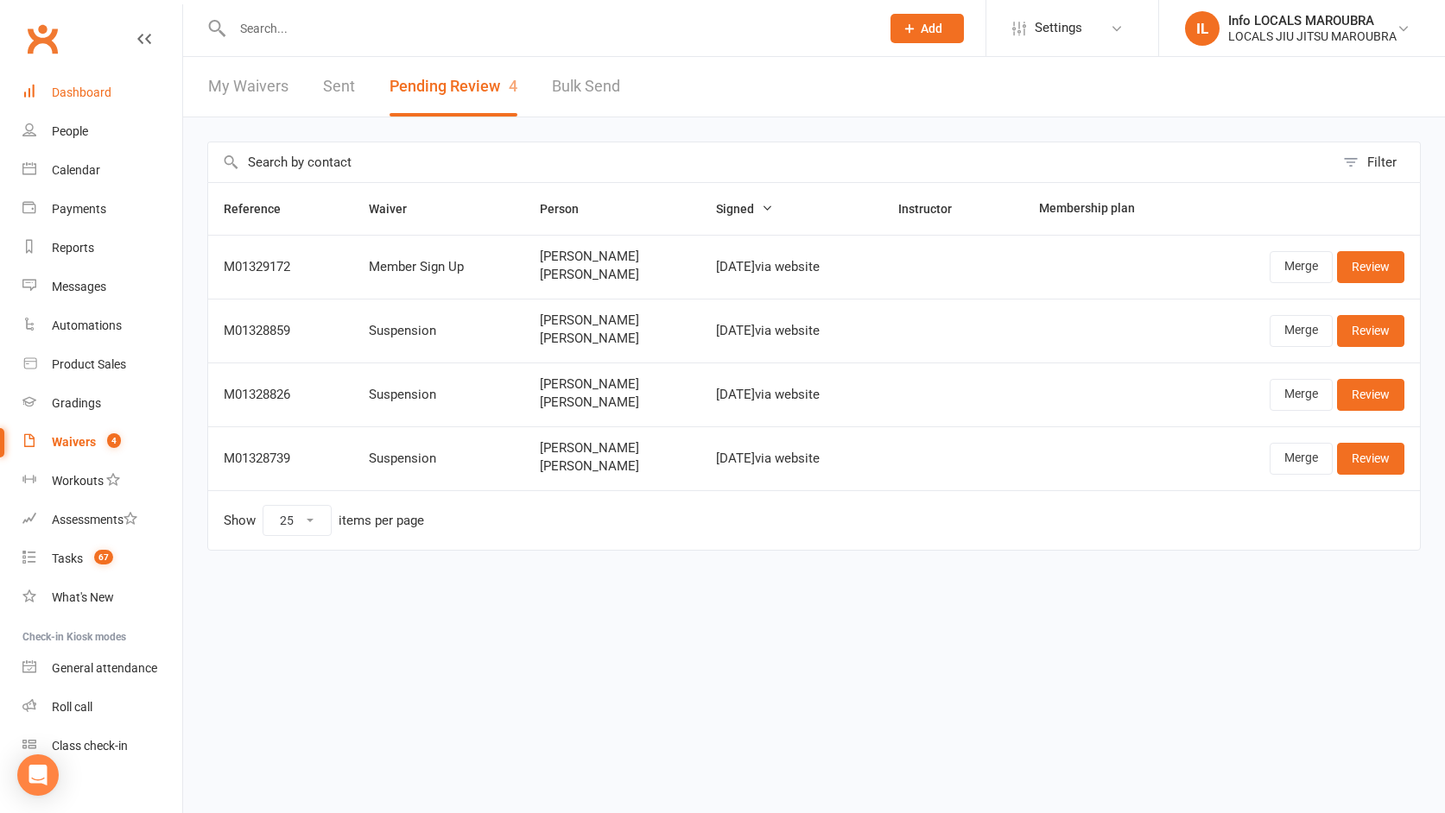
drag, startPoint x: 92, startPoint y: 91, endPoint x: 144, endPoint y: 100, distance: 52.7
click at [92, 91] on div "Dashboard" at bounding box center [82, 92] width 60 height 14
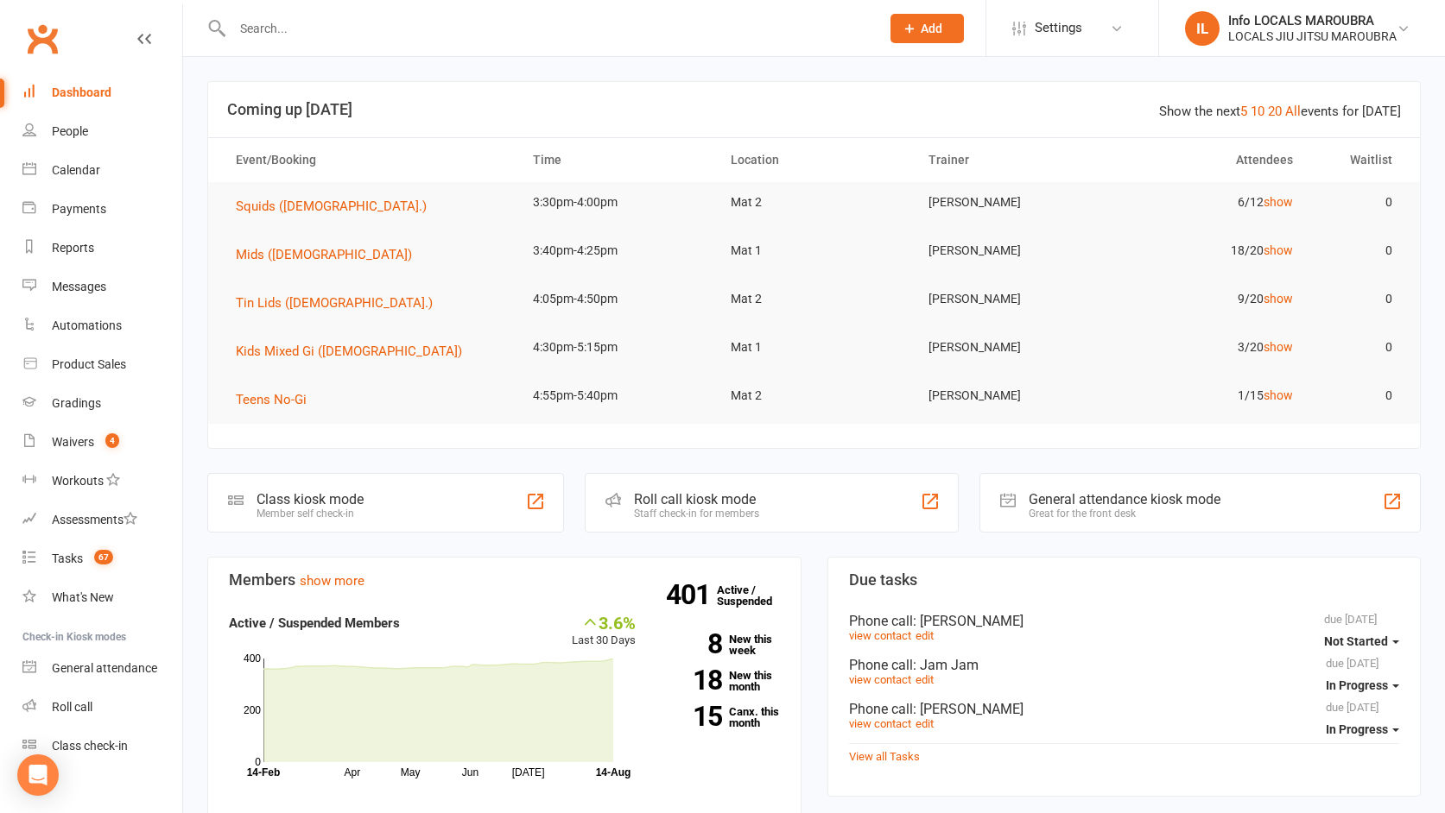
click at [299, 21] on input "text" at bounding box center [547, 28] width 641 height 24
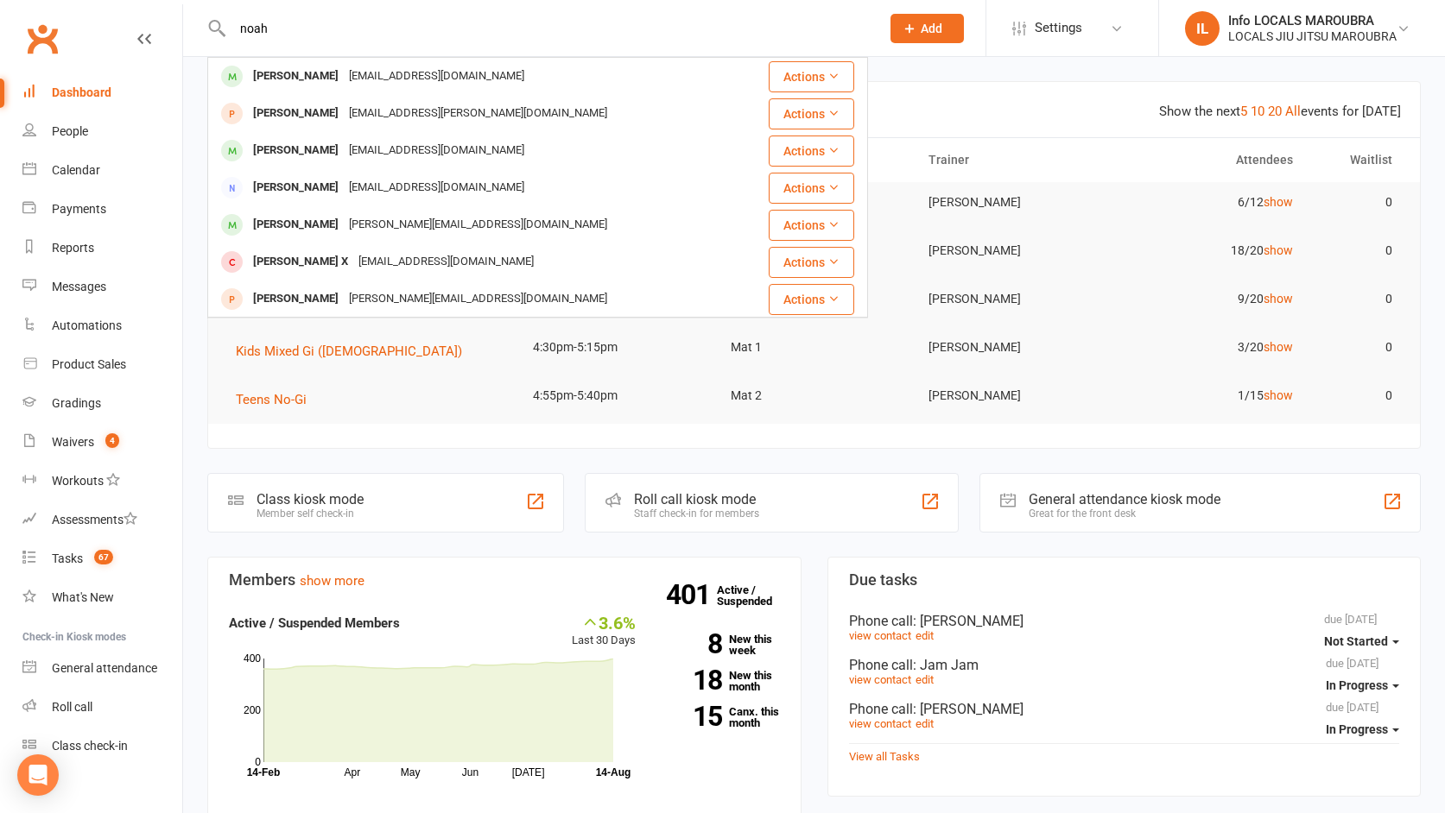
drag, startPoint x: 297, startPoint y: 34, endPoint x: 185, endPoint y: 19, distance: 113.2
click at [186, 20] on react-component "noah Noah Lovell dom@domlovell.com Actions Noah Fletcher beau.fletcher@live.com…" at bounding box center [434, 28] width 868 height 56
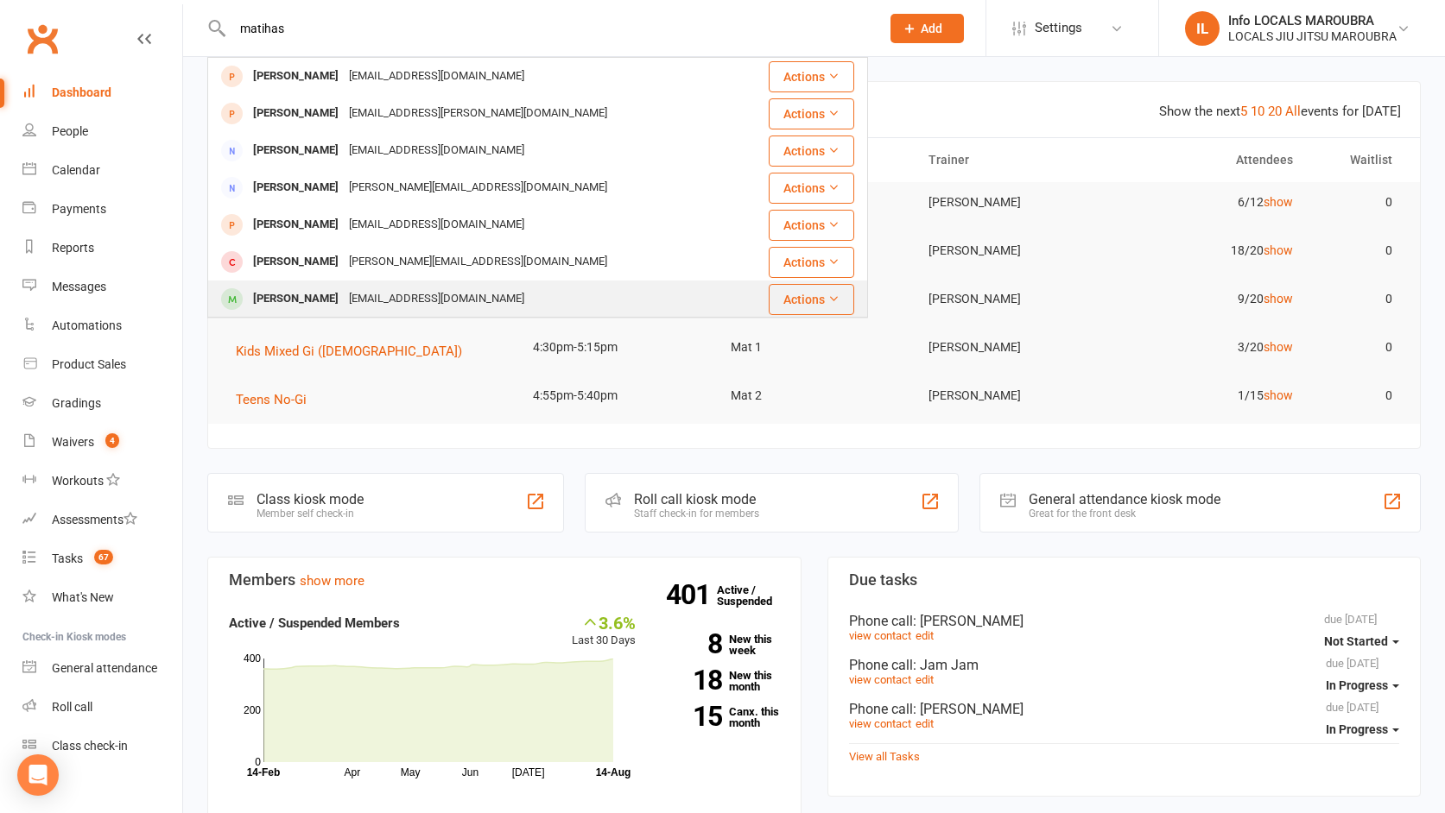
type input "matihas"
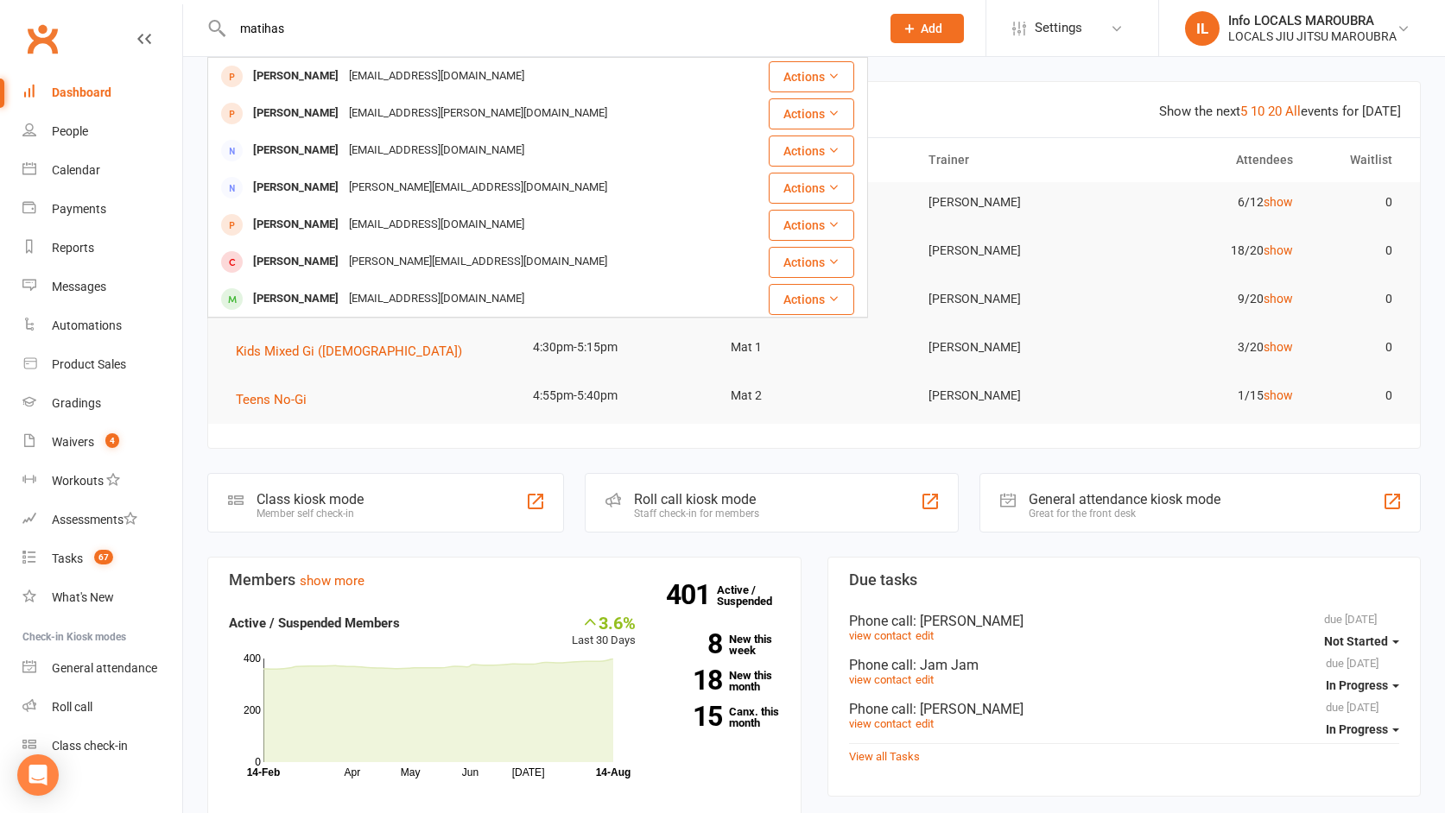
click at [351, 298] on div "tracylam710@gmail.com" at bounding box center [437, 299] width 186 height 25
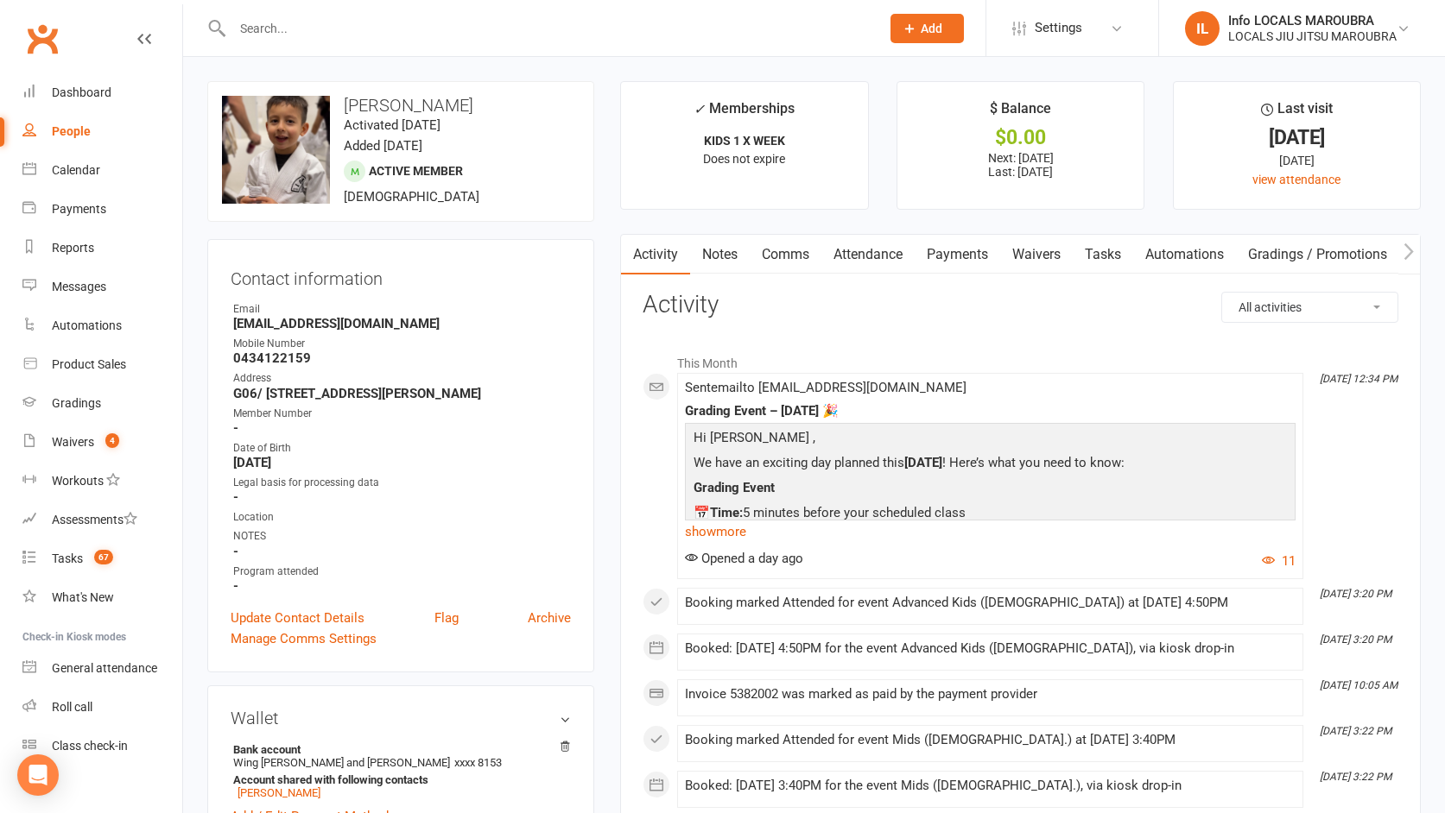
click at [279, 13] on div at bounding box center [537, 28] width 661 height 56
click at [278, 20] on input "text" at bounding box center [547, 28] width 641 height 24
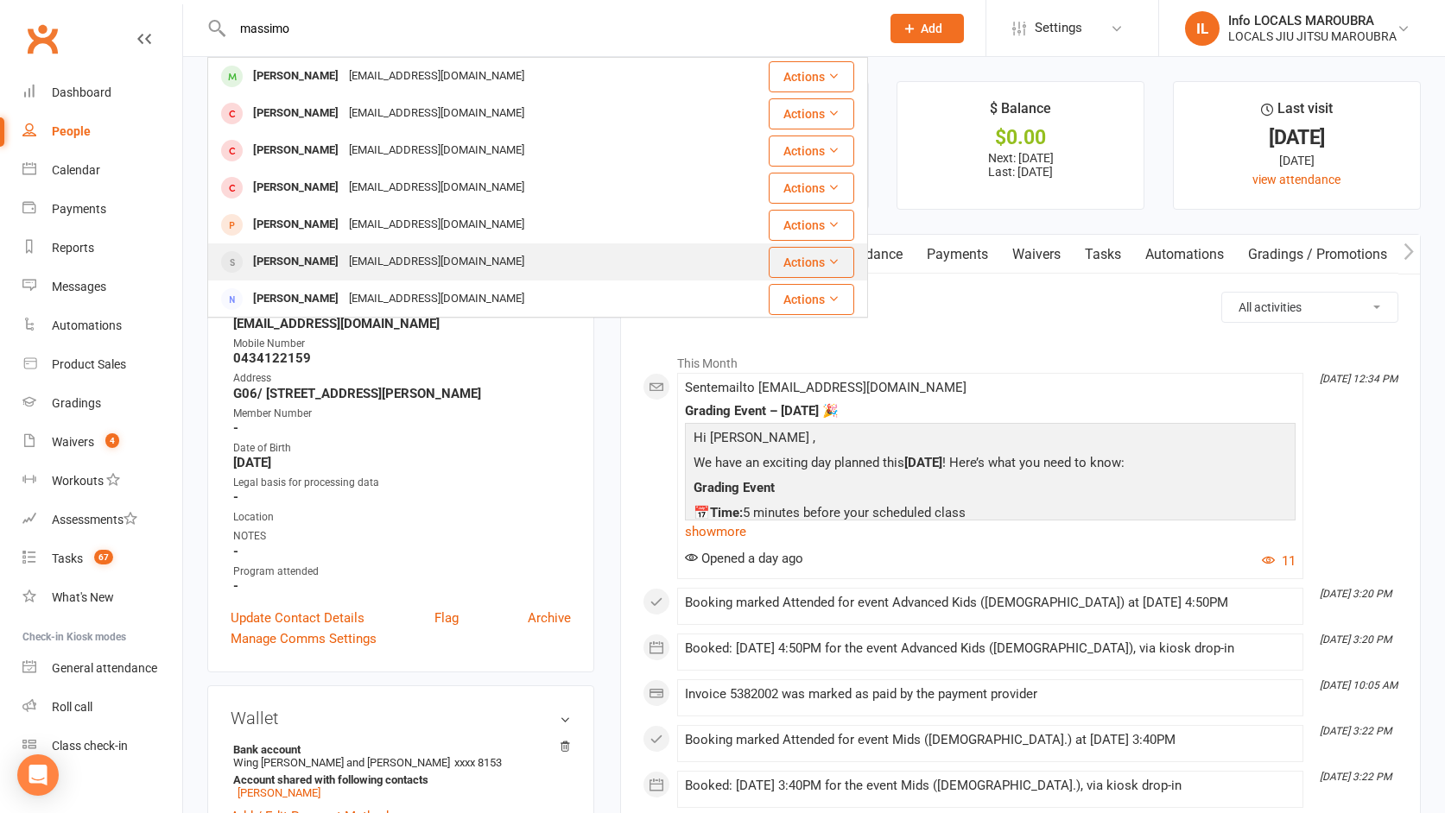
type input "massimo"
click at [333, 256] on div "Clovis Carissimo" at bounding box center [296, 262] width 96 height 25
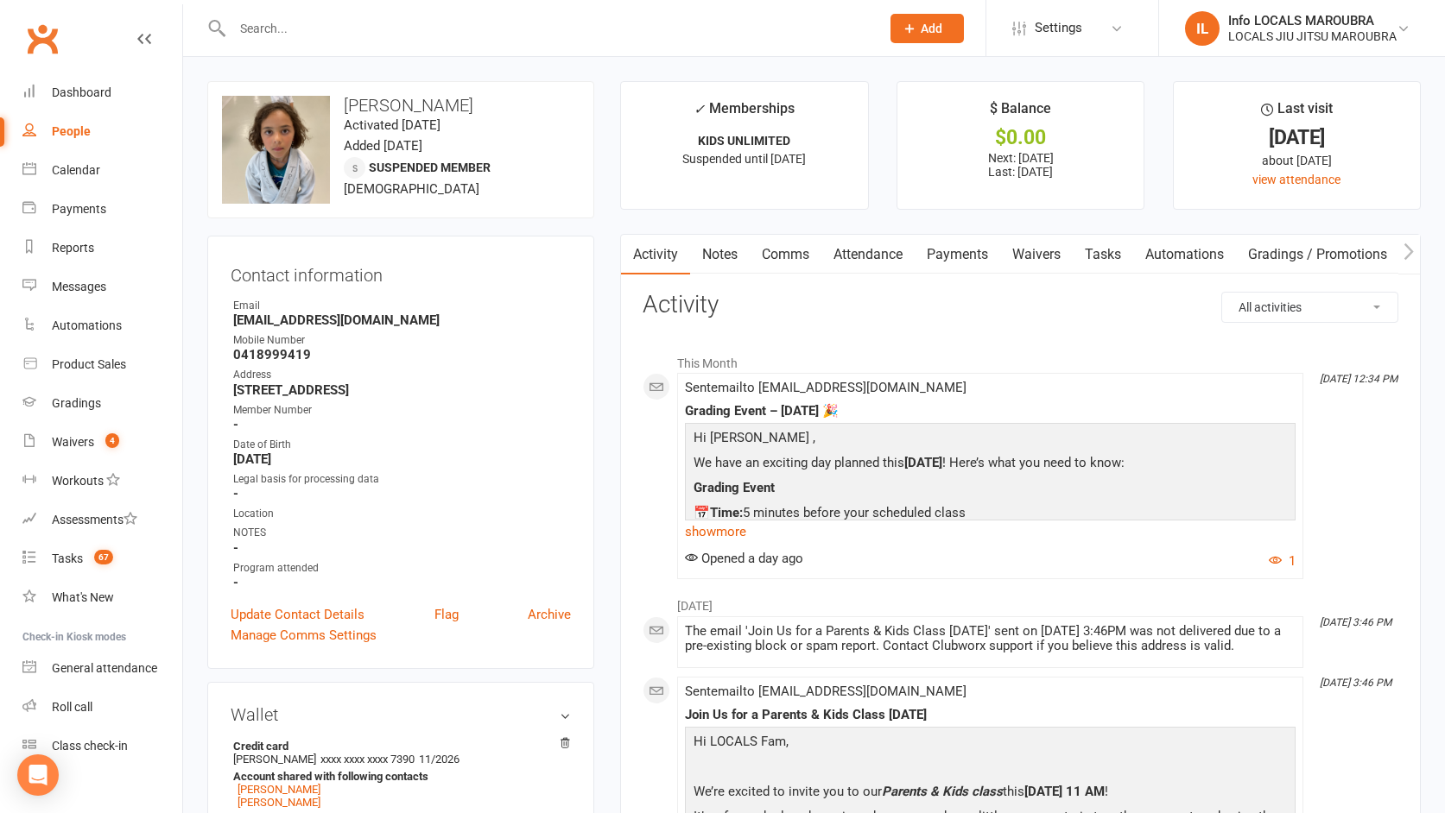
click at [272, 32] on input "text" at bounding box center [547, 28] width 641 height 24
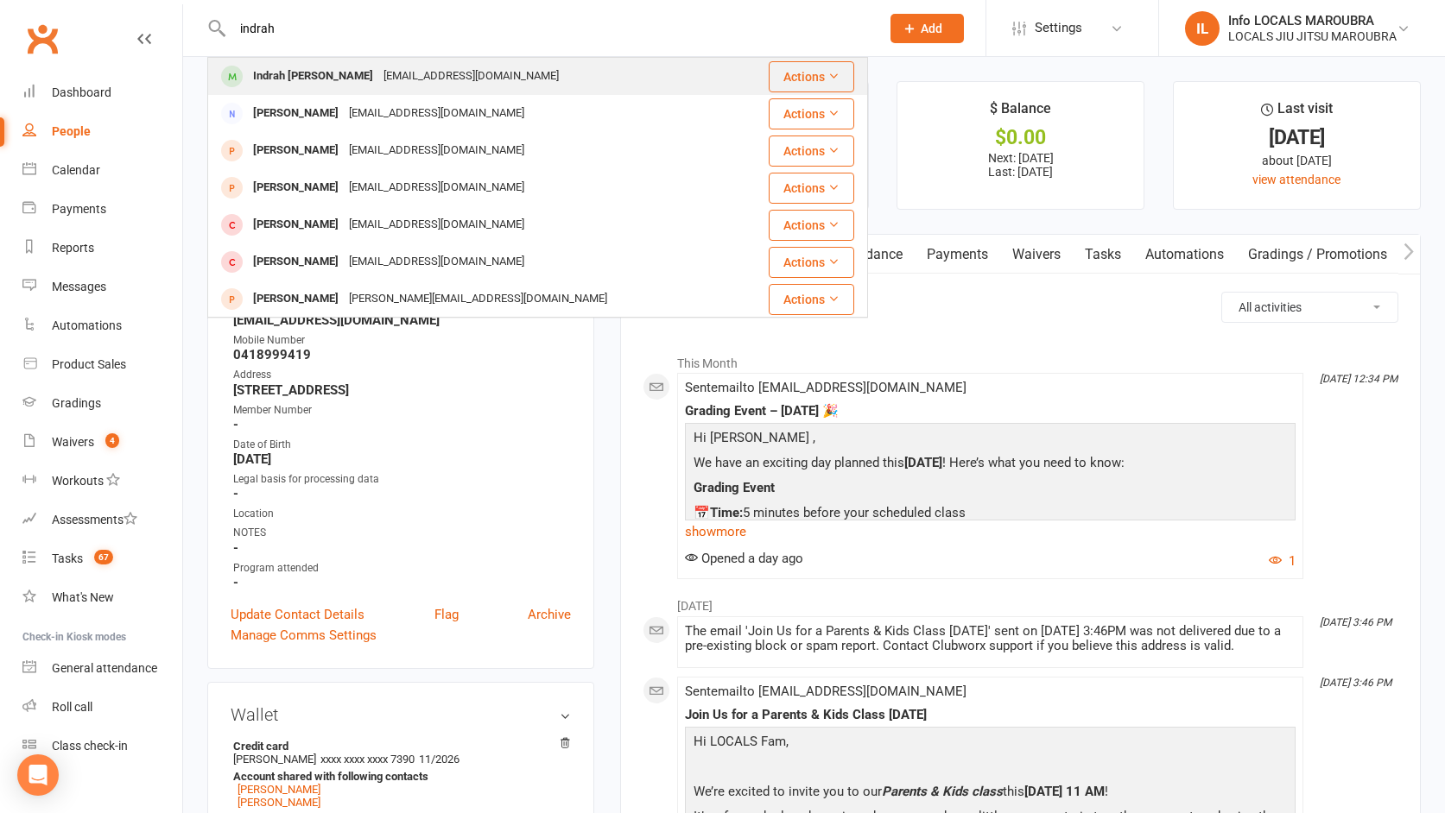
type input "indrah"
click at [319, 77] on div "Indrah Le Mamea" at bounding box center [313, 76] width 130 height 25
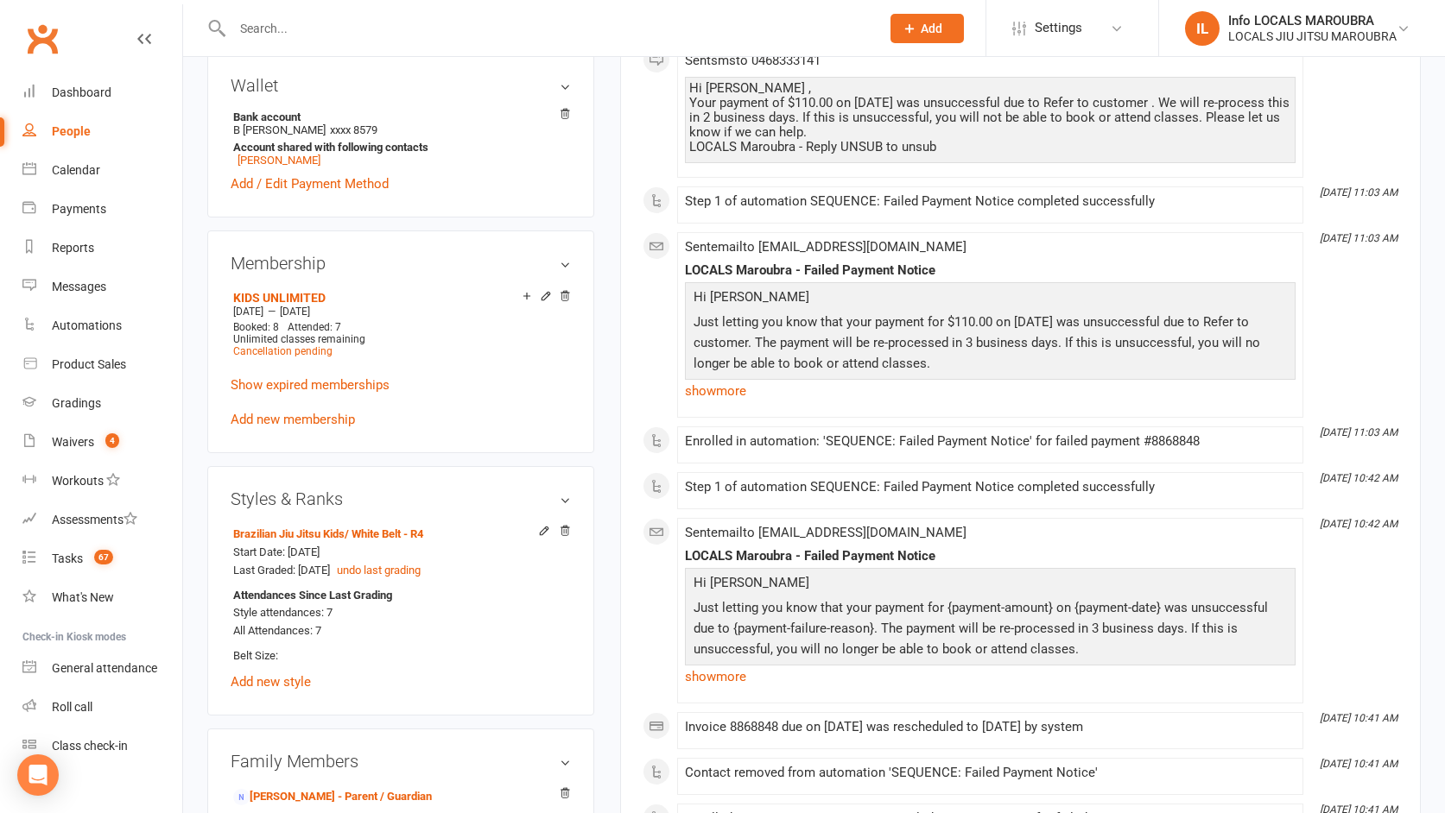
scroll to position [682, 0]
click at [322, 383] on link "Show expired memberships" at bounding box center [310, 383] width 159 height 16
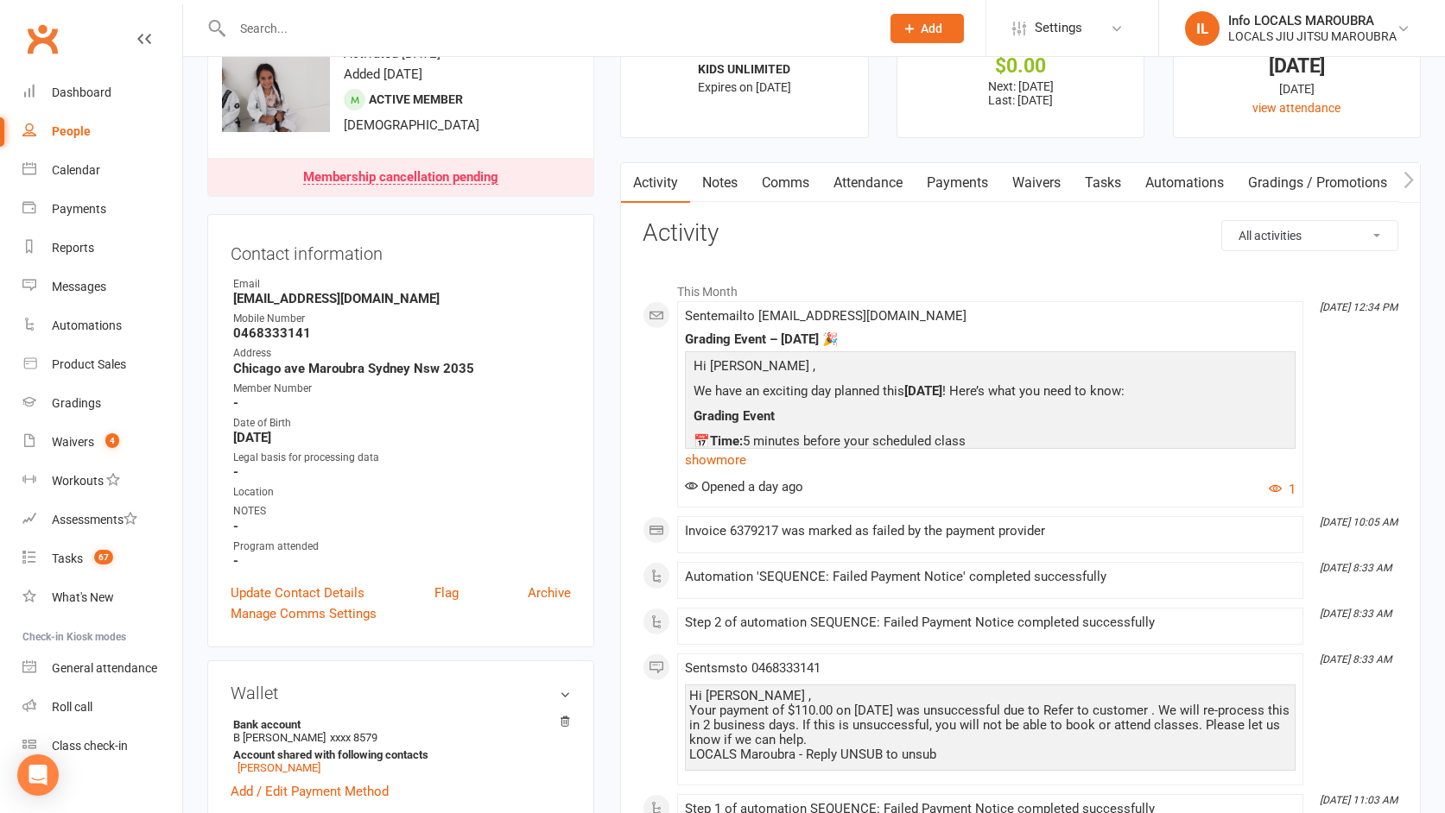
scroll to position [64, 0]
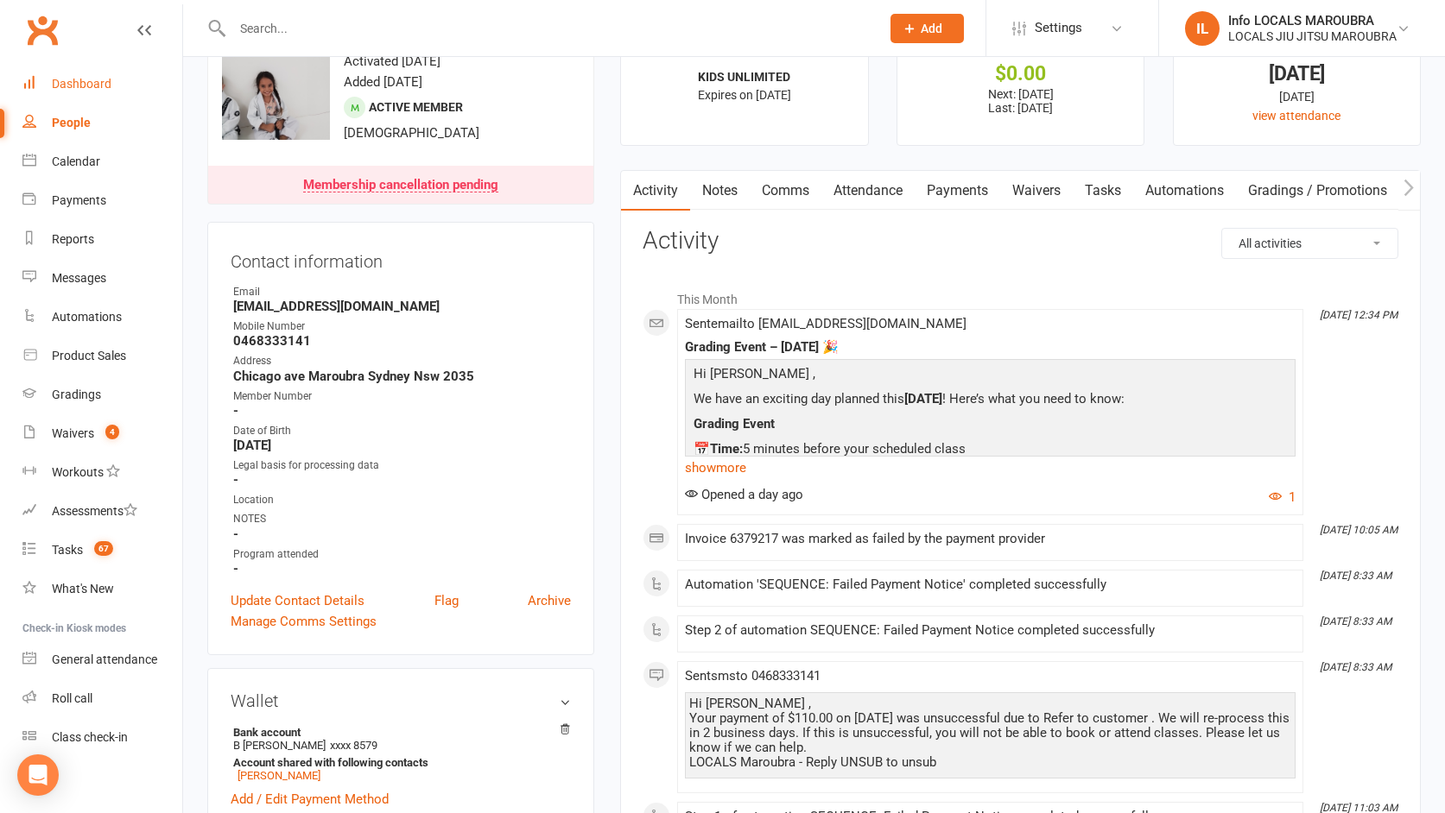
click at [101, 93] on link "Dashboard" at bounding box center [102, 84] width 160 height 39
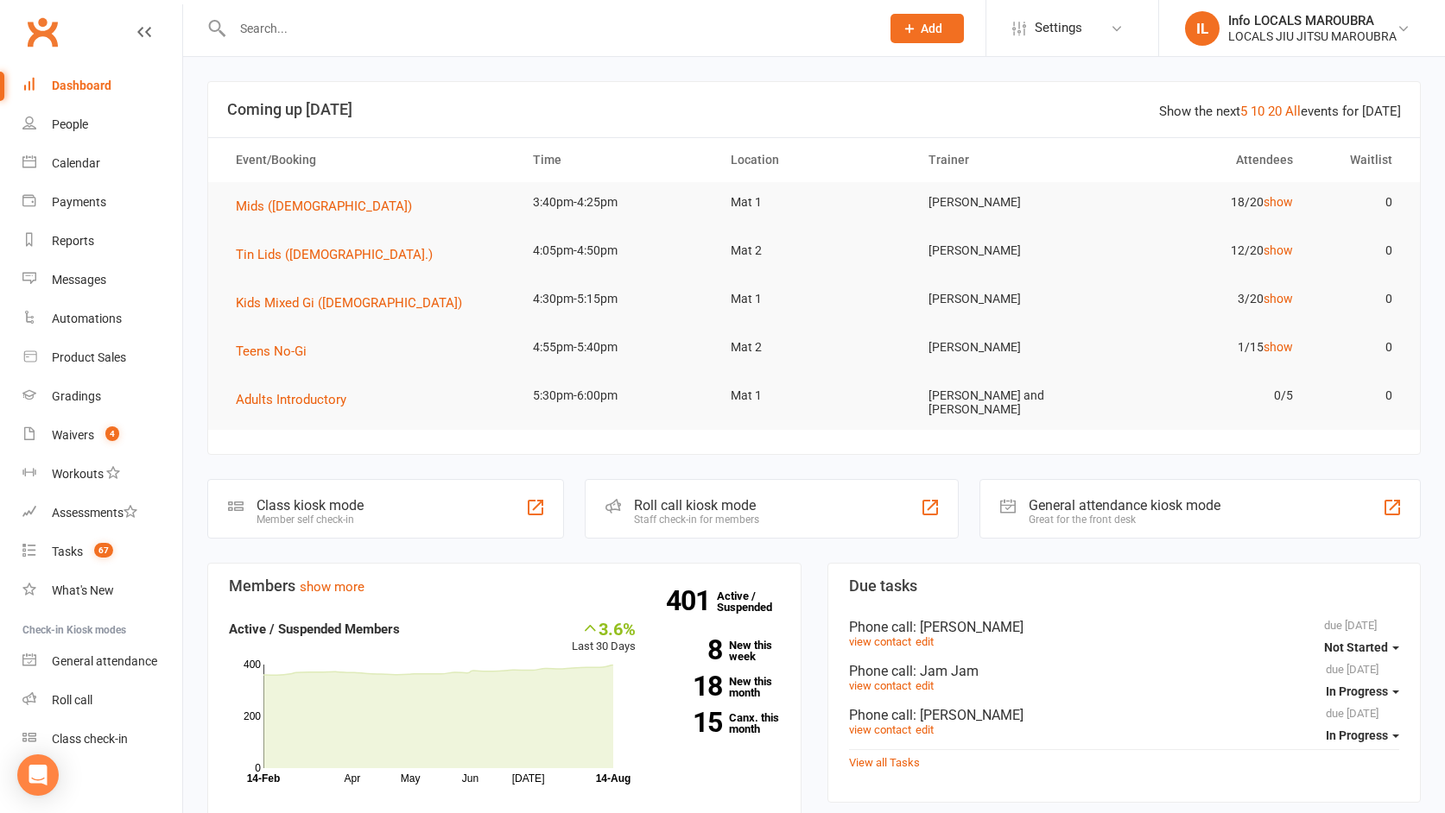
click at [269, 35] on input "text" at bounding box center [547, 28] width 641 height 24
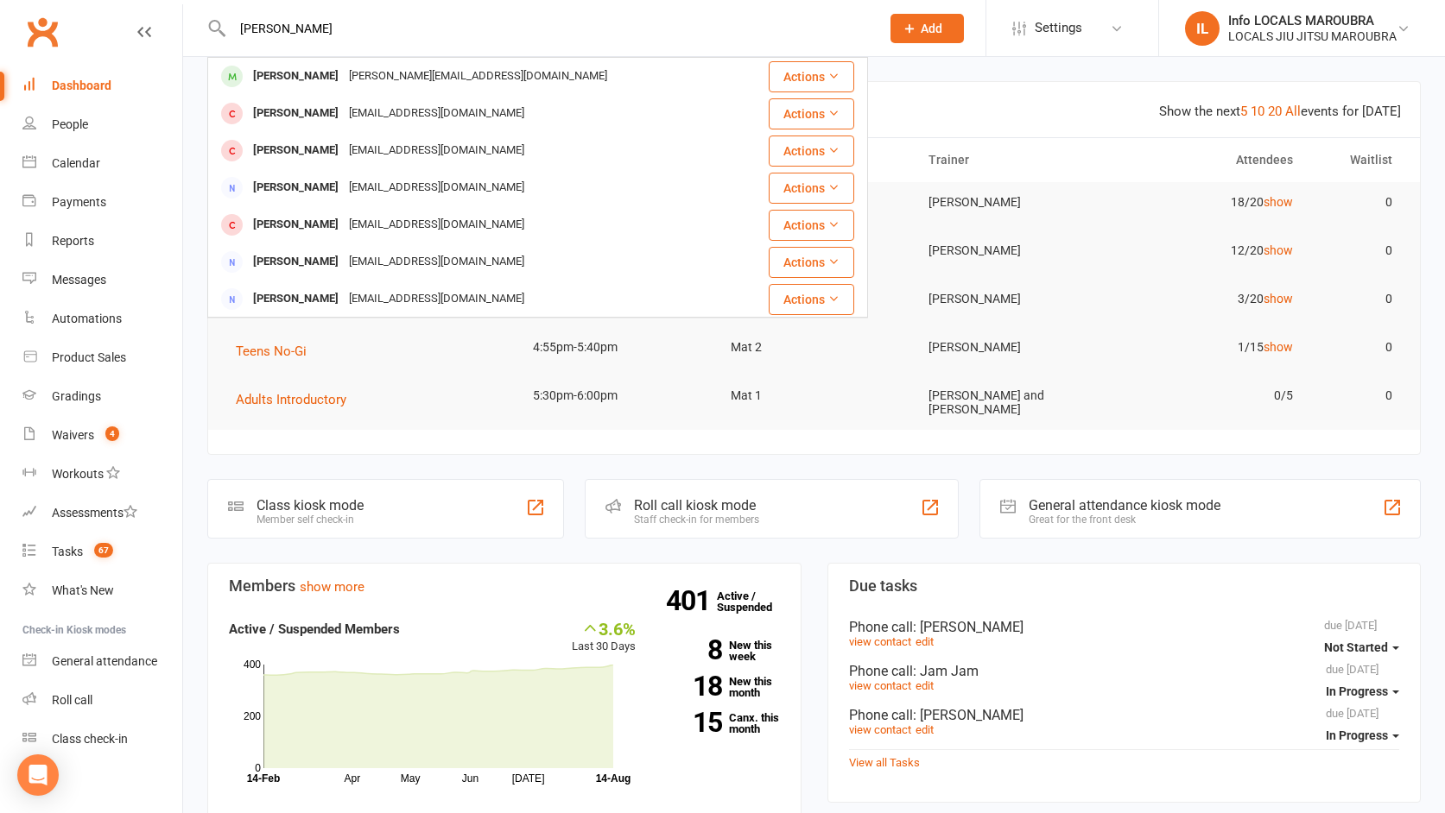
drag, startPoint x: 281, startPoint y: 23, endPoint x: 186, endPoint y: 28, distance: 95.9
click at [187, 28] on react-component "moses Moses Jax Wangsa Maria.arsianti@gmail.com Actions Alannah Moss Mossalanna…" at bounding box center [434, 28] width 868 height 56
drag, startPoint x: 325, startPoint y: 23, endPoint x: 140, endPoint y: 31, distance: 185.0
click at [142, 4] on header "kai Kait L Lai.kaitlin@gmail.com Actions Kai Saini Krysmittnacht@gmail.com Acti…" at bounding box center [722, 4] width 1445 height 0
type input "brown"
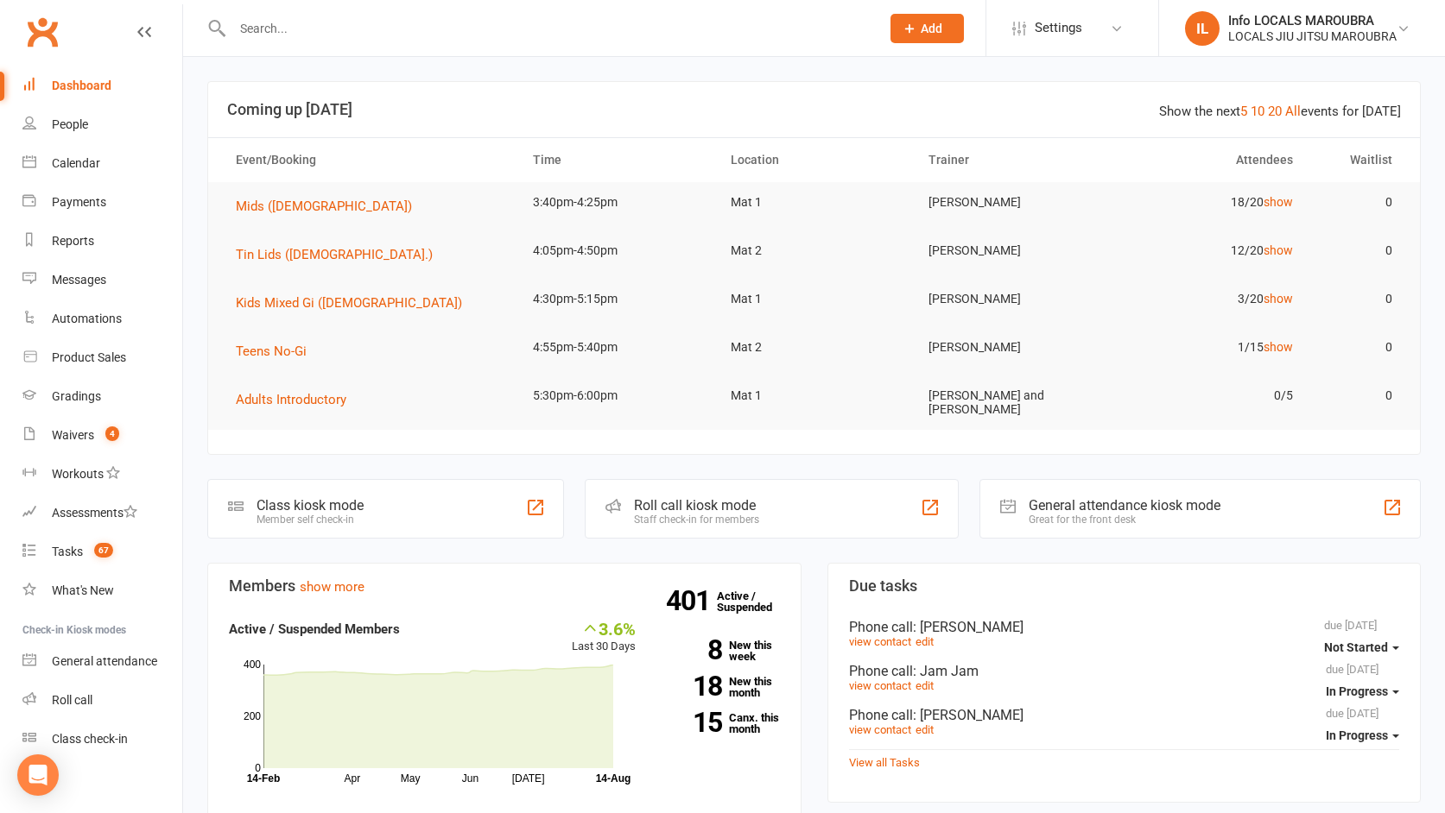
click at [280, 32] on input "text" at bounding box center [547, 28] width 641 height 24
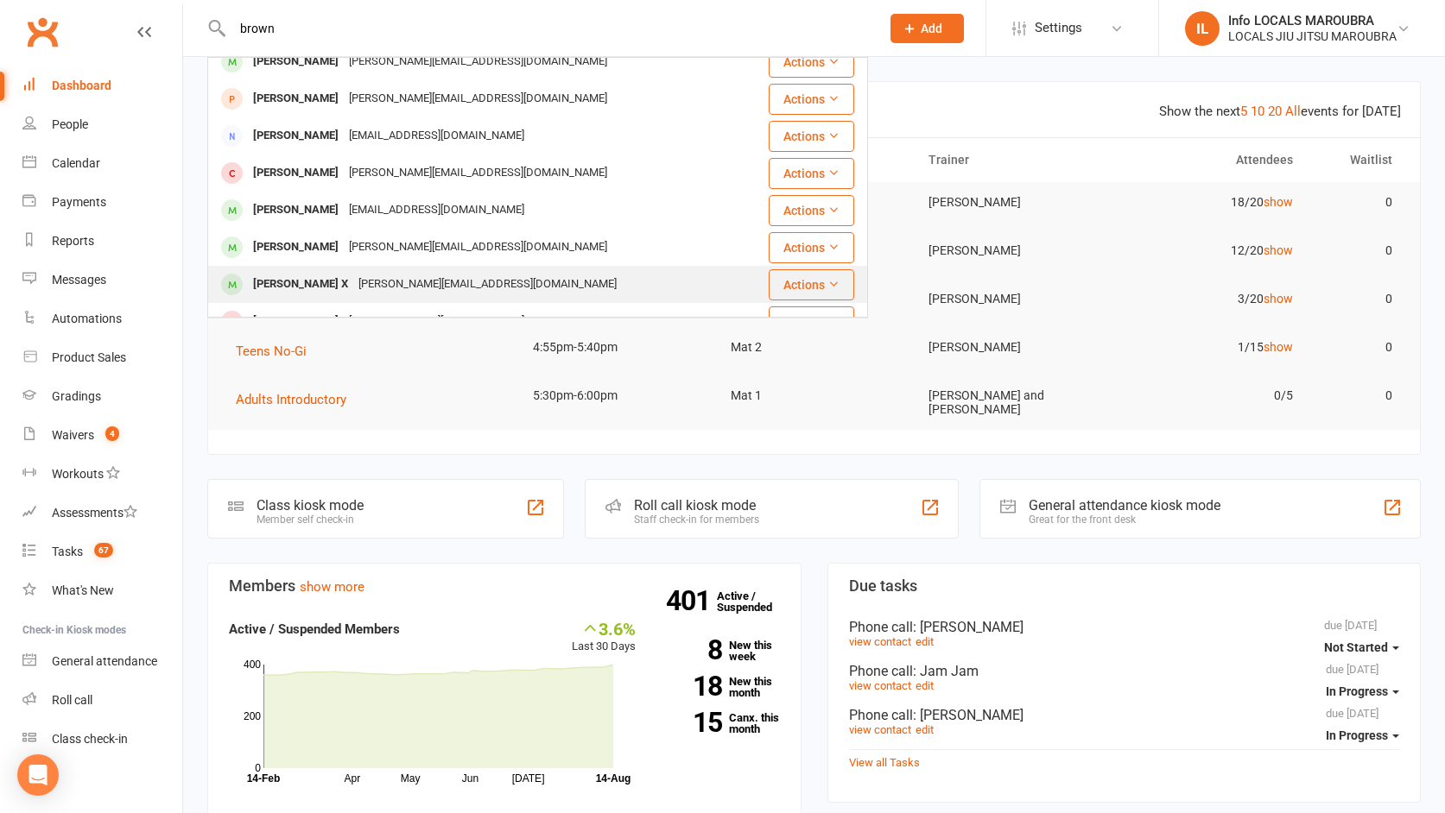
scroll to position [129, 0]
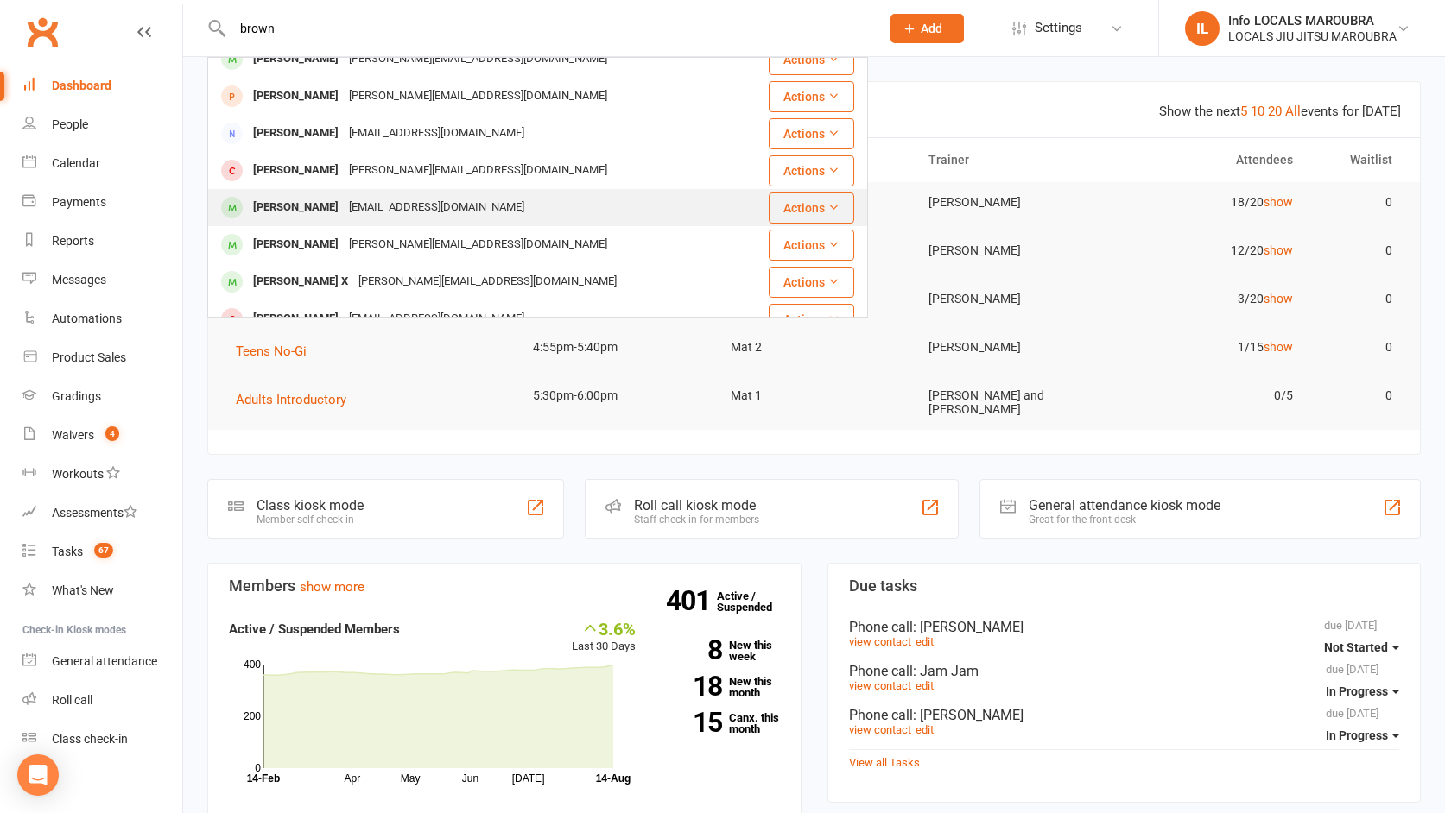
type input "brown"
click at [344, 210] on div "[EMAIL_ADDRESS][DOMAIN_NAME]" at bounding box center [437, 207] width 186 height 25
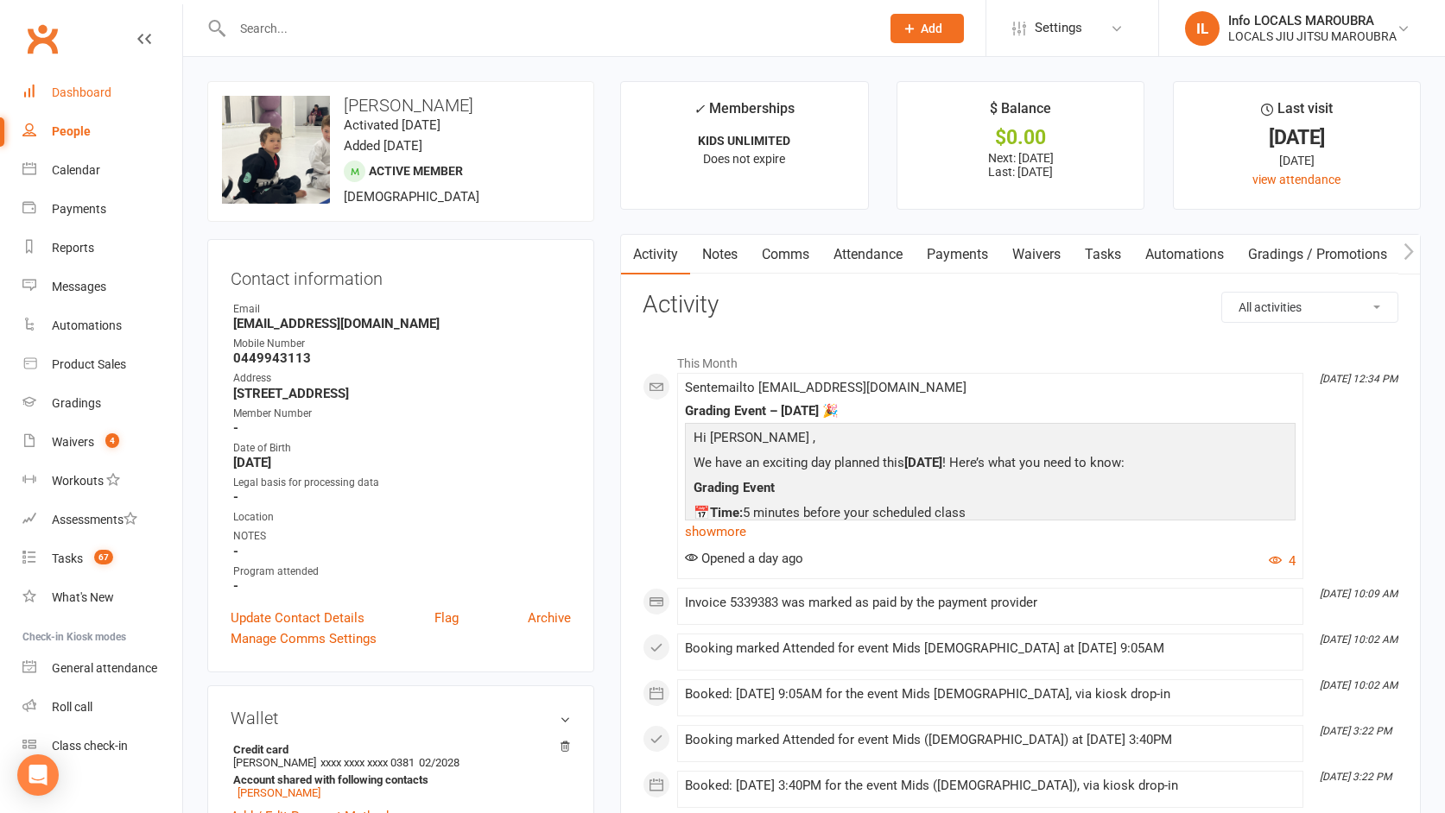
click at [95, 95] on div "Dashboard" at bounding box center [82, 92] width 60 height 14
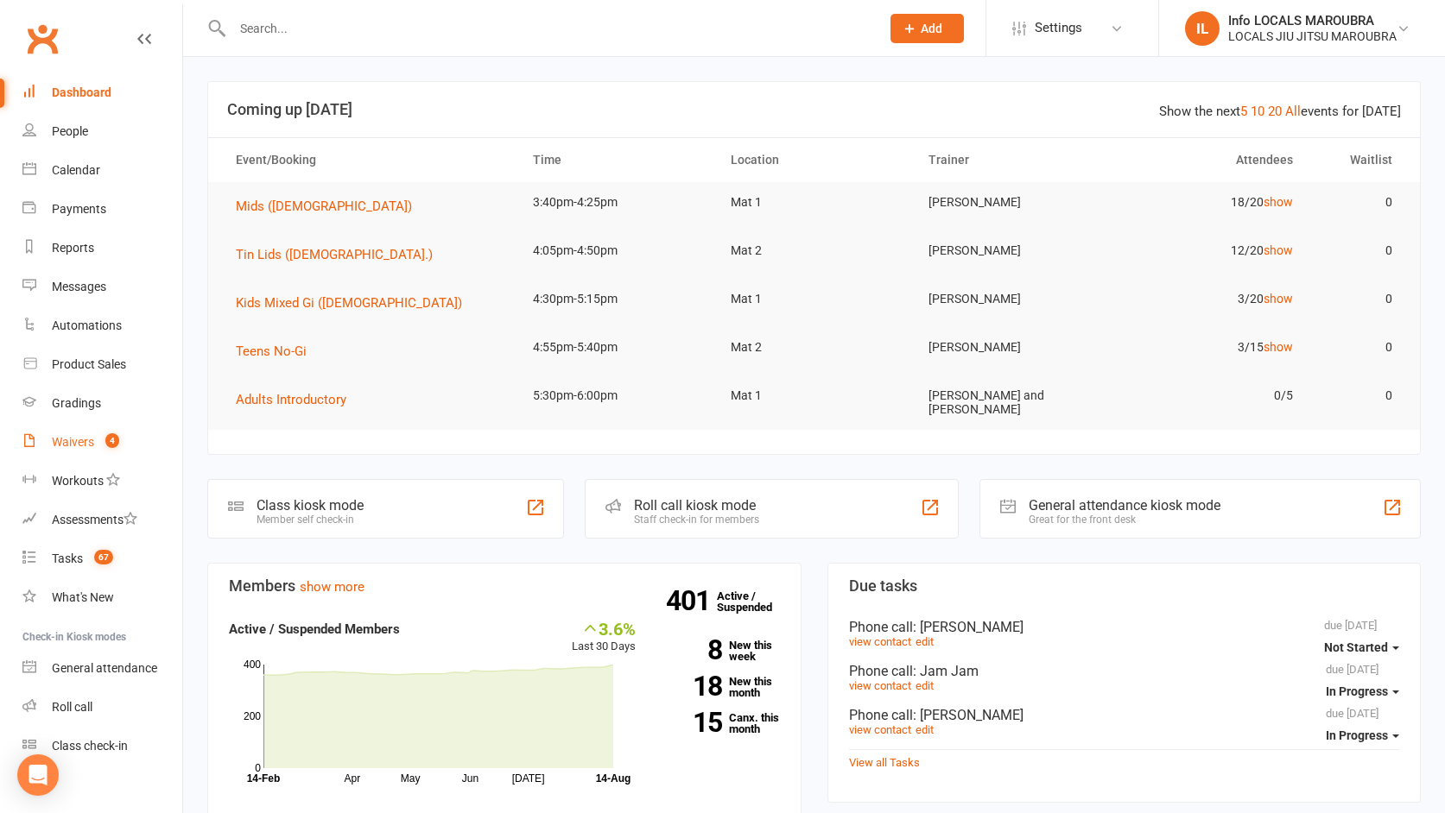
click at [79, 446] on div "Waivers" at bounding box center [73, 442] width 42 height 14
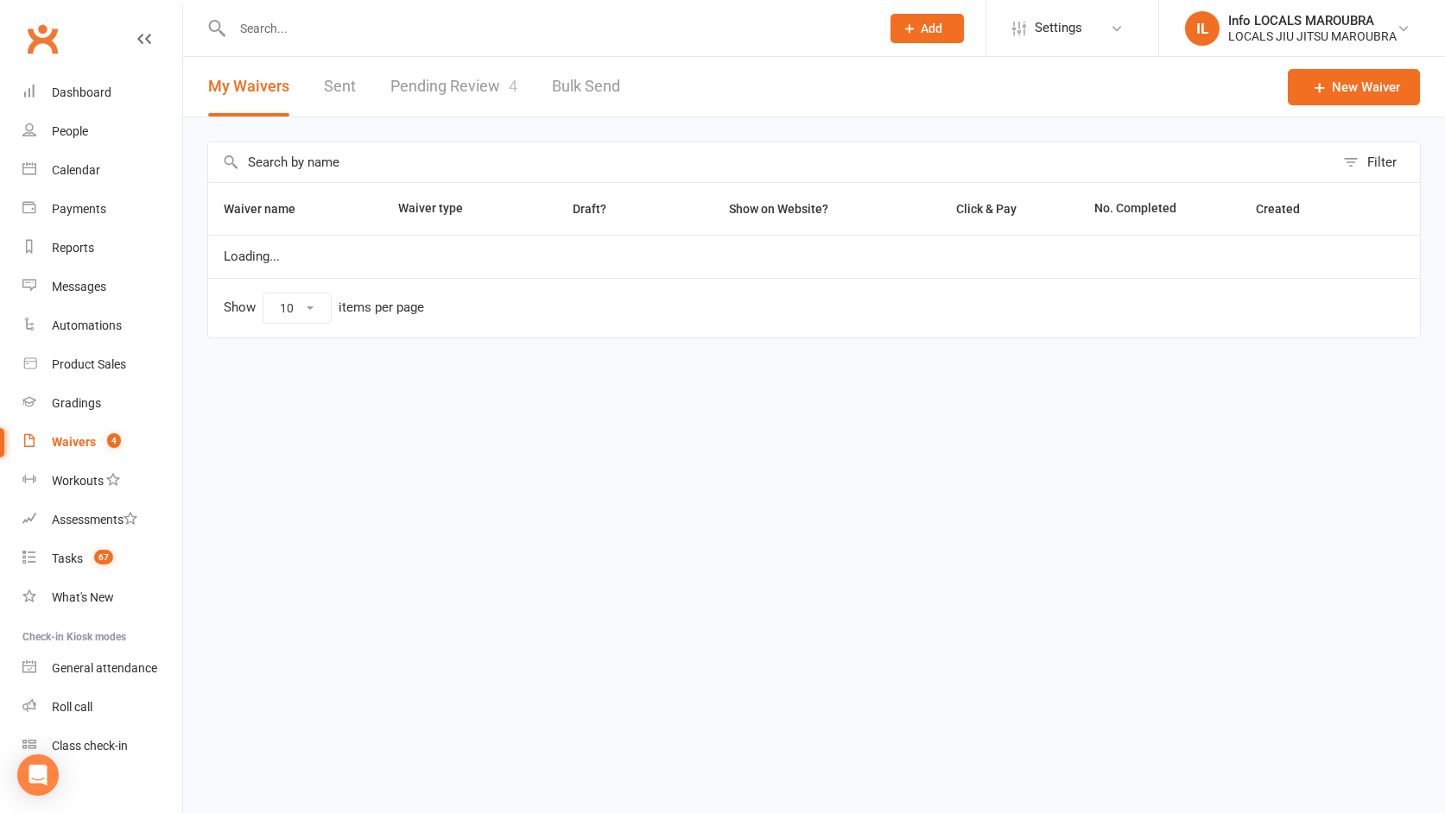
select select "25"
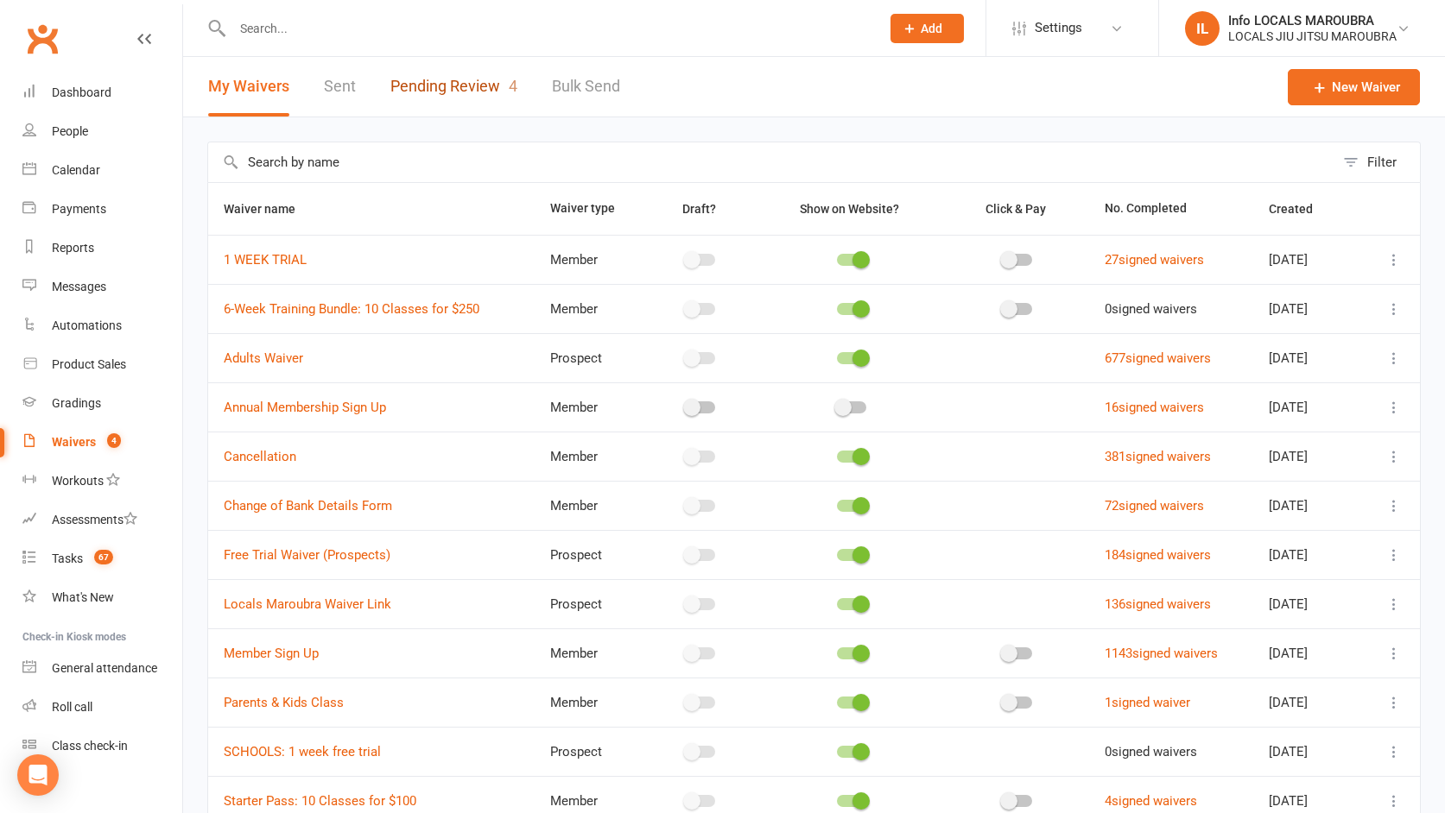
click at [473, 83] on link "Pending Review 4" at bounding box center [453, 87] width 127 height 60
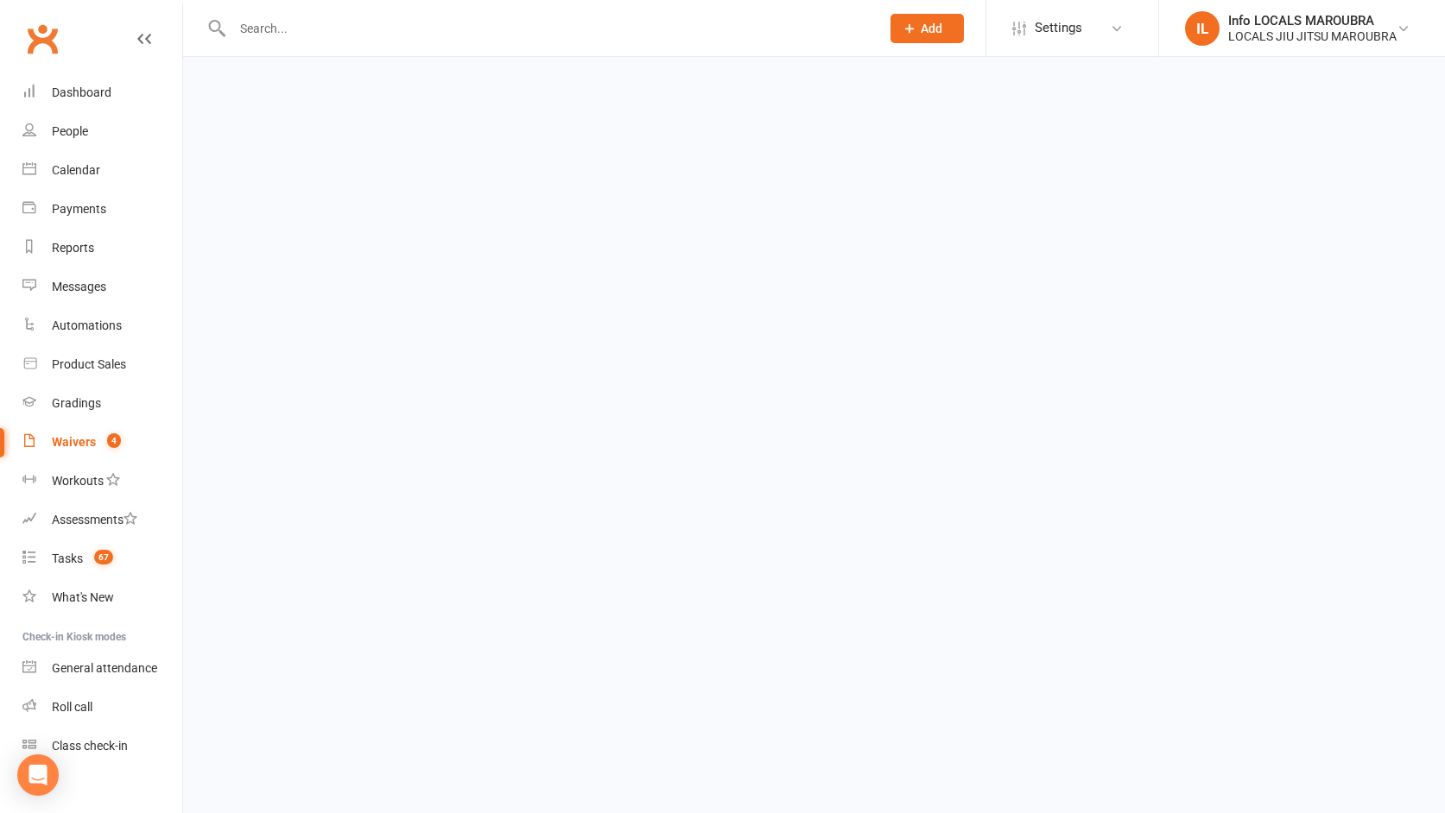
select select "25"
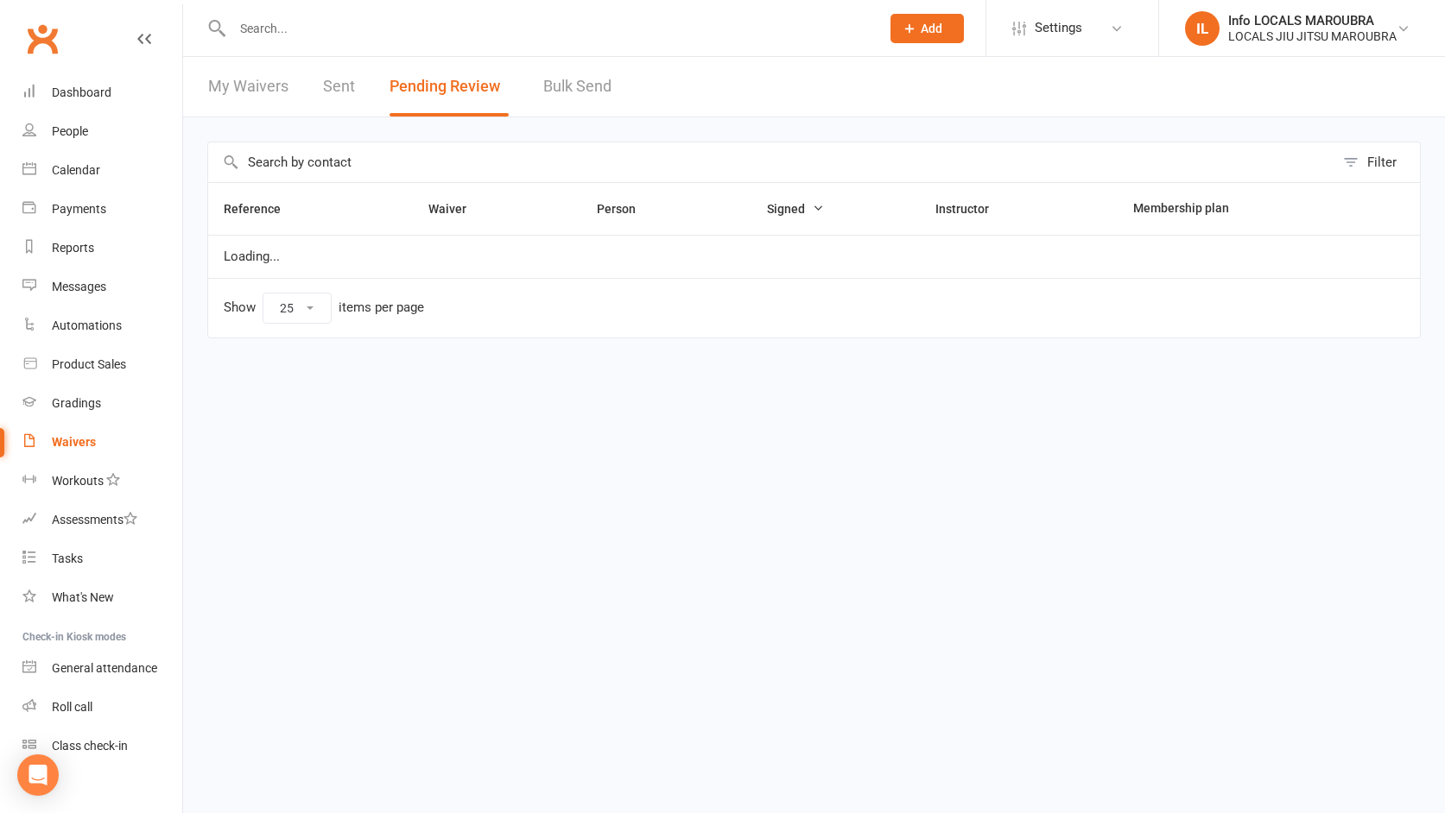
select select "25"
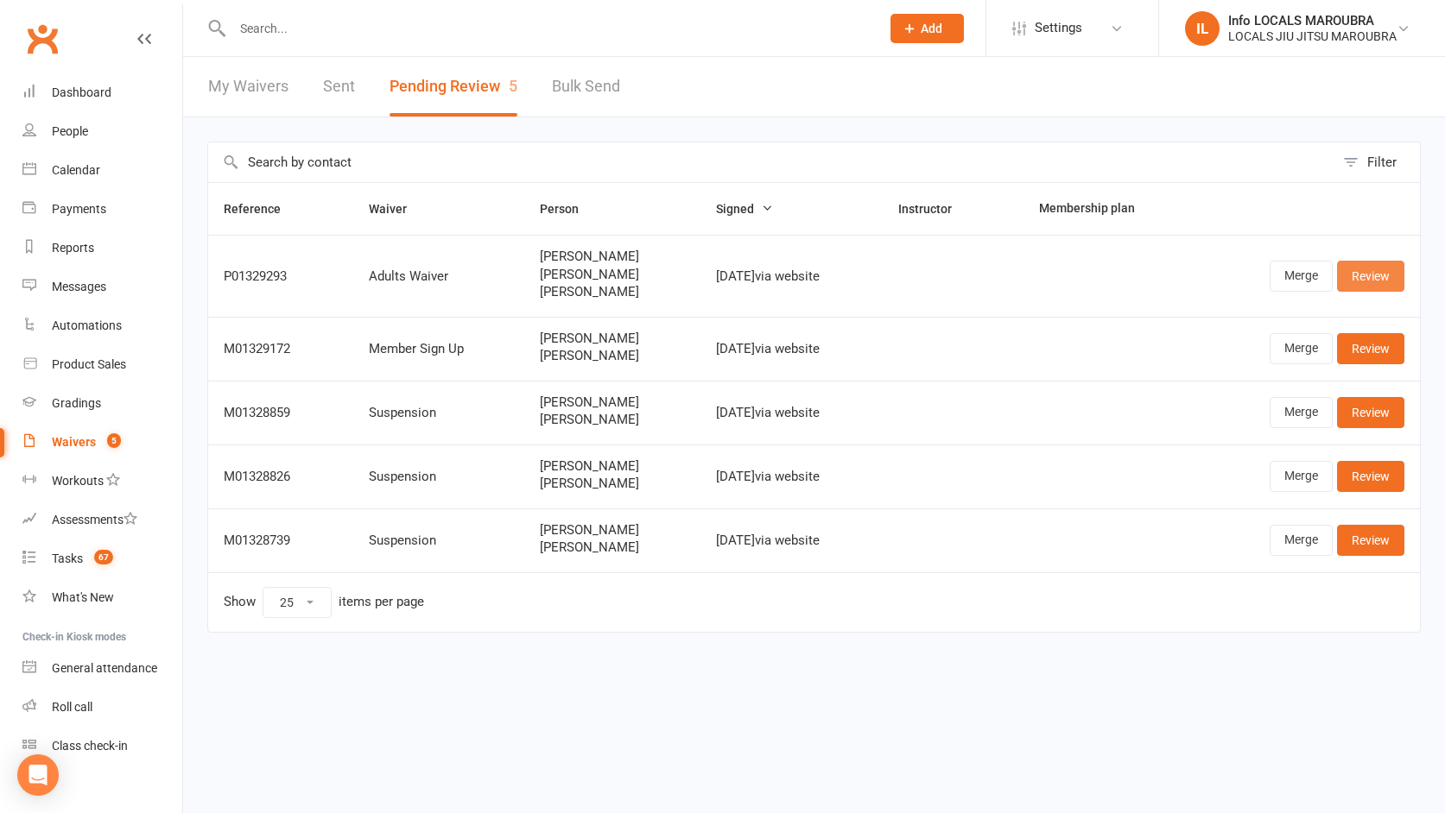
click at [1379, 277] on link "Review" at bounding box center [1370, 276] width 67 height 31
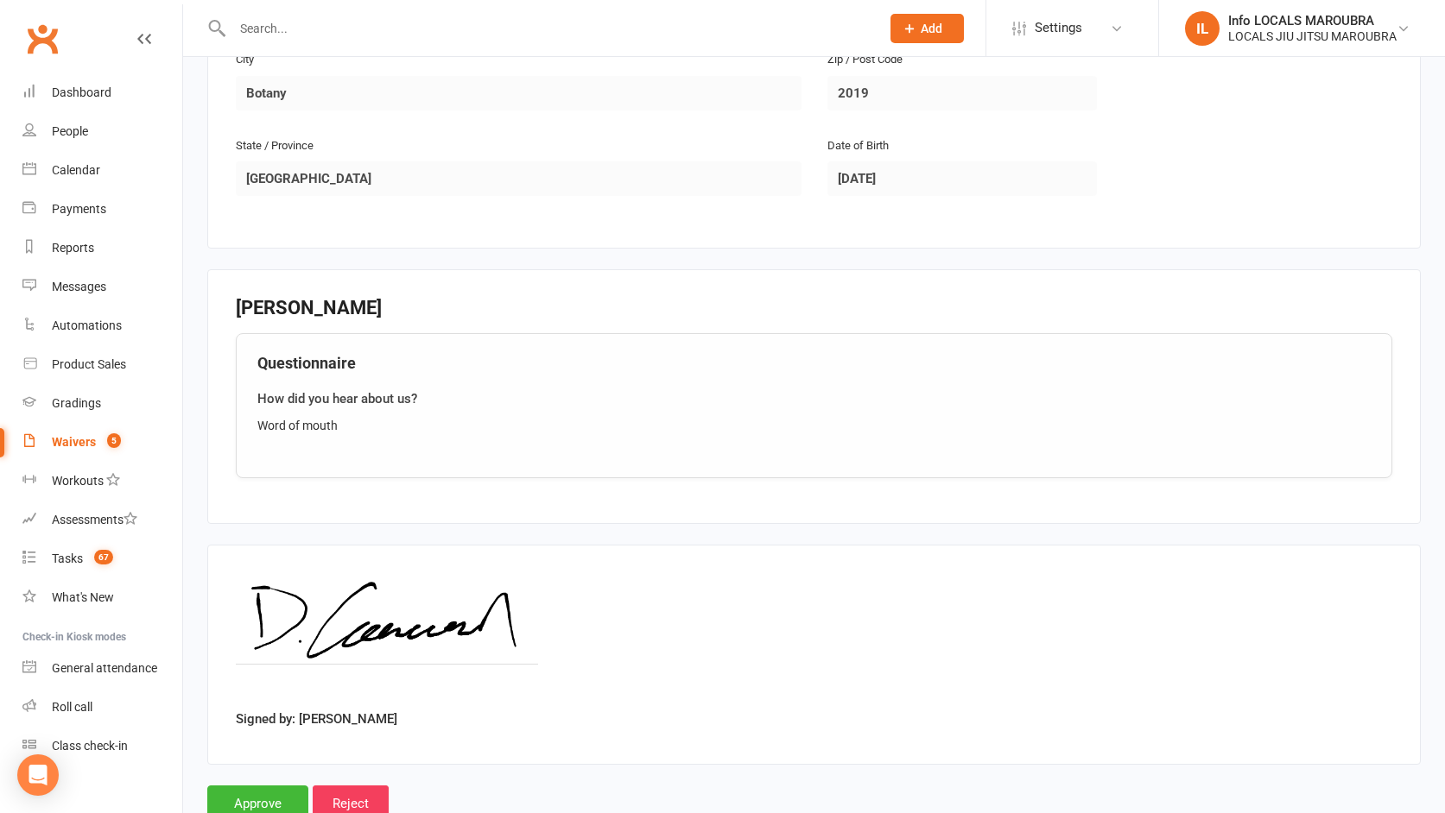
scroll to position [1838, 0]
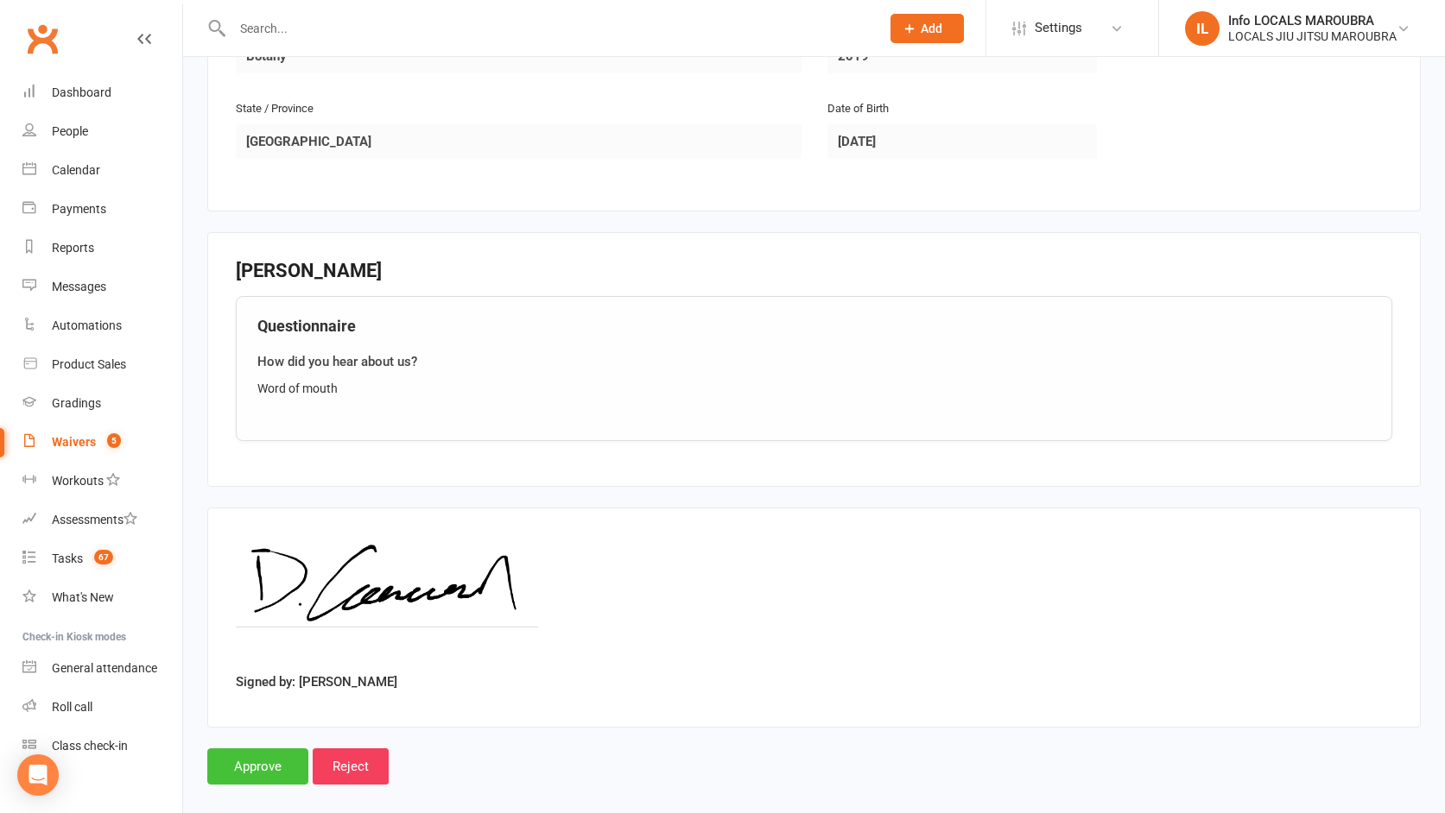
click at [254, 749] on input "Approve" at bounding box center [257, 767] width 101 height 36
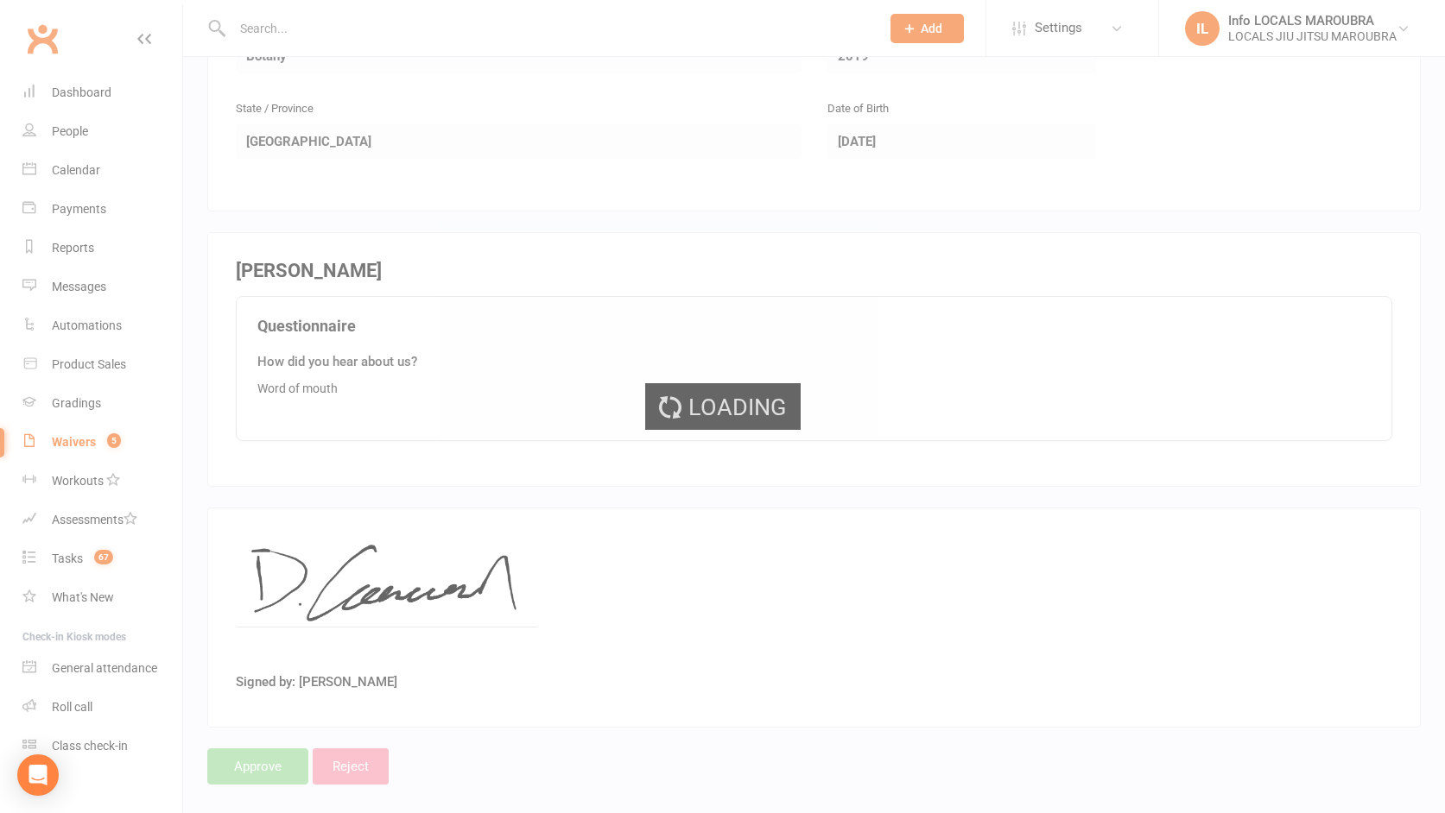
select select "25"
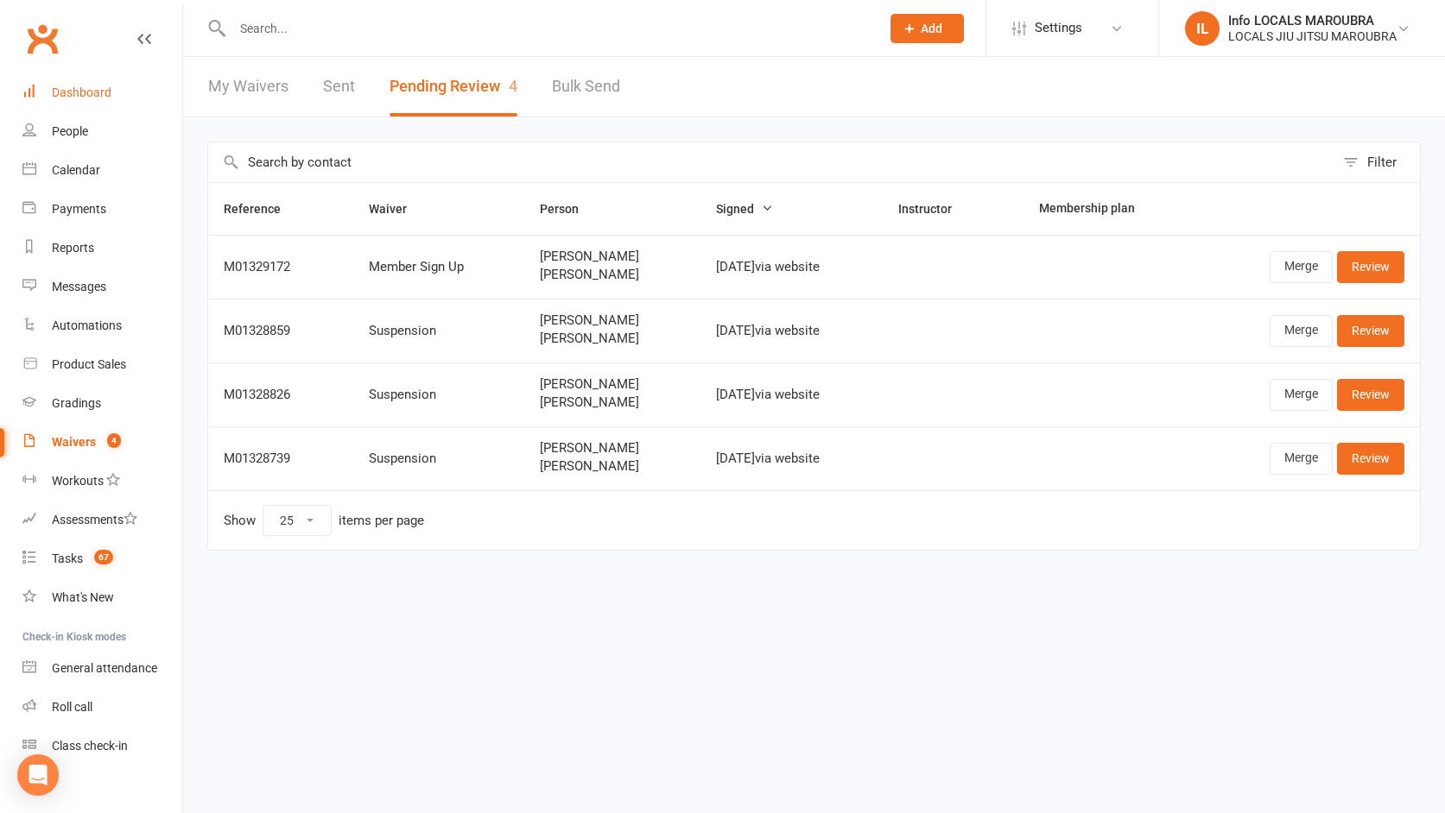
drag, startPoint x: 89, startPoint y: 93, endPoint x: 104, endPoint y: 93, distance: 14.7
click at [89, 93] on div "Dashboard" at bounding box center [82, 92] width 60 height 14
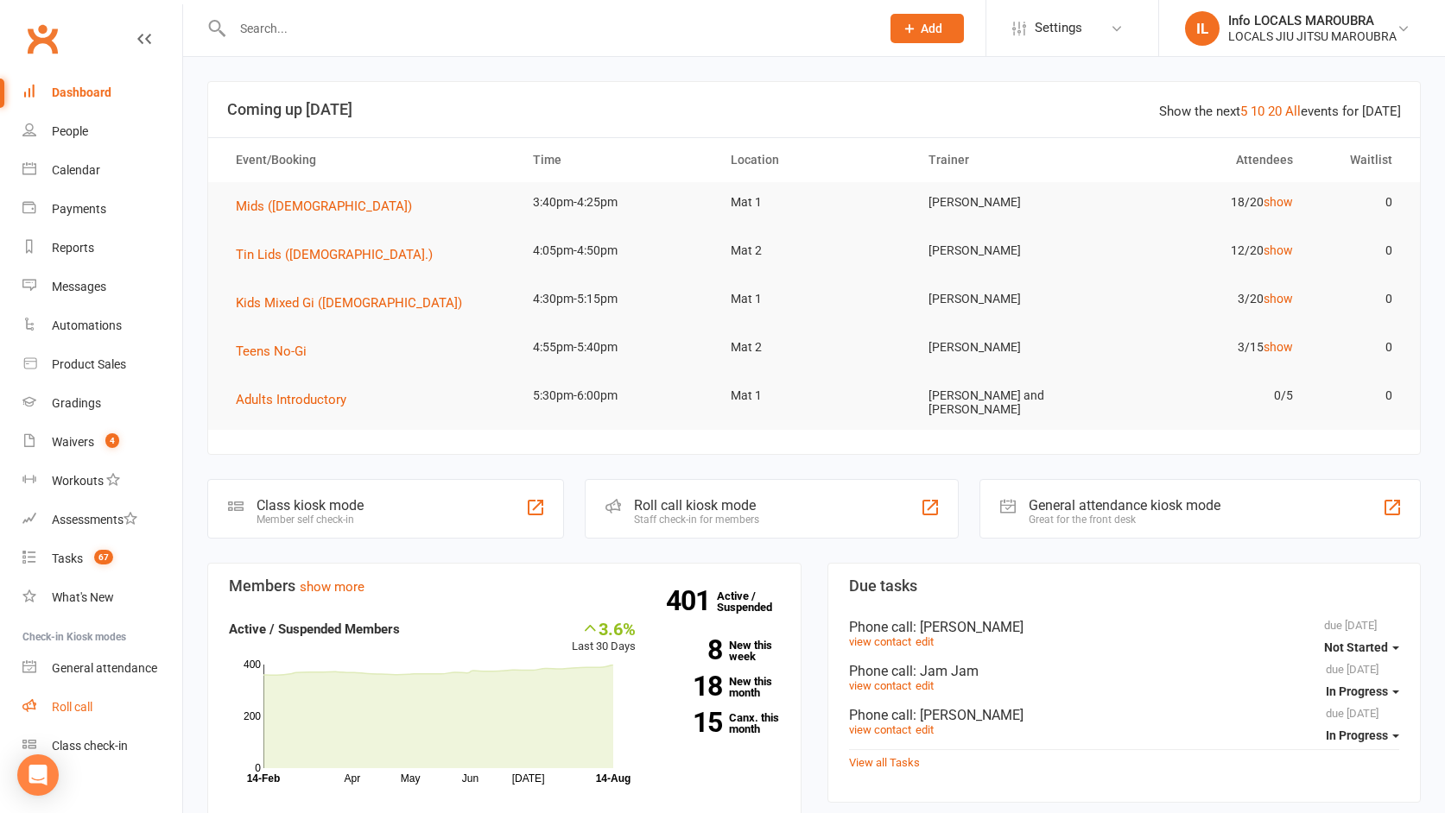
click at [98, 704] on link "Roll call" at bounding box center [102, 707] width 160 height 39
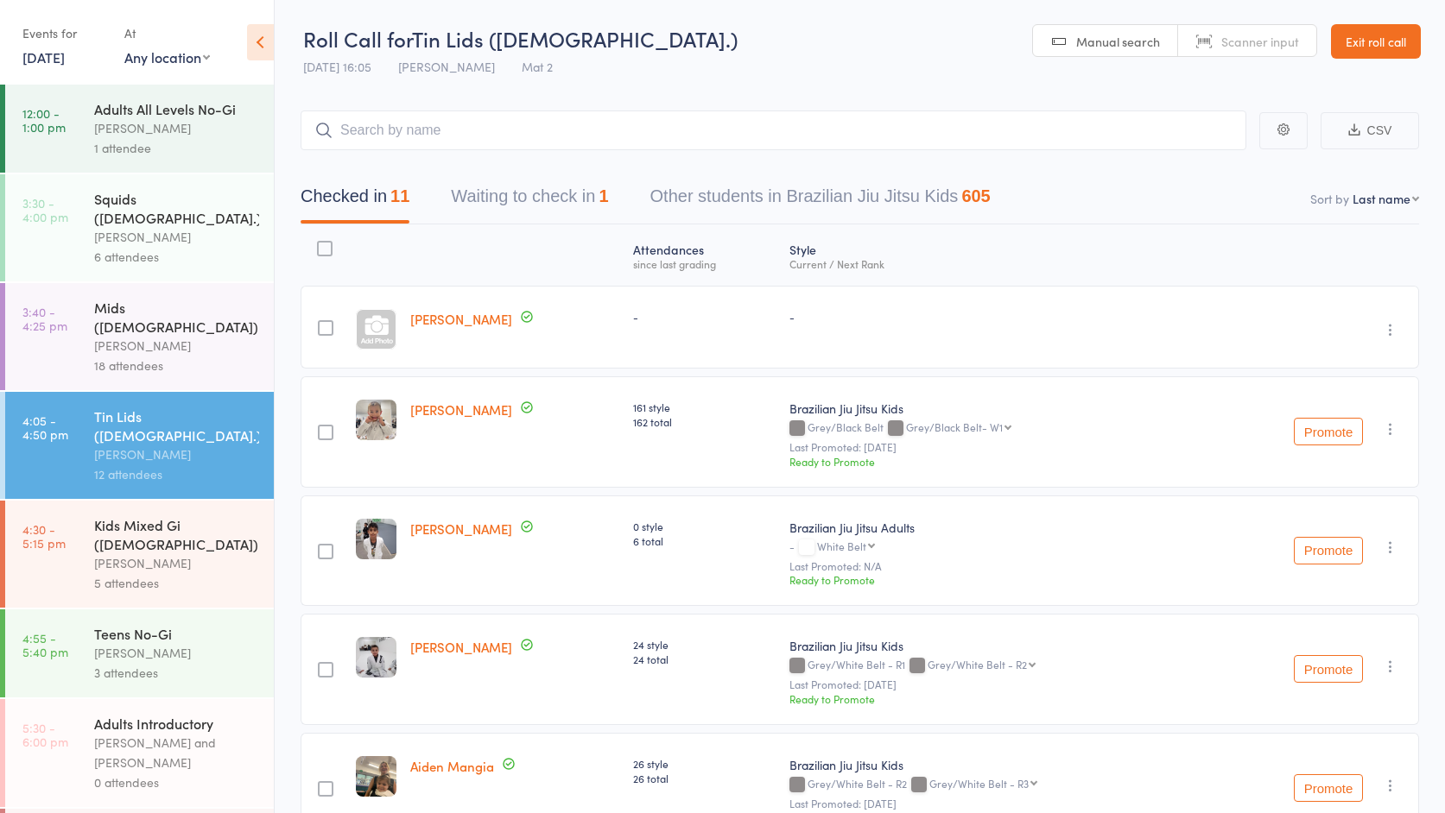
click at [138, 573] on div "5 attendees" at bounding box center [176, 583] width 165 height 20
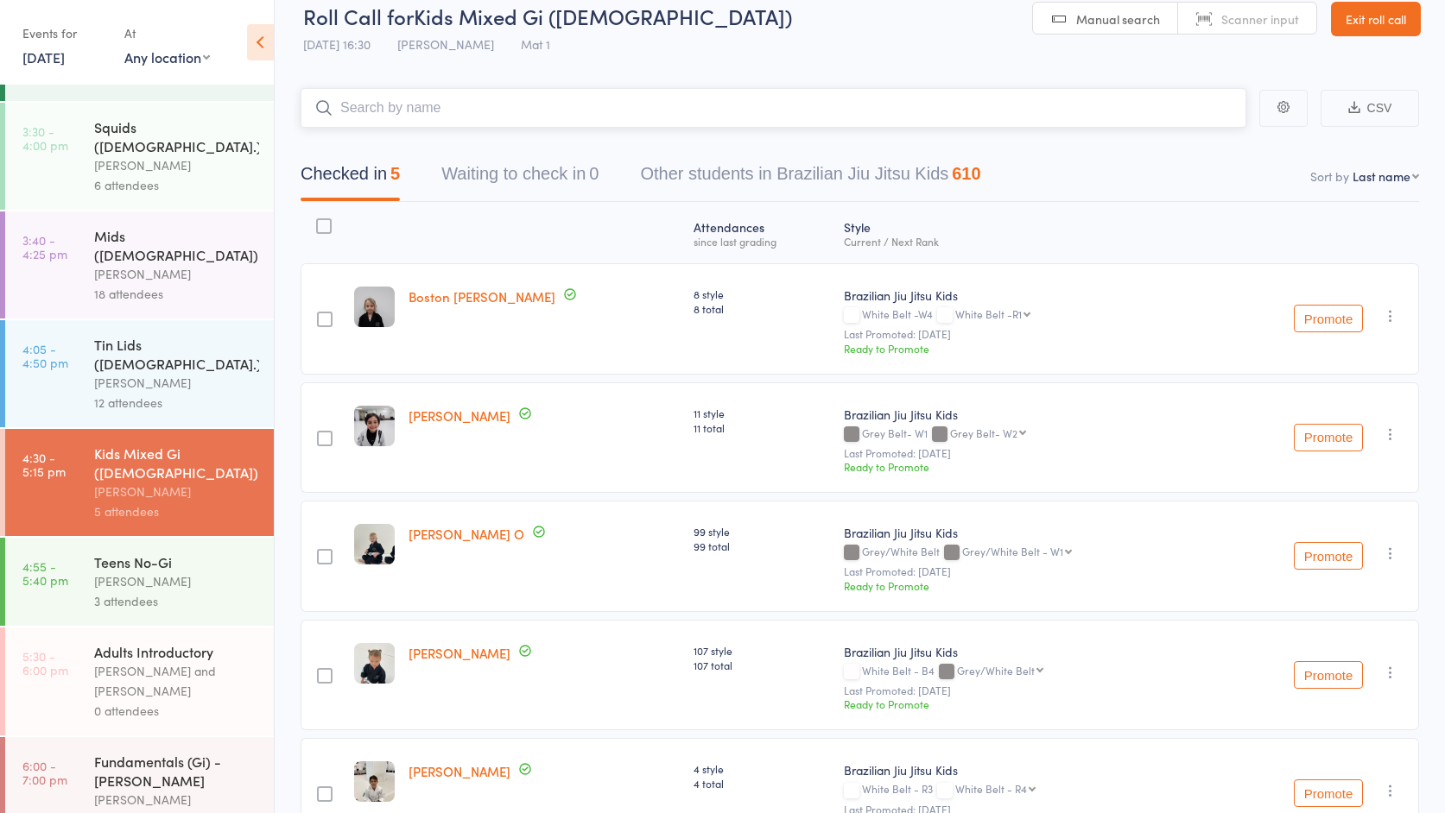
scroll to position [75, 0]
click at [1368, 23] on link "Exit roll call" at bounding box center [1376, 19] width 90 height 35
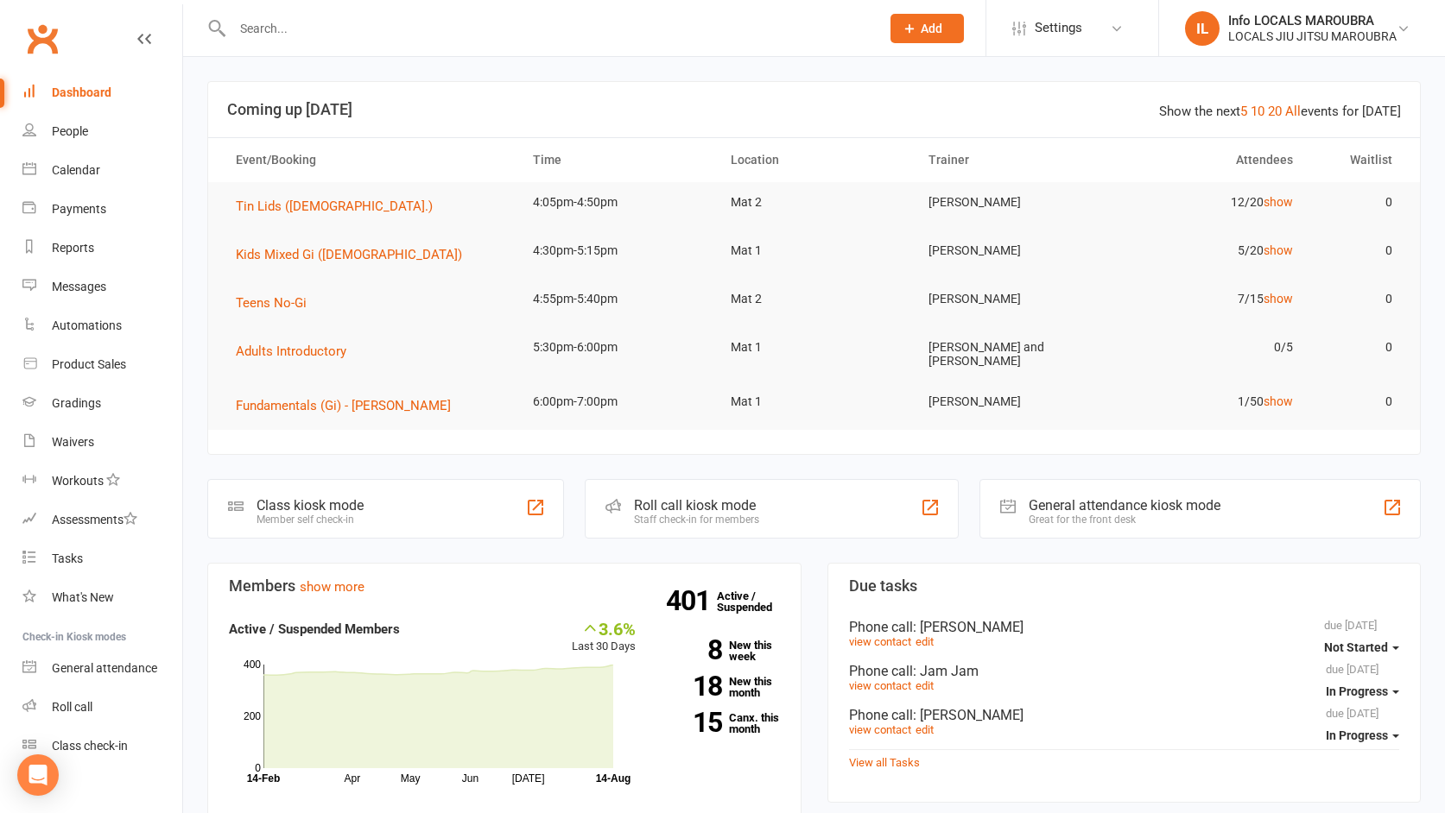
click at [364, 31] on input "text" at bounding box center [547, 28] width 641 height 24
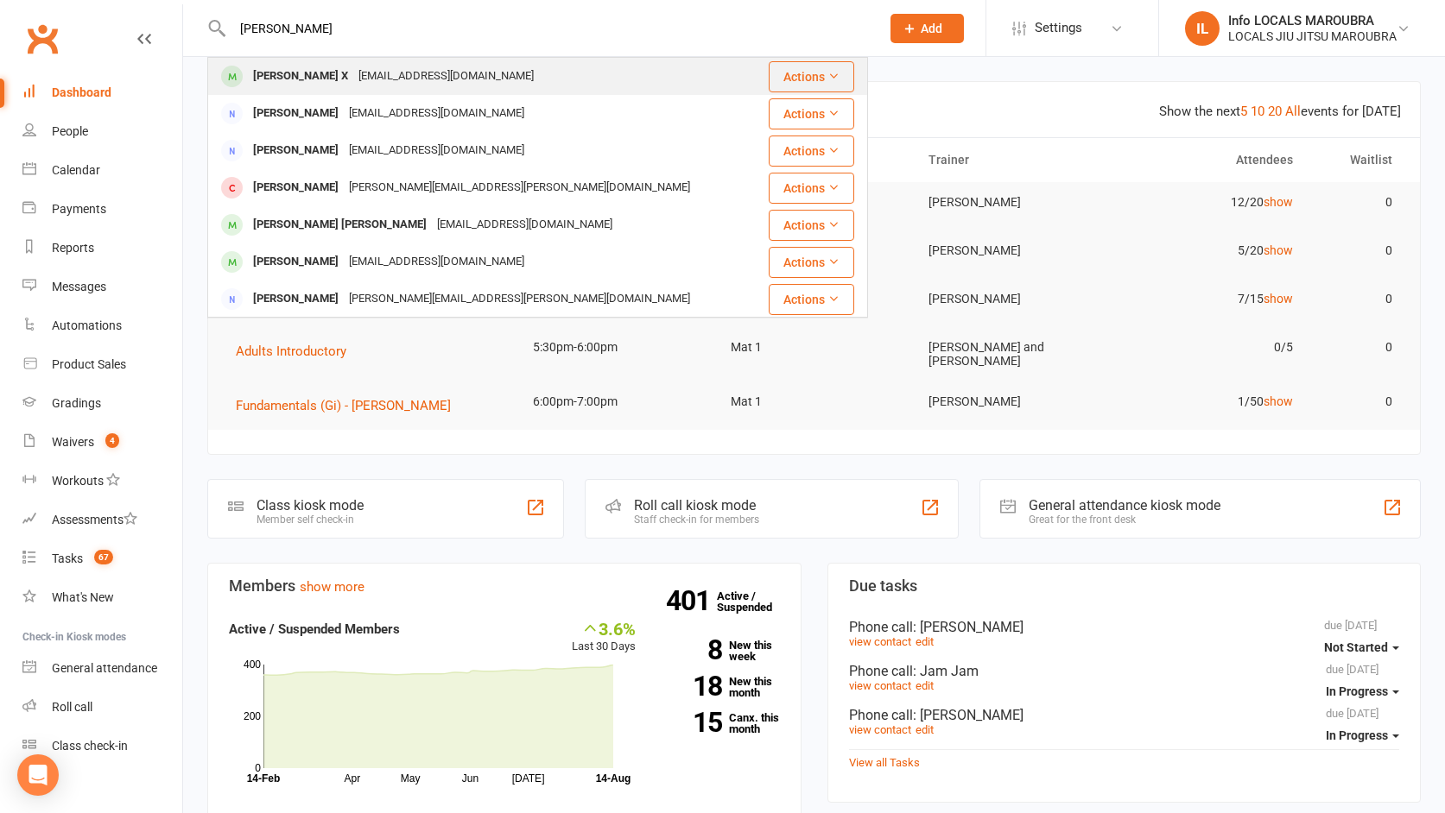
type input "[PERSON_NAME]"
click at [344, 77] on div "[PERSON_NAME] X" at bounding box center [300, 76] width 105 height 25
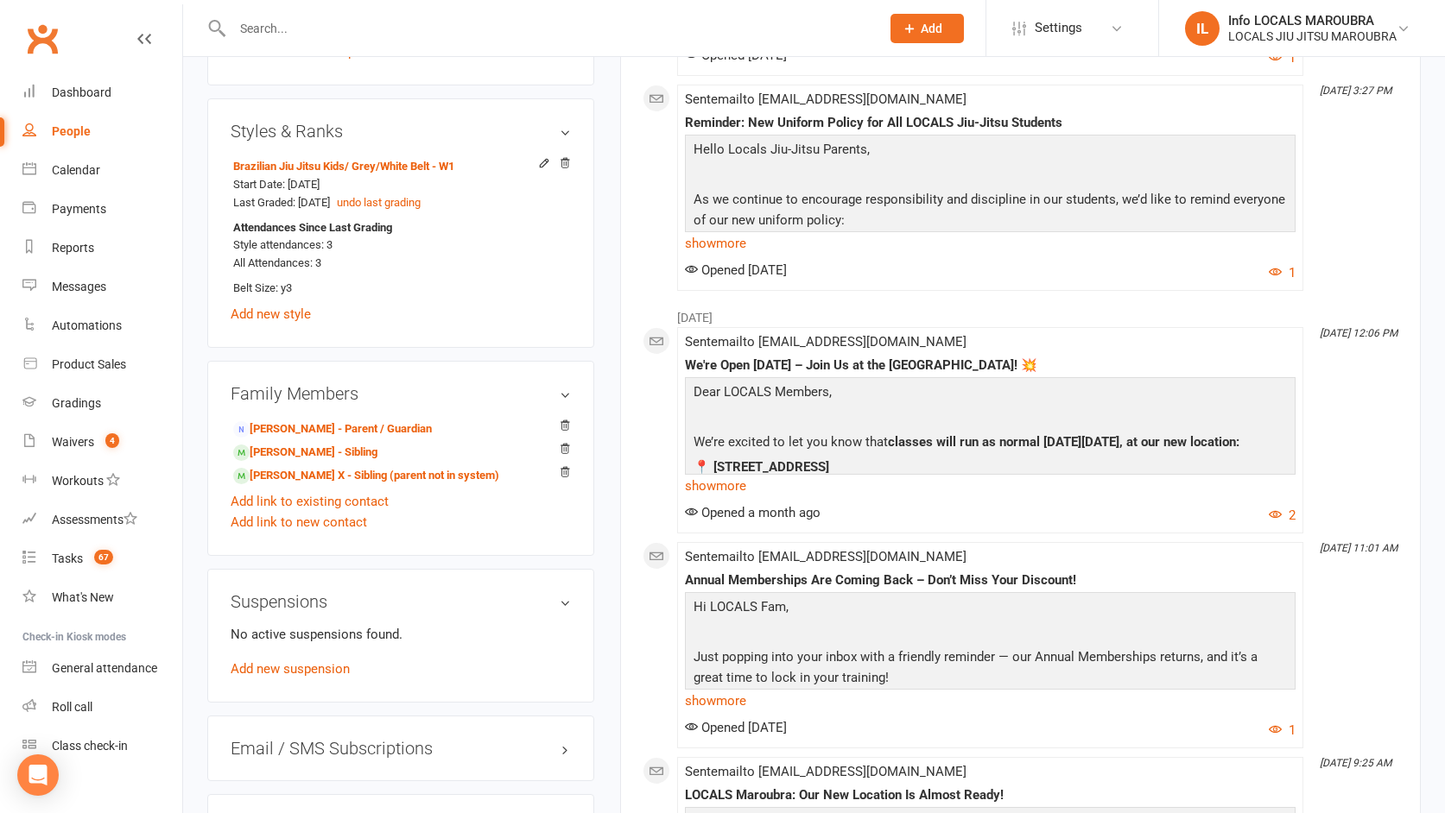
scroll to position [1005, 0]
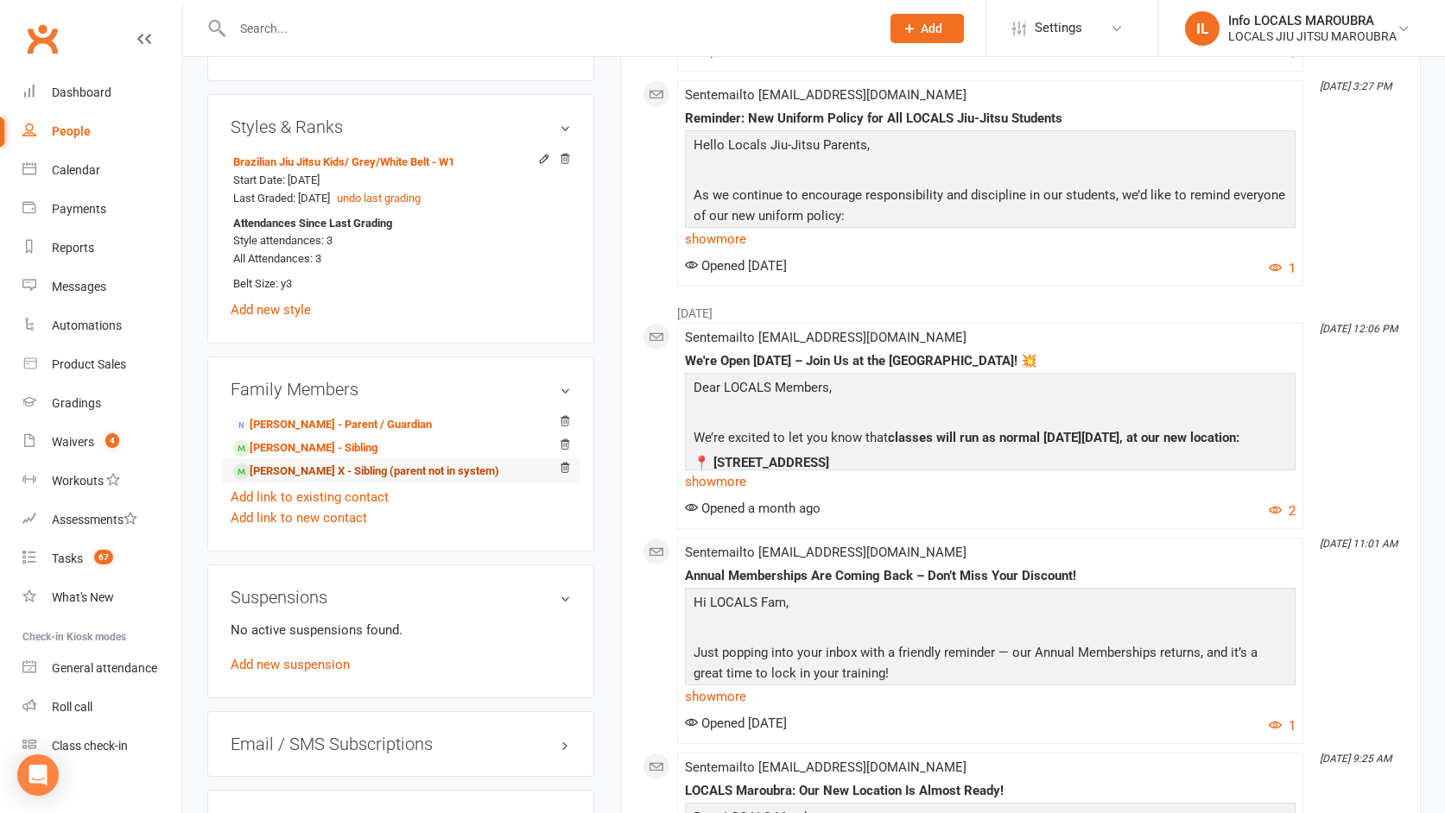
click at [336, 468] on link "[PERSON_NAME] X - Sibling (parent not in system)" at bounding box center [366, 472] width 266 height 18
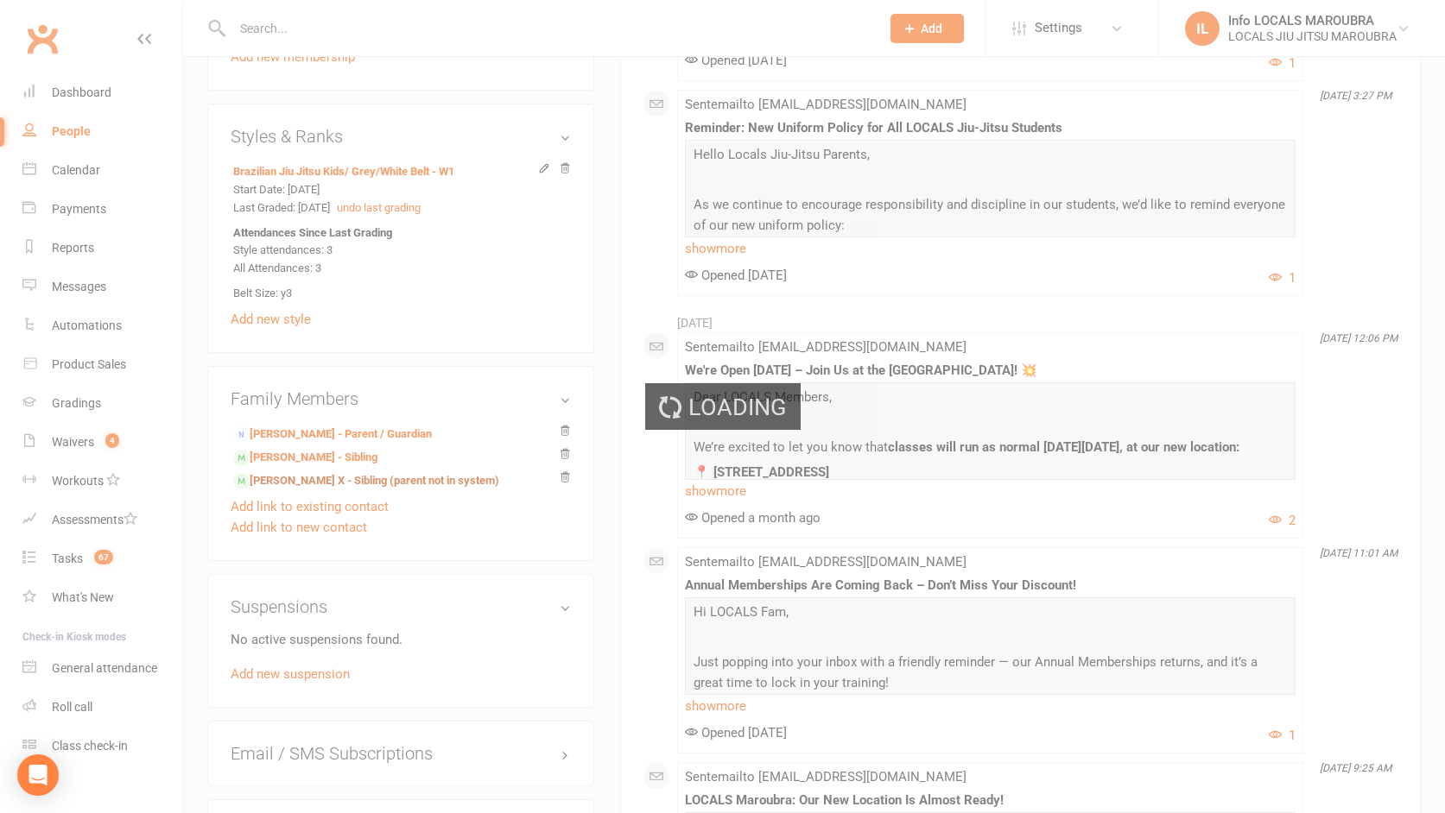
scroll to position [994, 0]
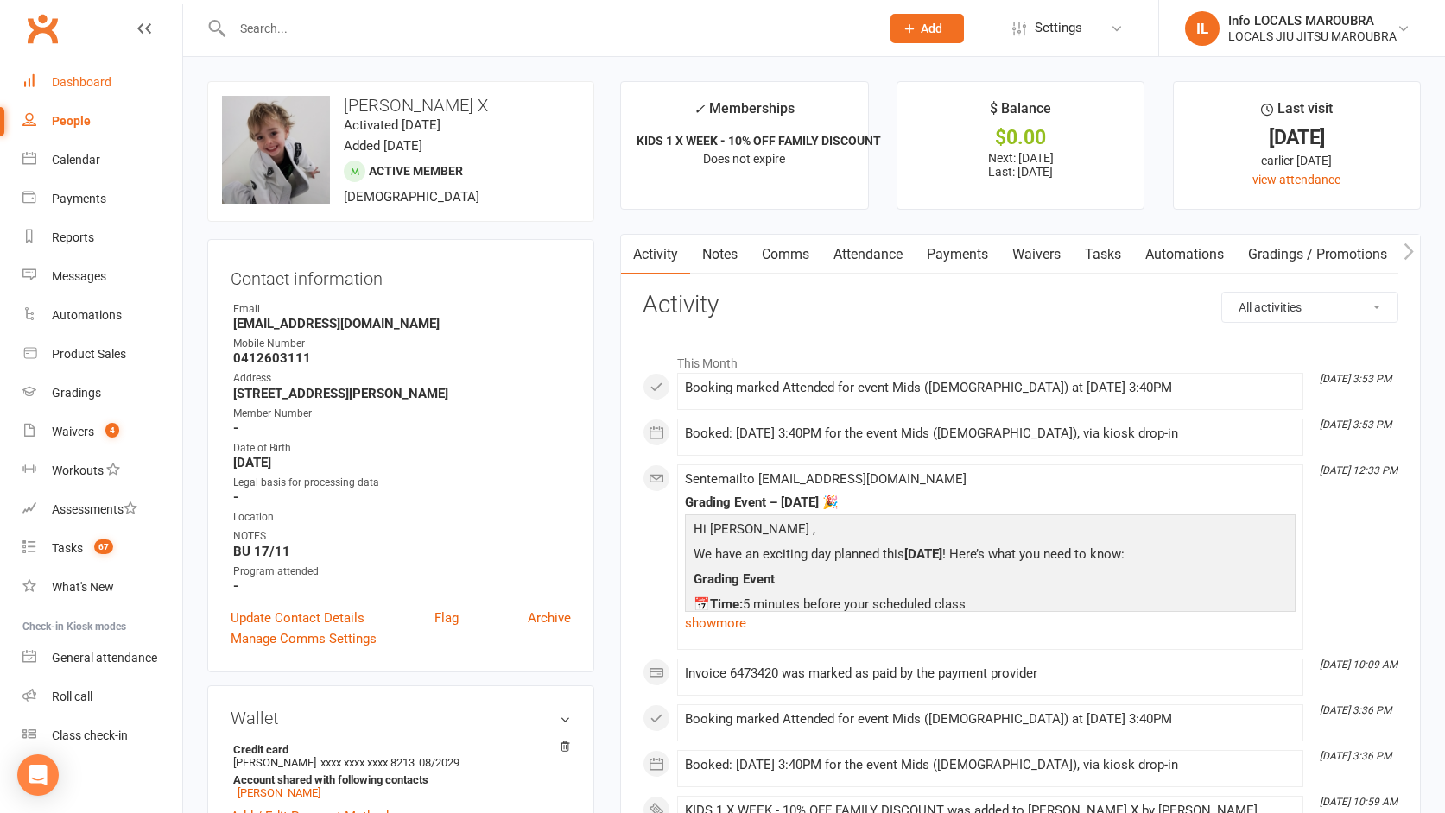
click at [101, 87] on div "Dashboard" at bounding box center [82, 82] width 60 height 14
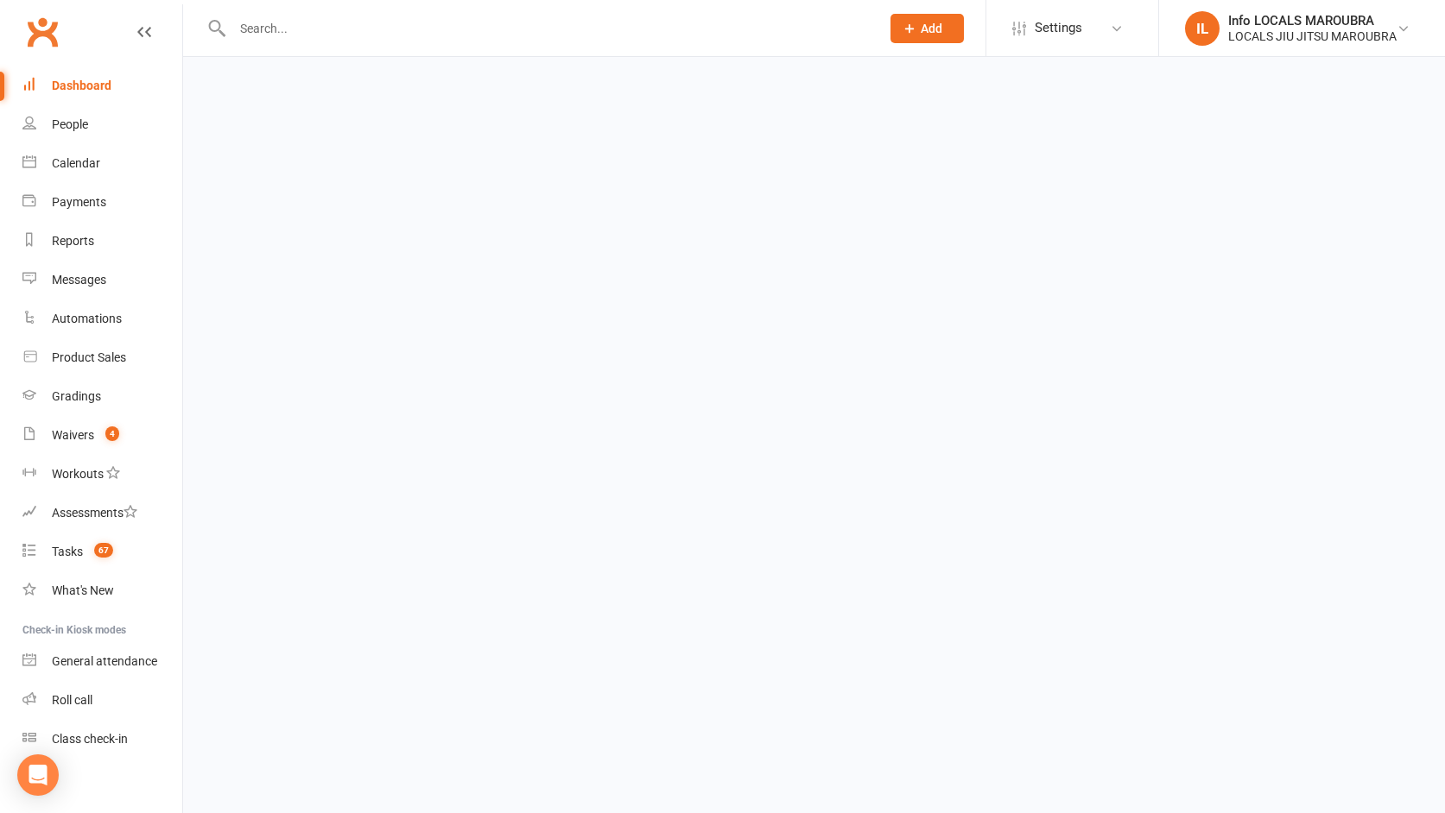
scroll to position [9, 0]
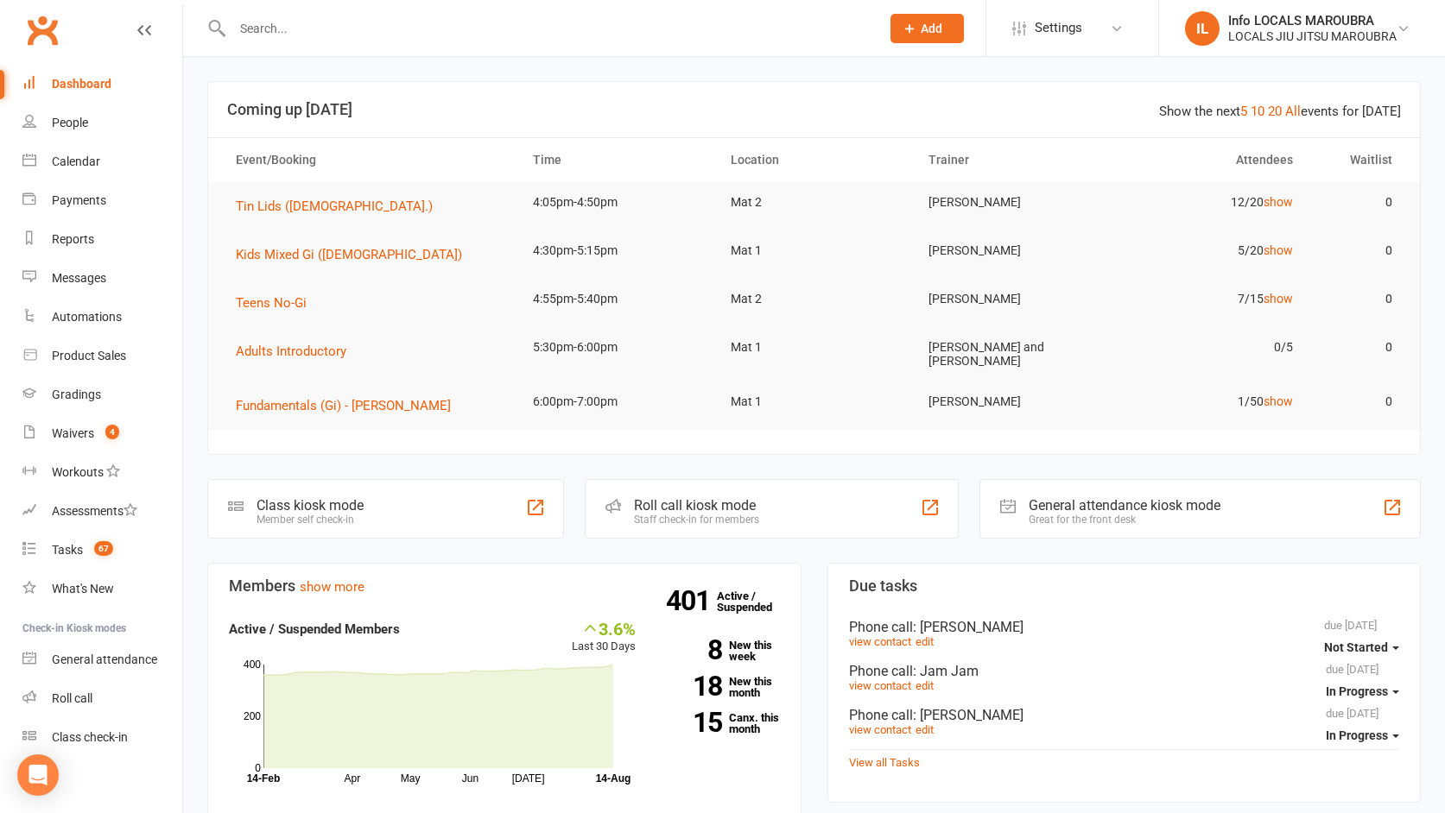
click at [94, 84] on div "Dashboard" at bounding box center [82, 84] width 60 height 14
